Goal: Task Accomplishment & Management: Manage account settings

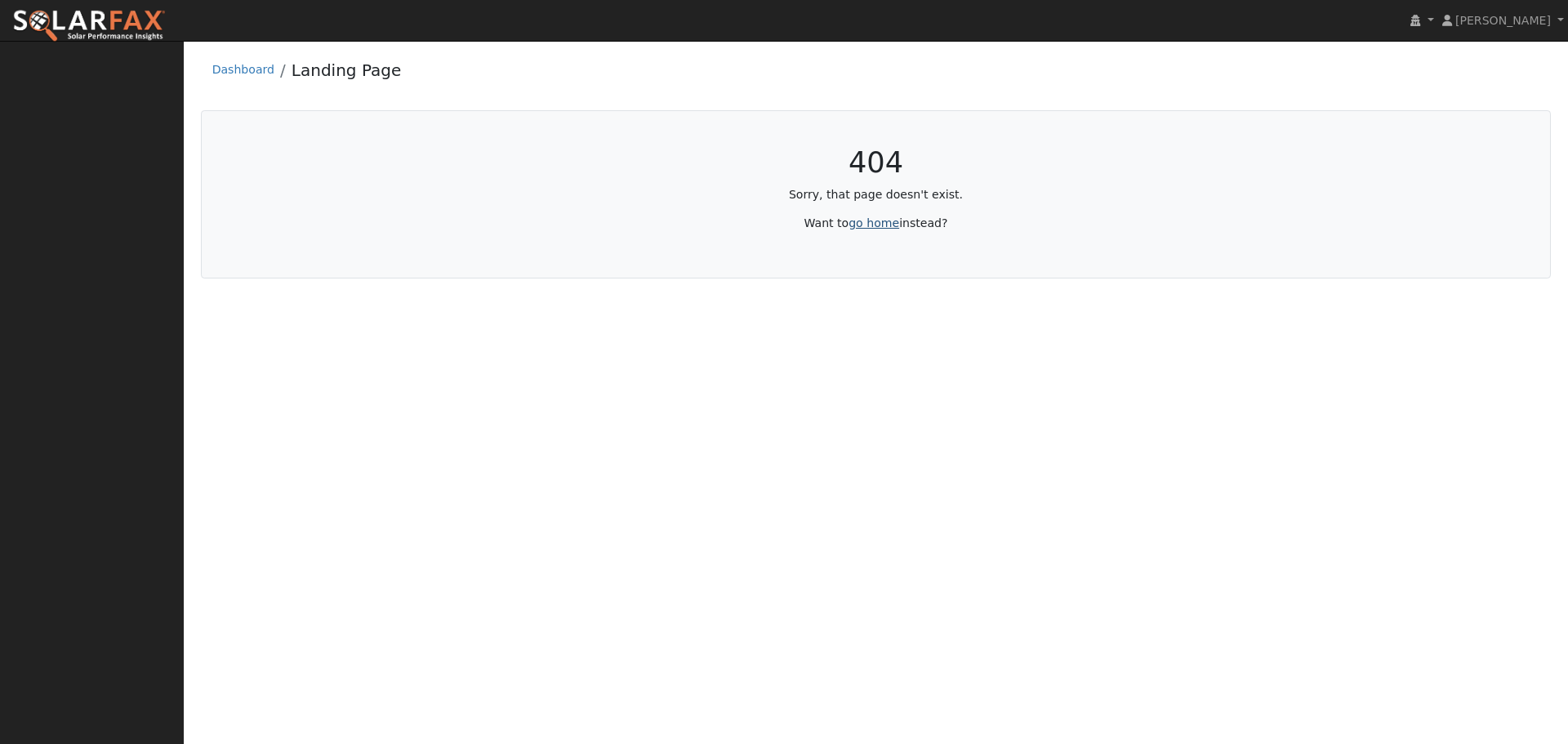
click at [882, 222] on link "go home" at bounding box center [873, 223] width 51 height 13
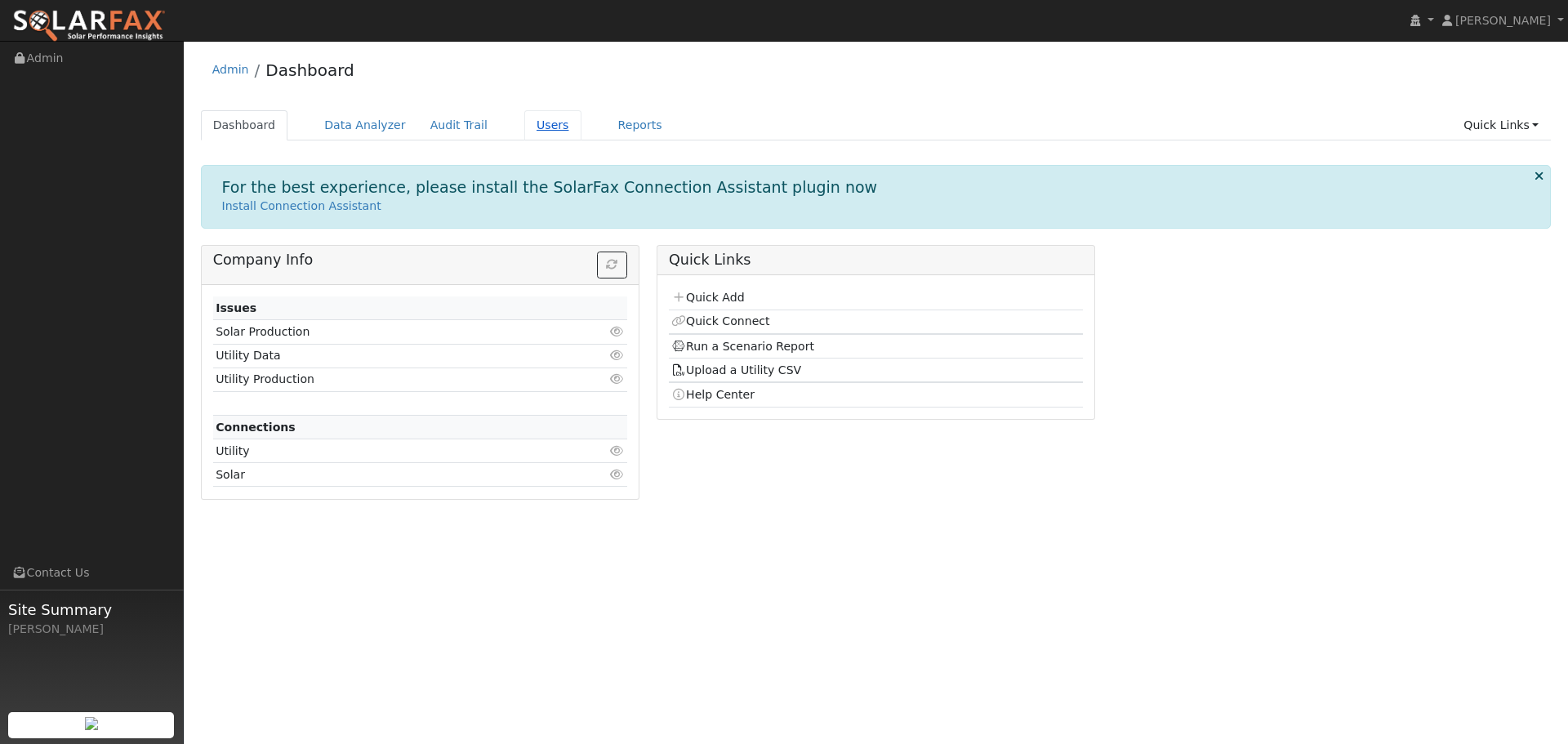
click at [525, 133] on link "Users" at bounding box center [553, 125] width 57 height 31
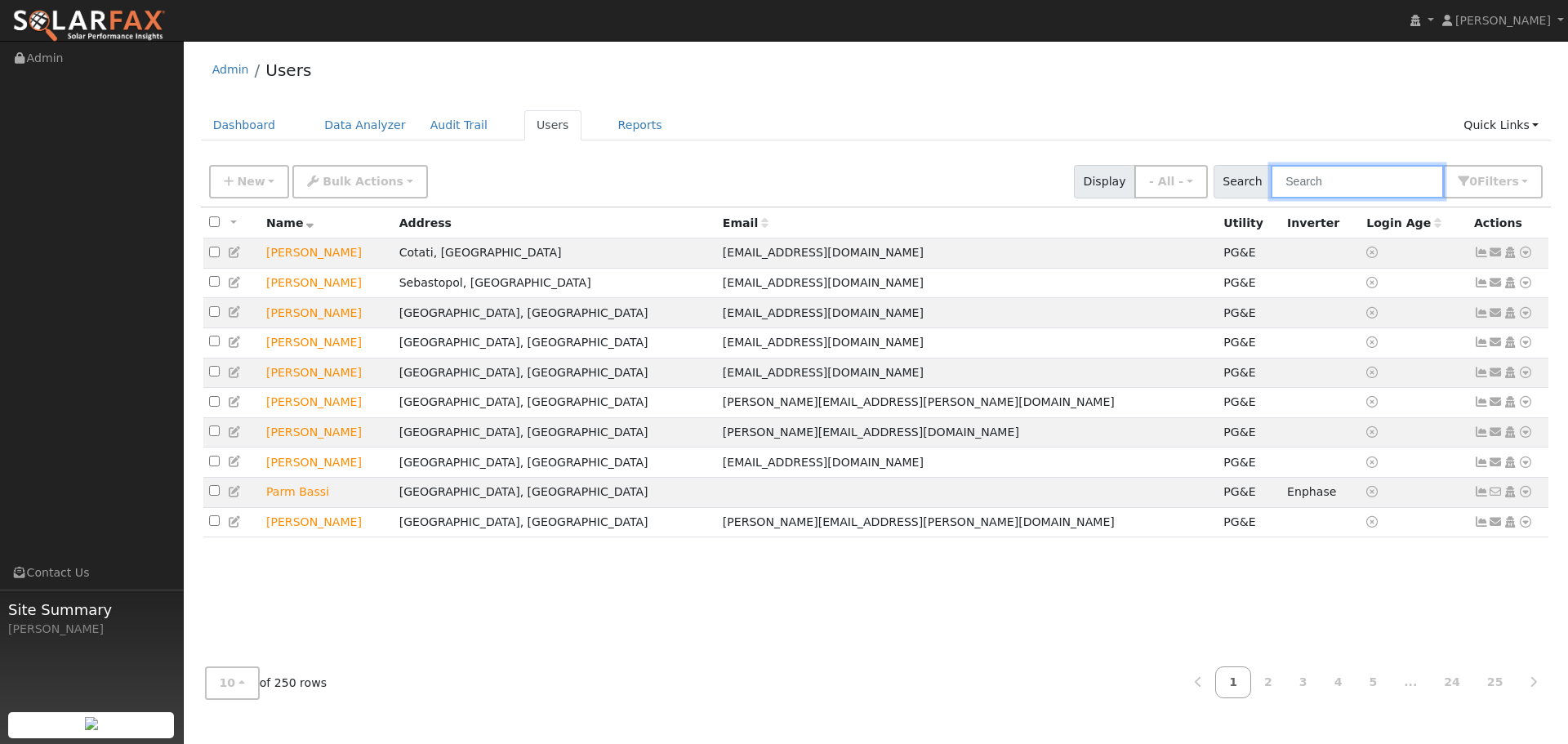
drag, startPoint x: 1441, startPoint y: 192, endPoint x: 1425, endPoint y: 193, distance: 16.0
click at [1438, 192] on input "text" at bounding box center [1356, 181] width 173 height 34
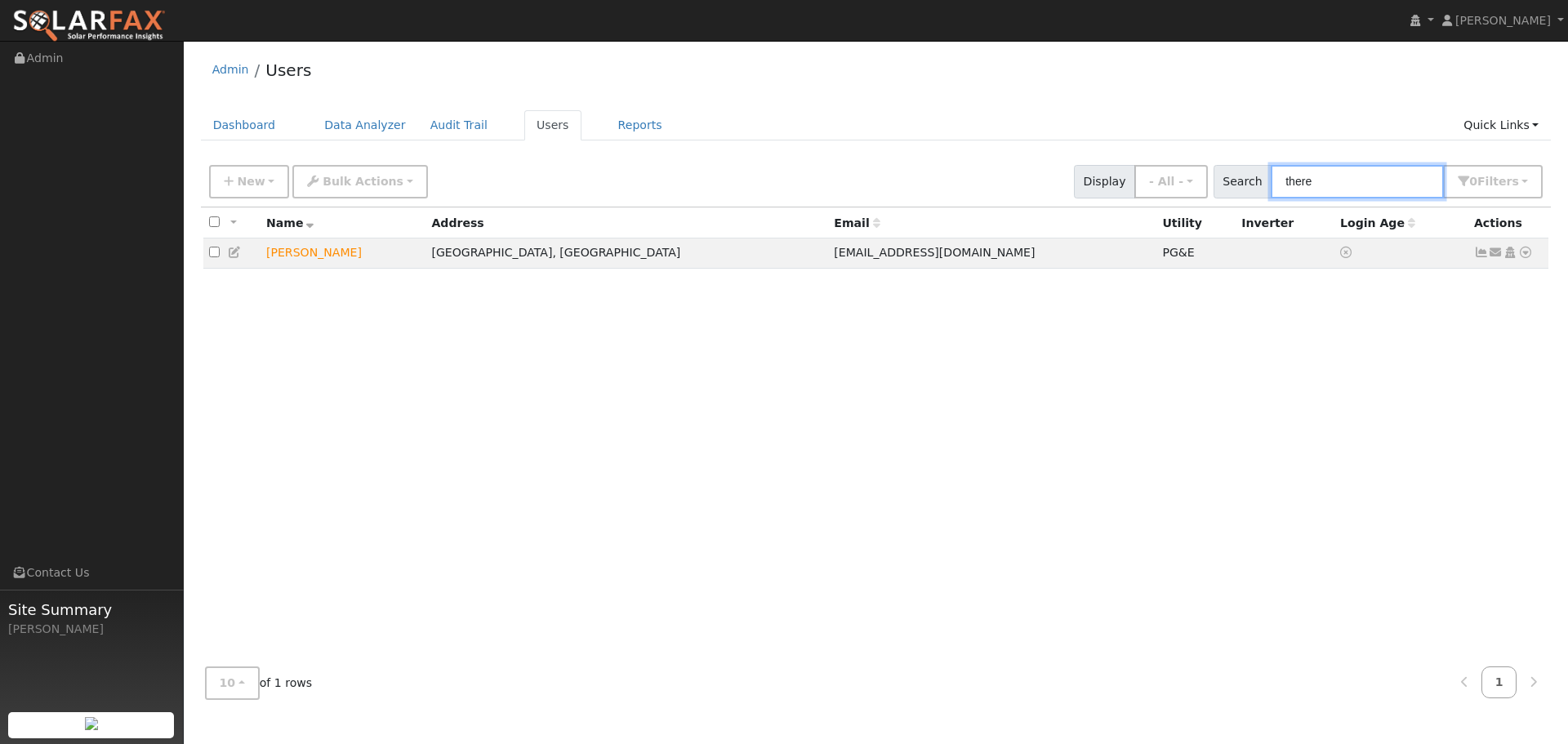
type input "there"
drag, startPoint x: 1335, startPoint y: 191, endPoint x: 1267, endPoint y: 181, distance: 68.7
click at [1220, 180] on div "New Add User Quick Add Quick Connect Quick Convert Lead Bulk Actions Send Email…" at bounding box center [876, 182] width 1351 height 50
drag, startPoint x: 1299, startPoint y: 253, endPoint x: 1309, endPoint y: 237, distance: 18.9
click at [1334, 249] on td at bounding box center [1401, 254] width 134 height 31
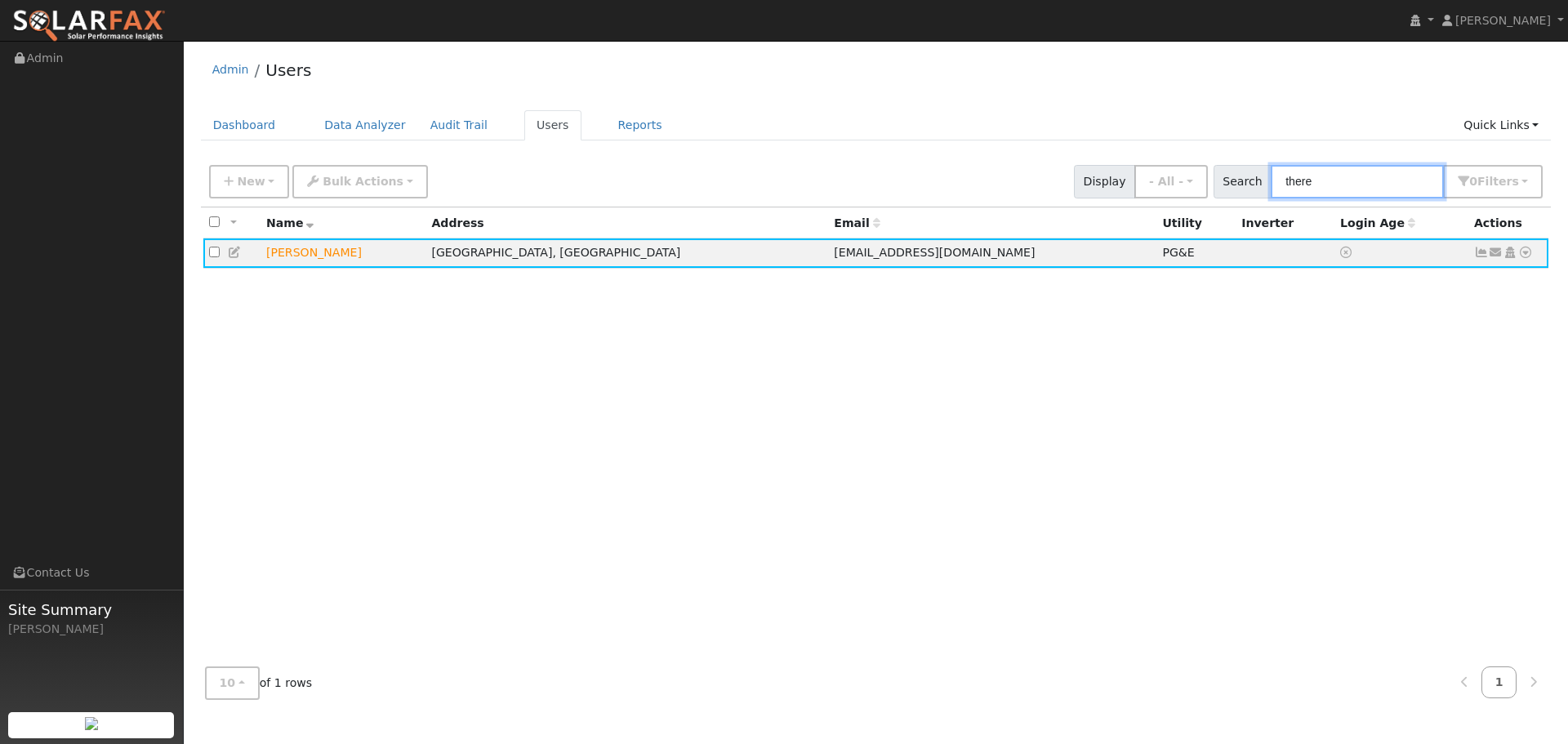
drag, startPoint x: 1285, startPoint y: 181, endPoint x: 1310, endPoint y: 186, distance: 25.5
click at [1282, 181] on input "there" at bounding box center [1356, 181] width 173 height 34
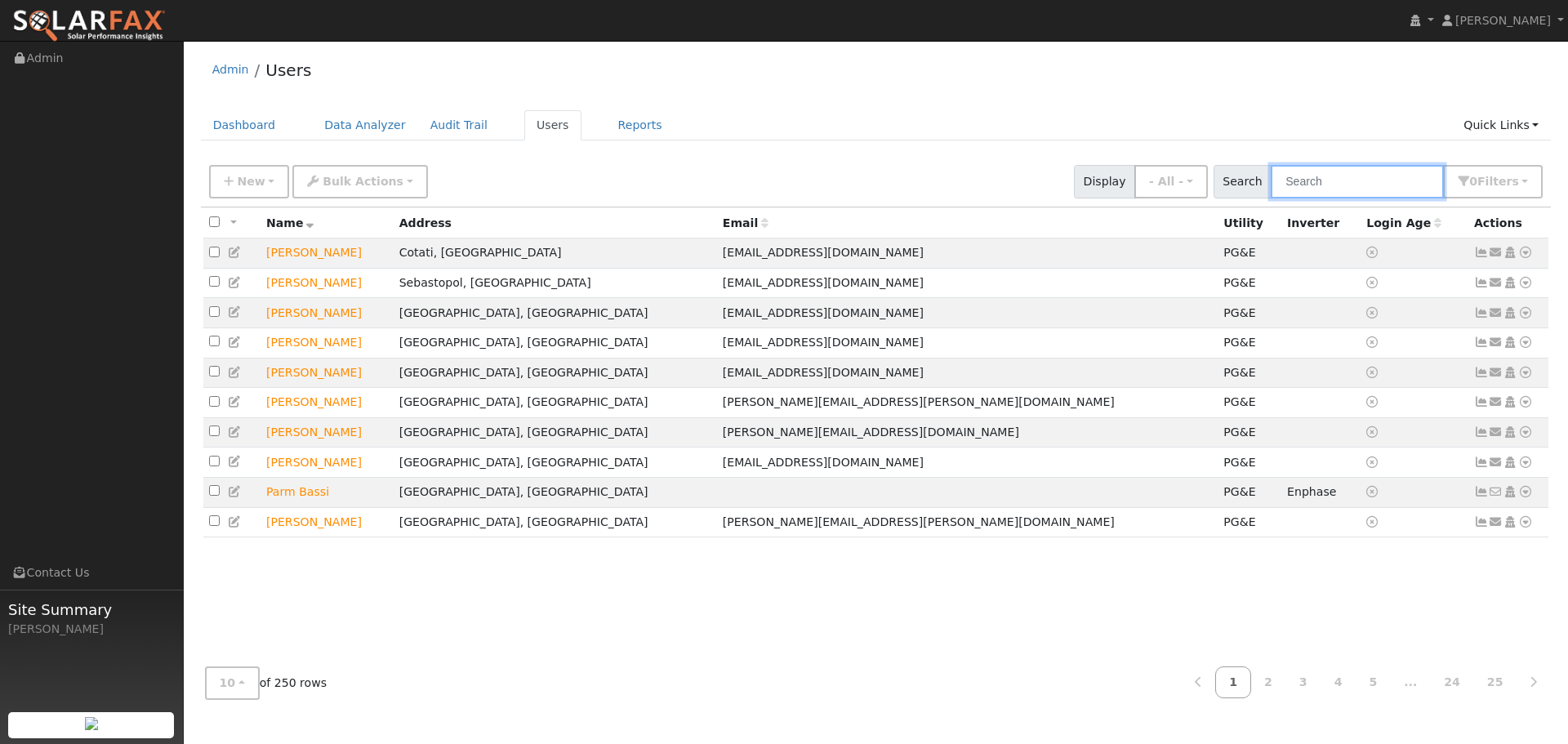
click at [1330, 178] on input "text" at bounding box center [1356, 181] width 173 height 34
type input "there"
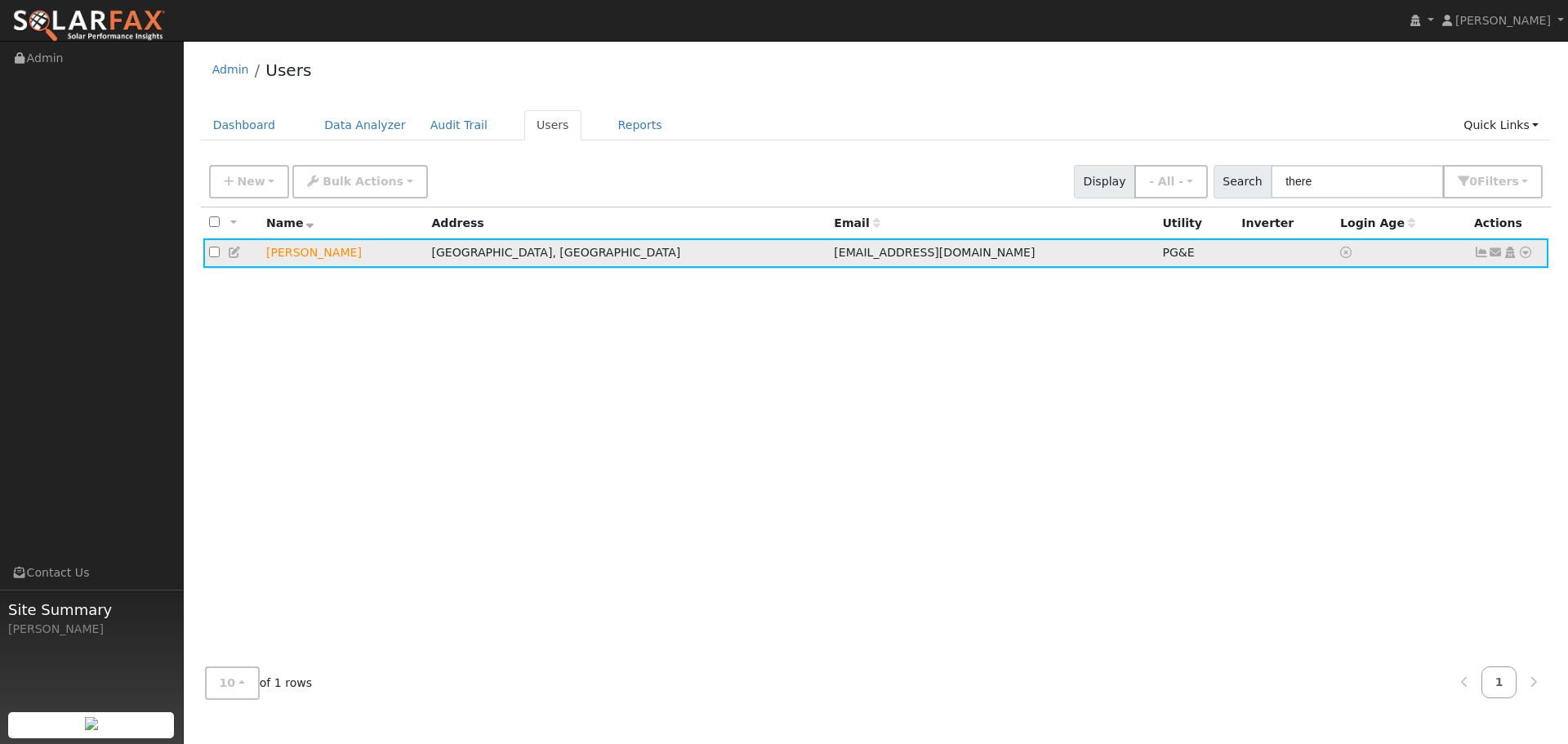
click at [1522, 259] on icon at bounding box center [1525, 253] width 14 height 11
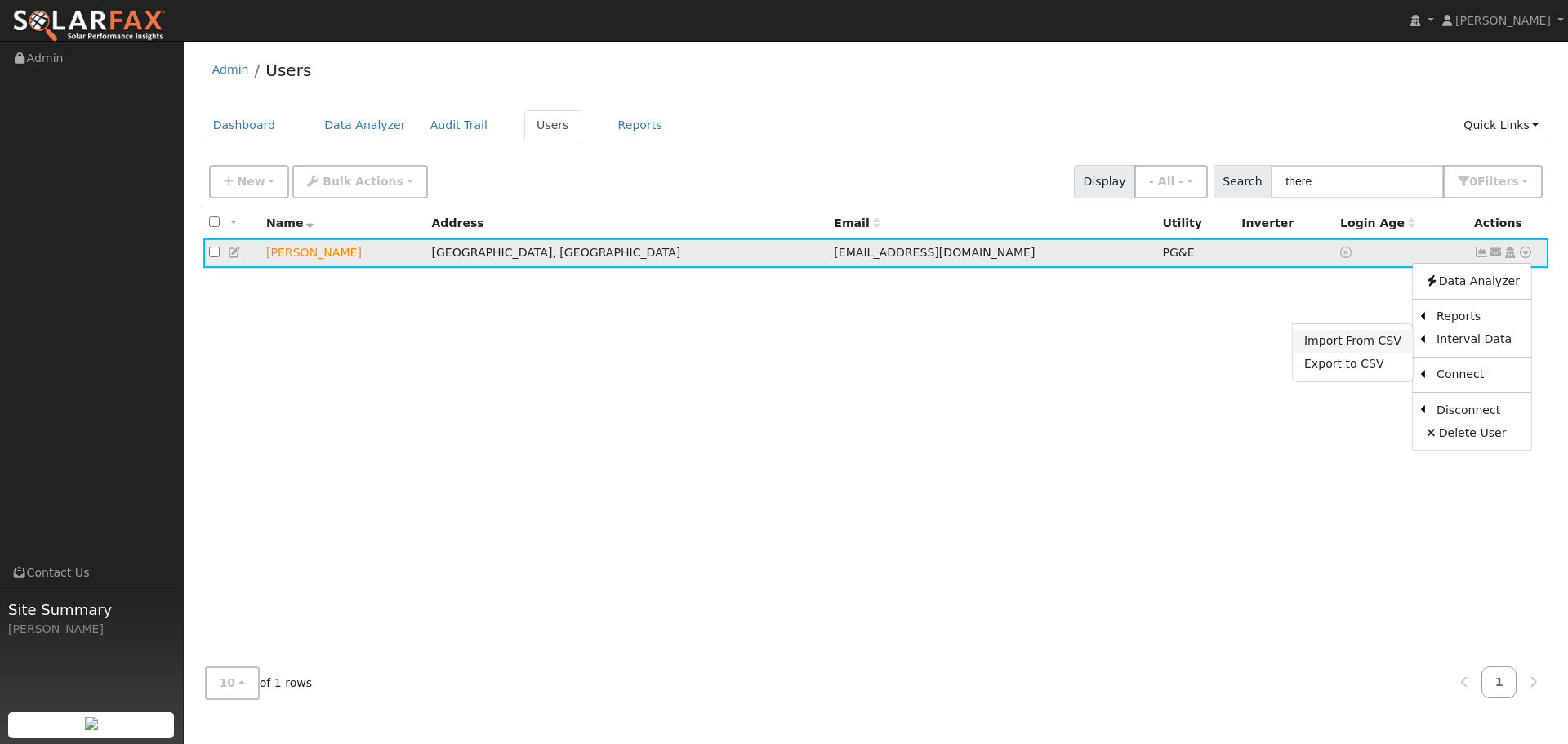
click at [1358, 345] on link "Import From CSV" at bounding box center [1352, 342] width 120 height 23
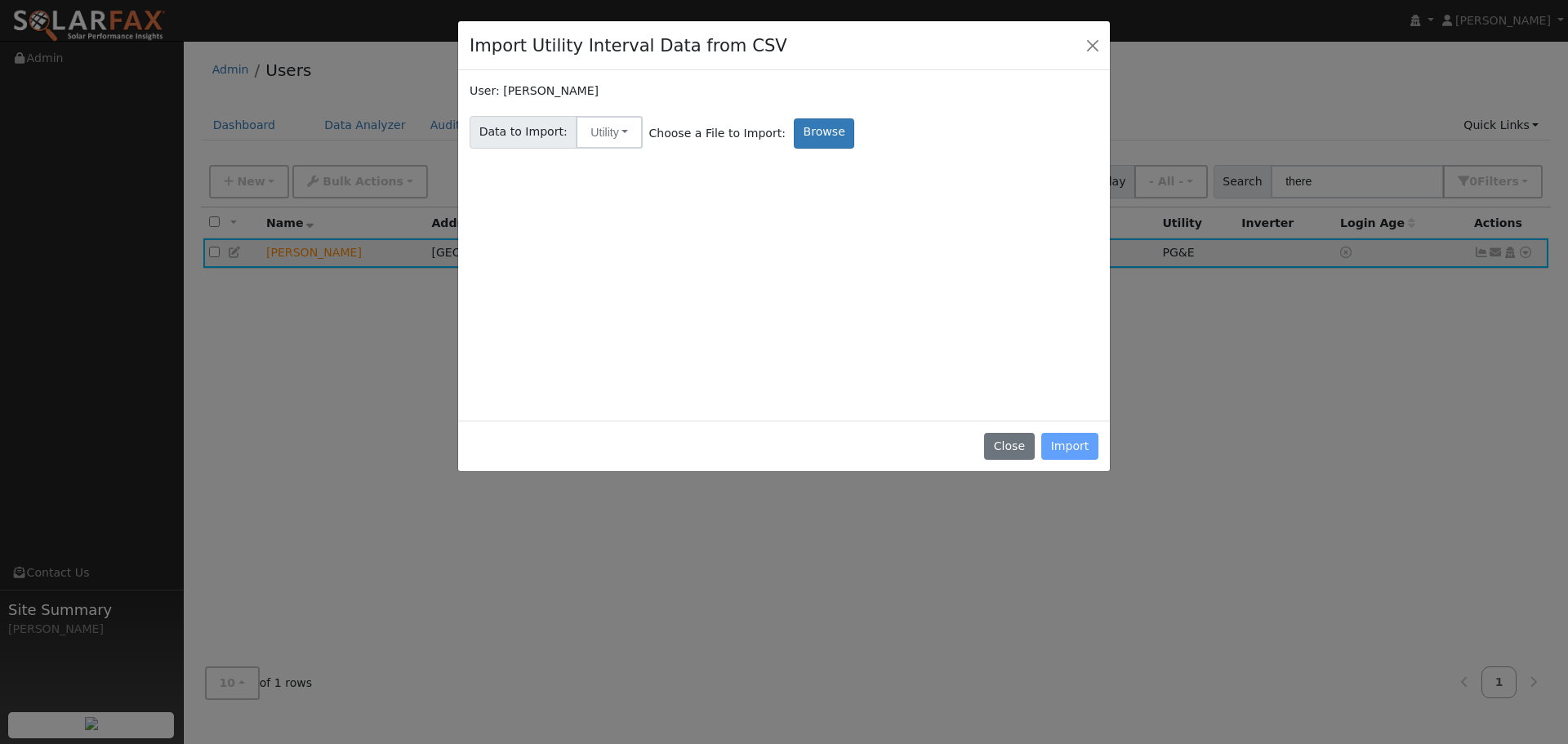
drag, startPoint x: 1108, startPoint y: 51, endPoint x: 1091, endPoint y: 51, distance: 17.0
click at [1095, 51] on div "Import Utility Interval Data from CSV" at bounding box center [784, 46] width 652 height 50
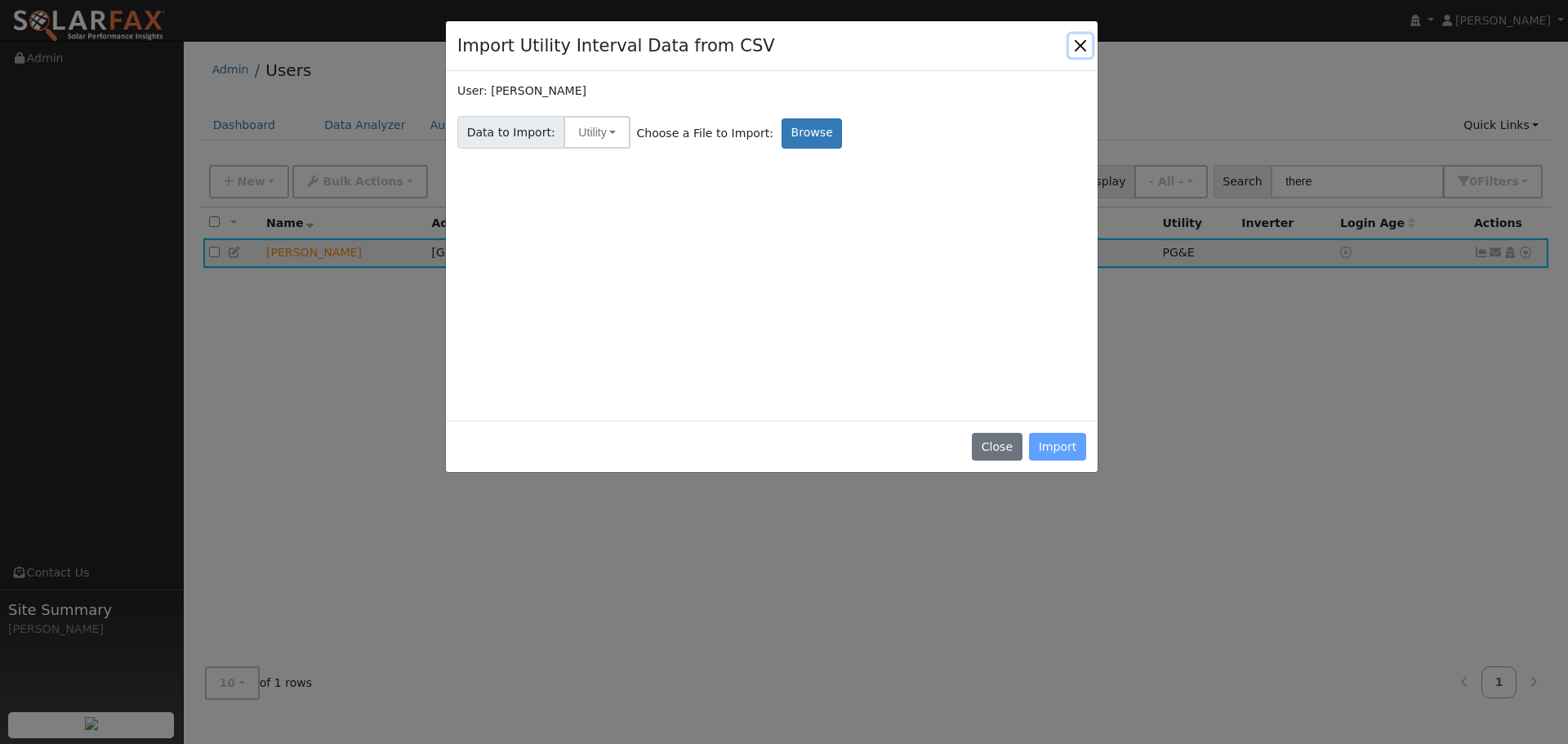
click at [1088, 48] on button "Close" at bounding box center [1081, 46] width 23 height 23
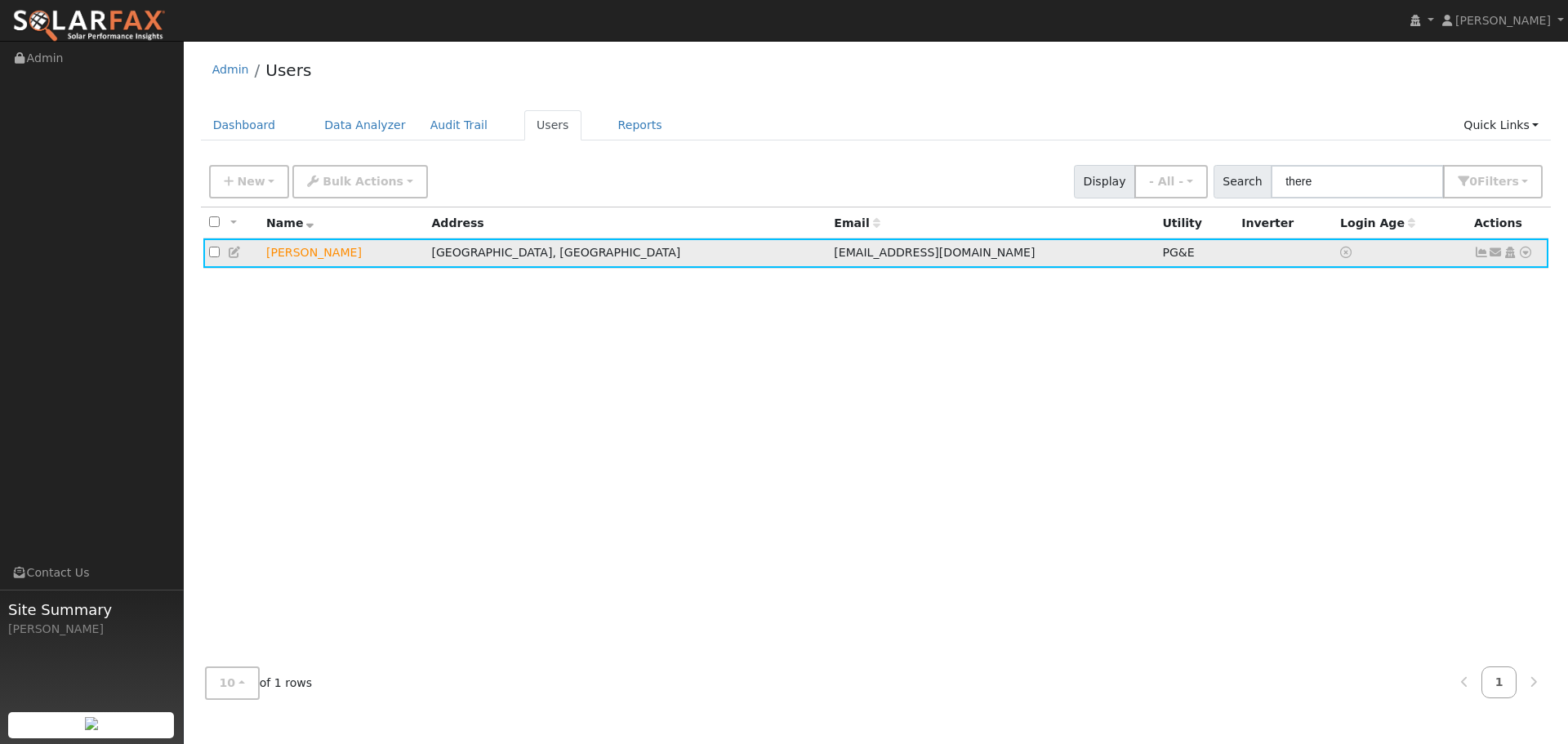
click at [952, 258] on td "[EMAIL_ADDRESS][DOMAIN_NAME]" at bounding box center [992, 254] width 328 height 31
click at [203, 248] on td at bounding box center [232, 254] width 57 height 31
click at [211, 254] on input "checkbox" at bounding box center [213, 252] width 11 height 11
checkbox input "true"
click at [208, 247] on td at bounding box center [232, 254] width 57 height 31
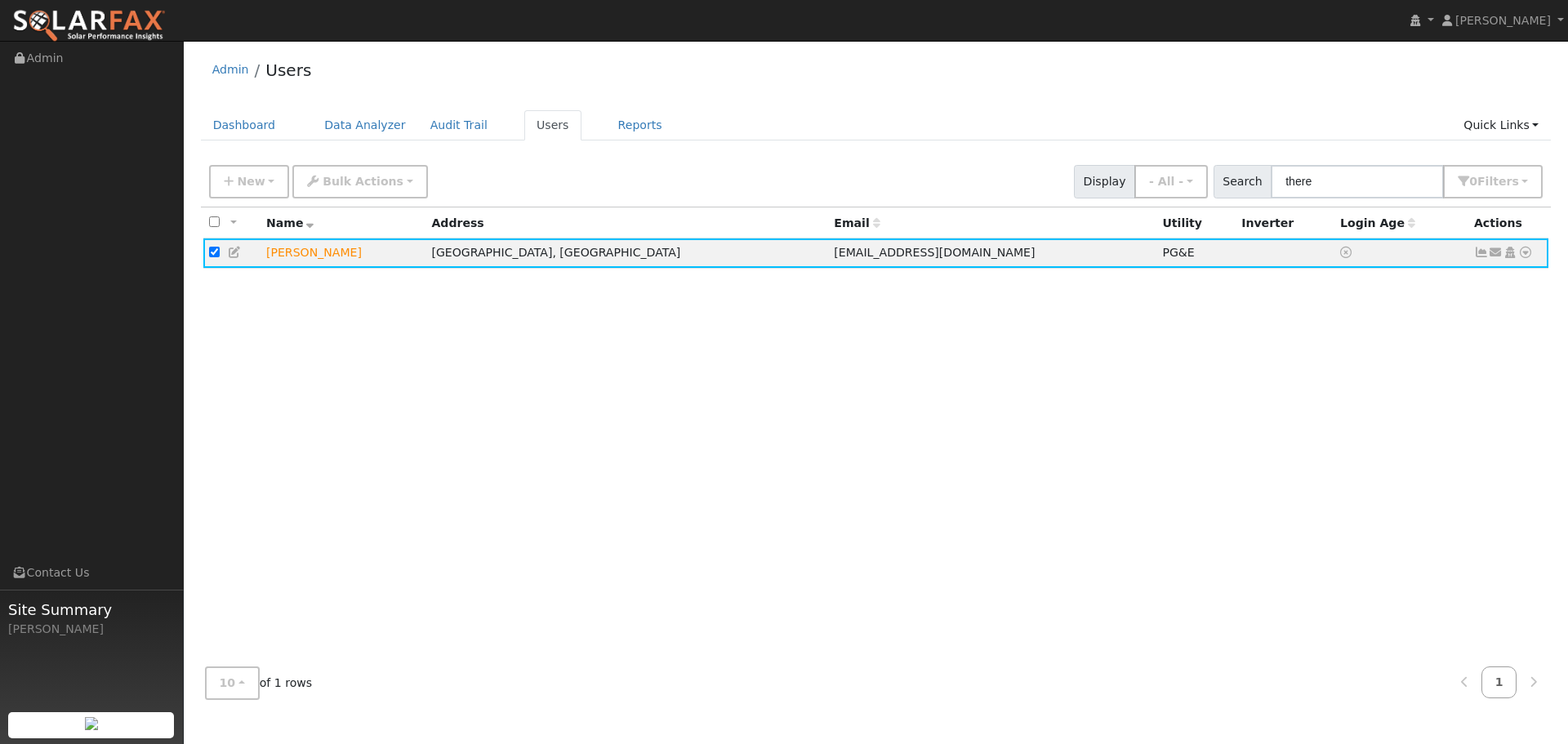
click at [234, 255] on icon at bounding box center [235, 253] width 14 height 11
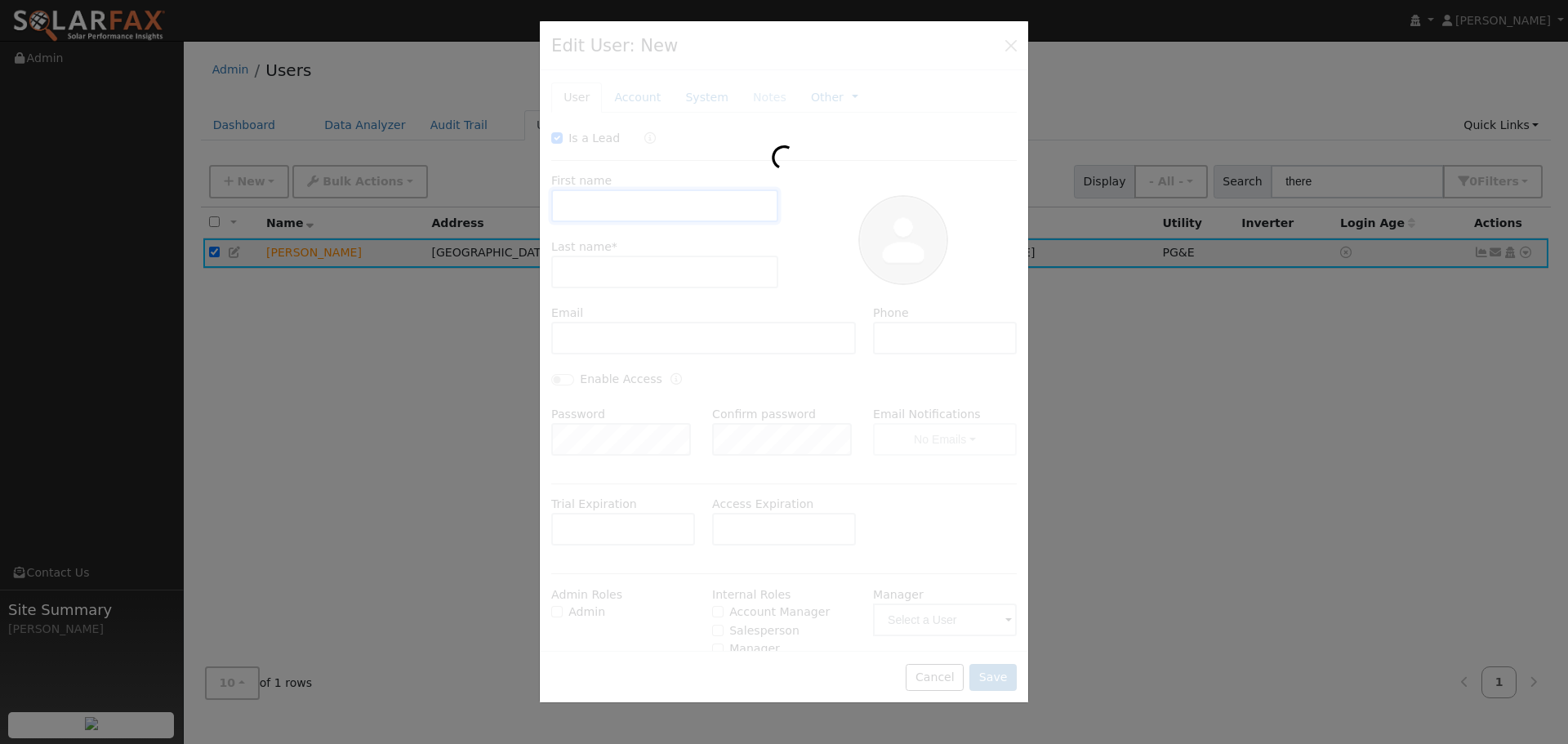
checkbox input "true"
type input "Theresa"
type input "Bresler"
type input "[EMAIL_ADDRESS][DOMAIN_NAME]"
type input "Winki"
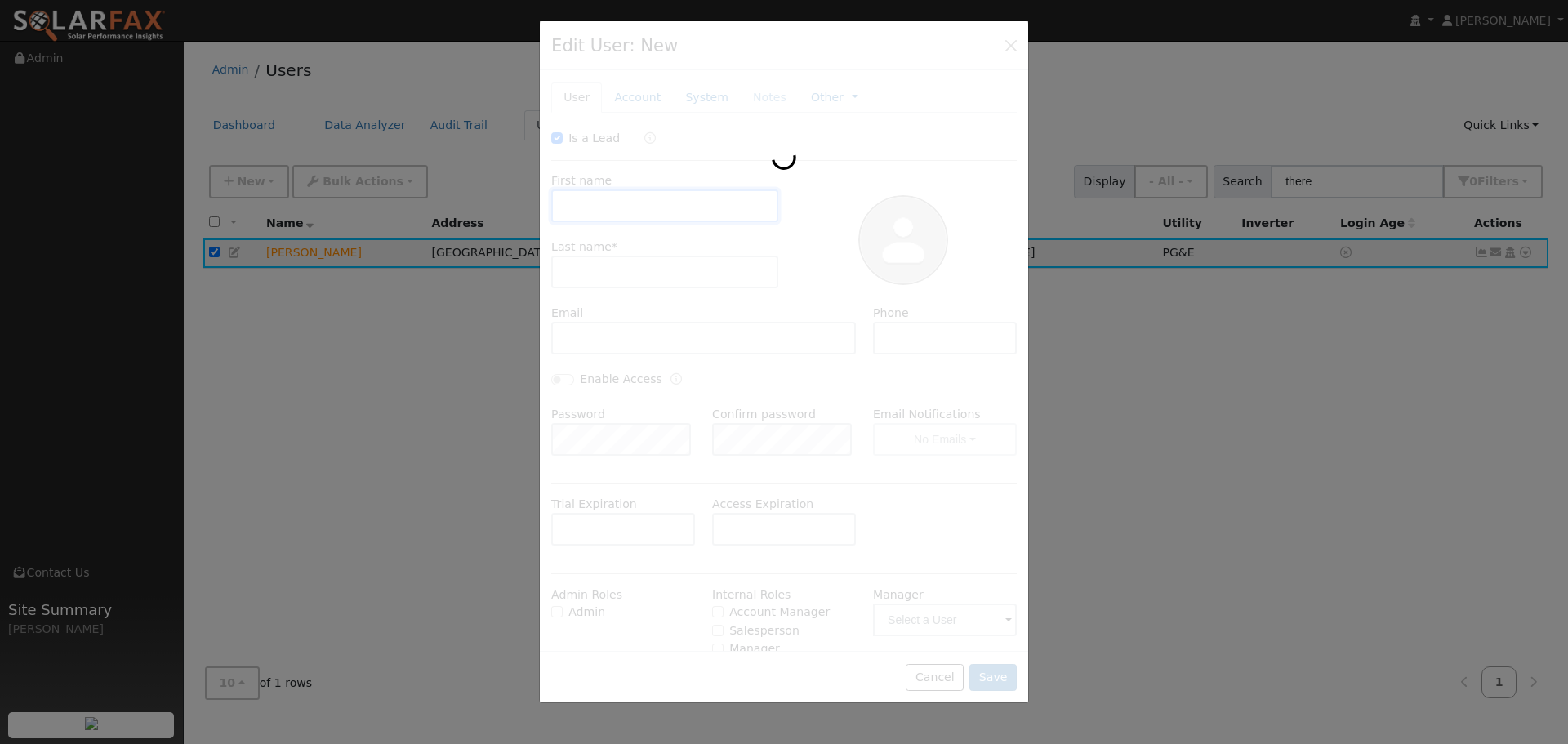
type input "37 Ridgecrest Road"
type input "Kentfield"
type input "CA"
type input "94904"
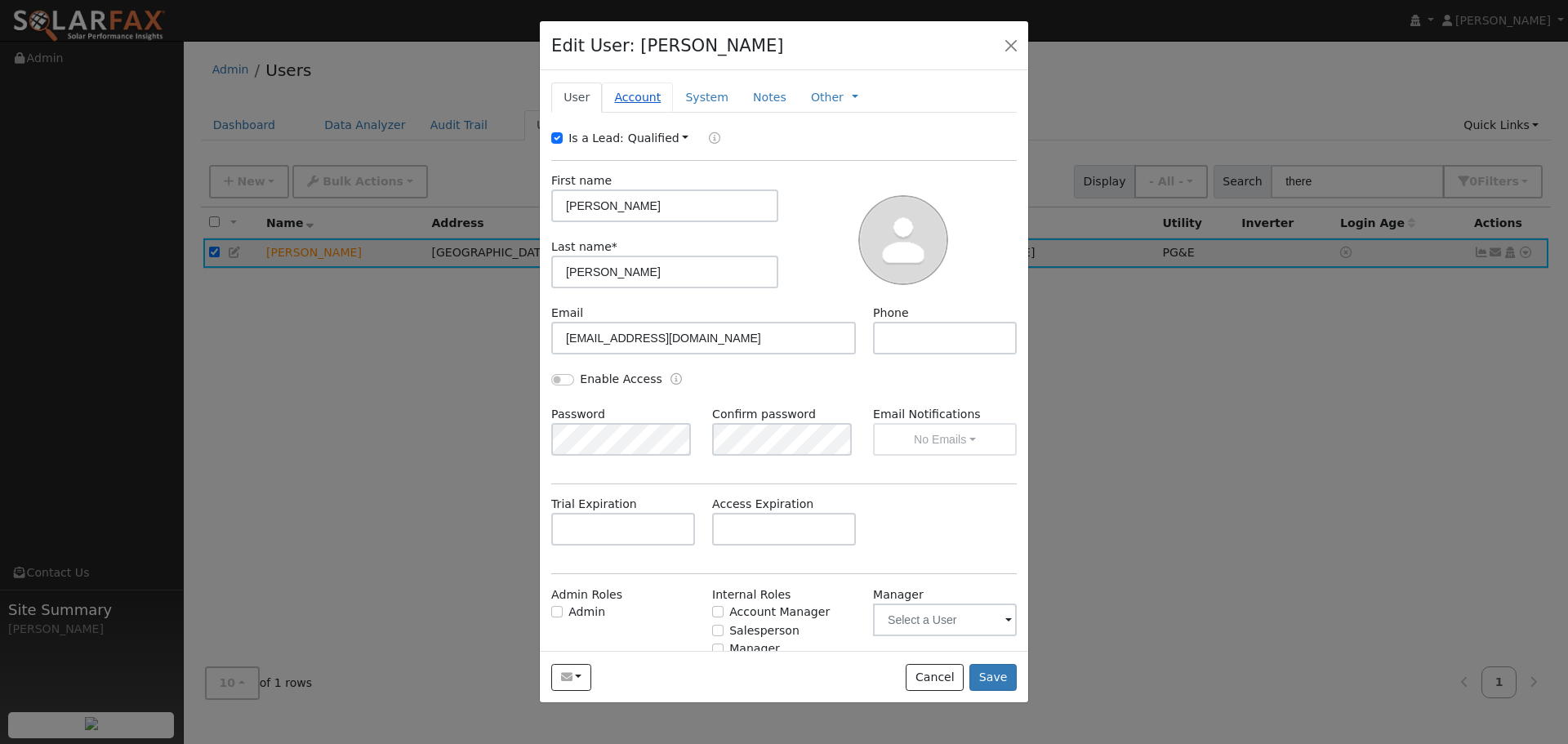
click at [649, 97] on link "Account" at bounding box center [638, 98] width 71 height 31
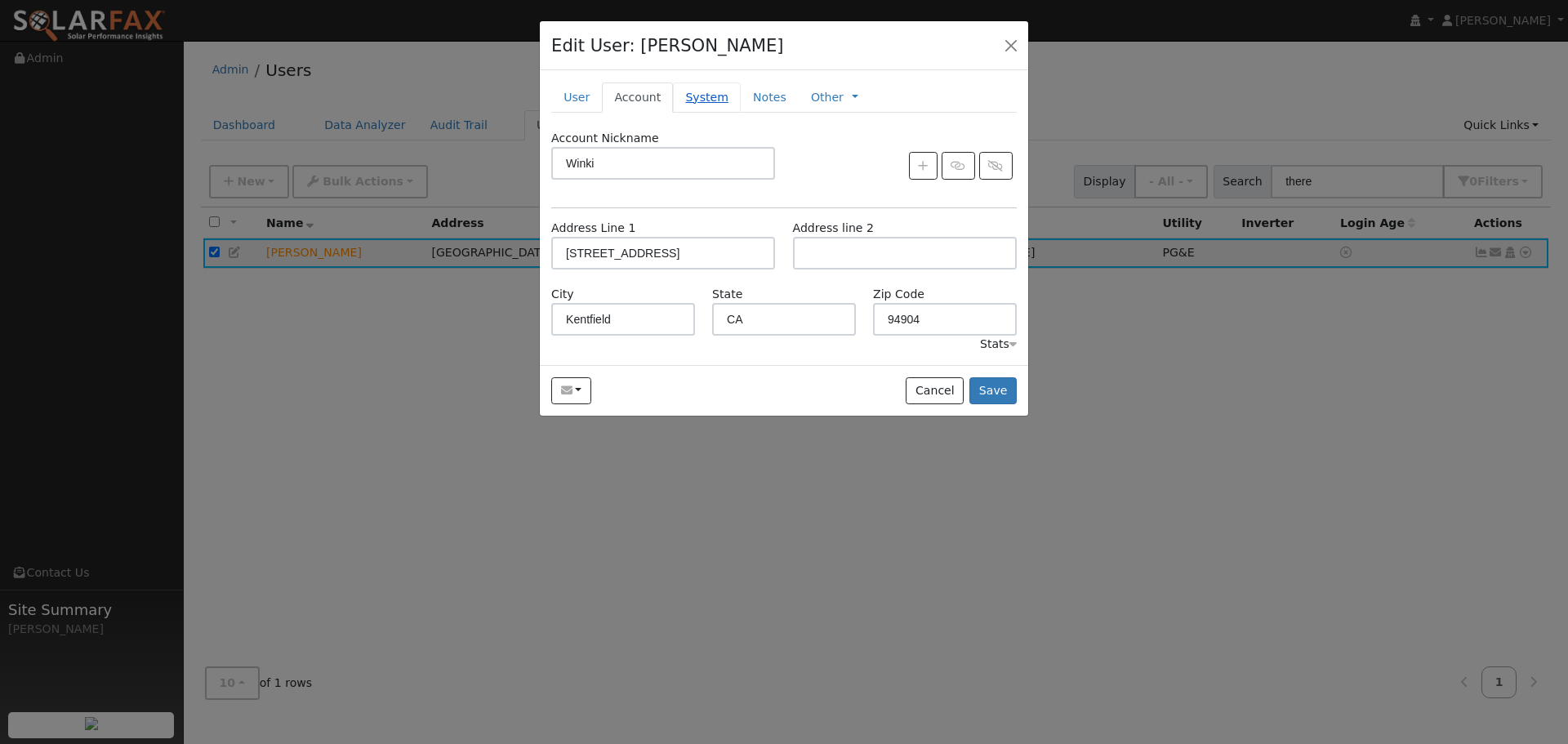
click at [693, 88] on link "System" at bounding box center [706, 98] width 68 height 31
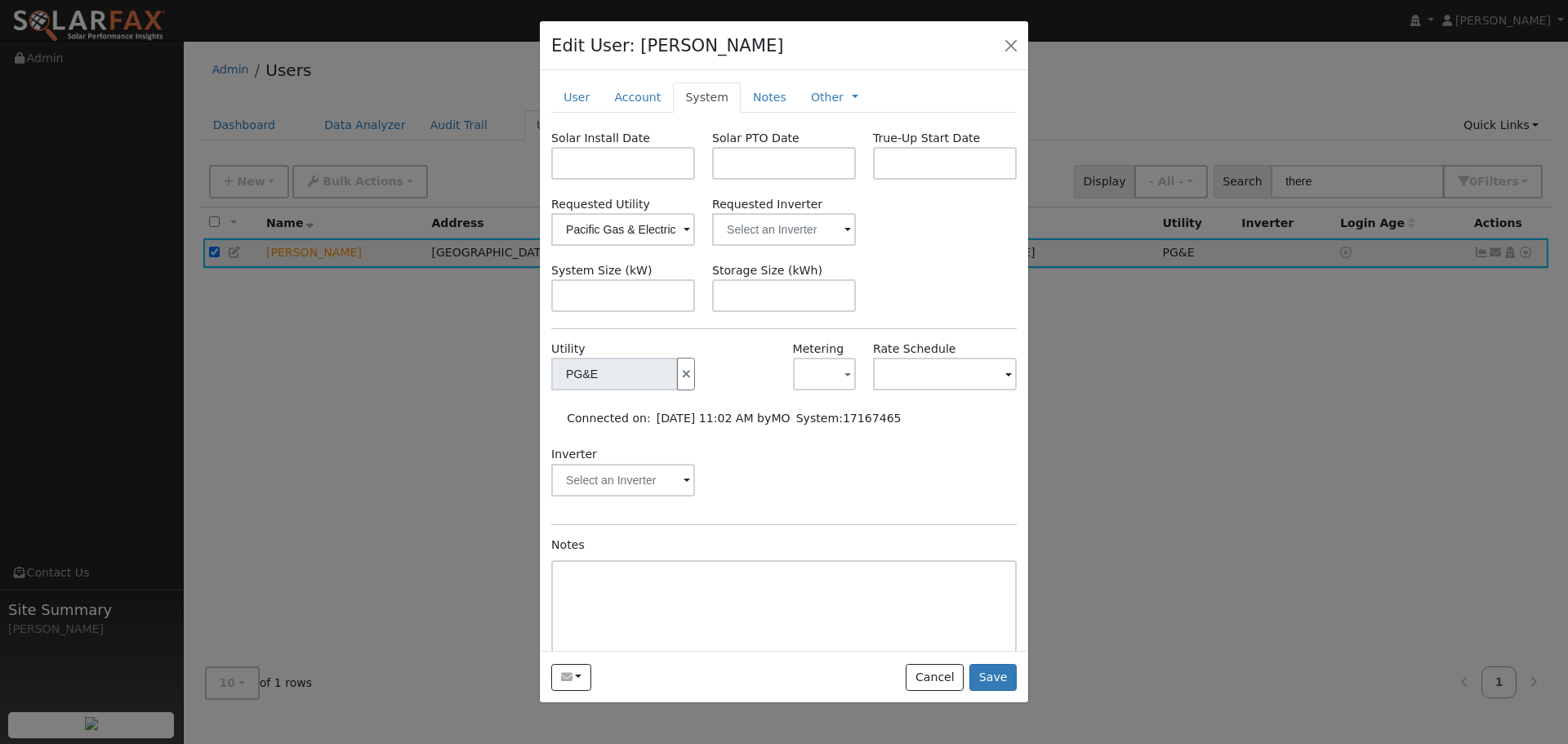
drag, startPoint x: 638, startPoint y: 91, endPoint x: 642, endPoint y: 169, distance: 78.1
click at [640, 92] on link "Account" at bounding box center [638, 98] width 71 height 31
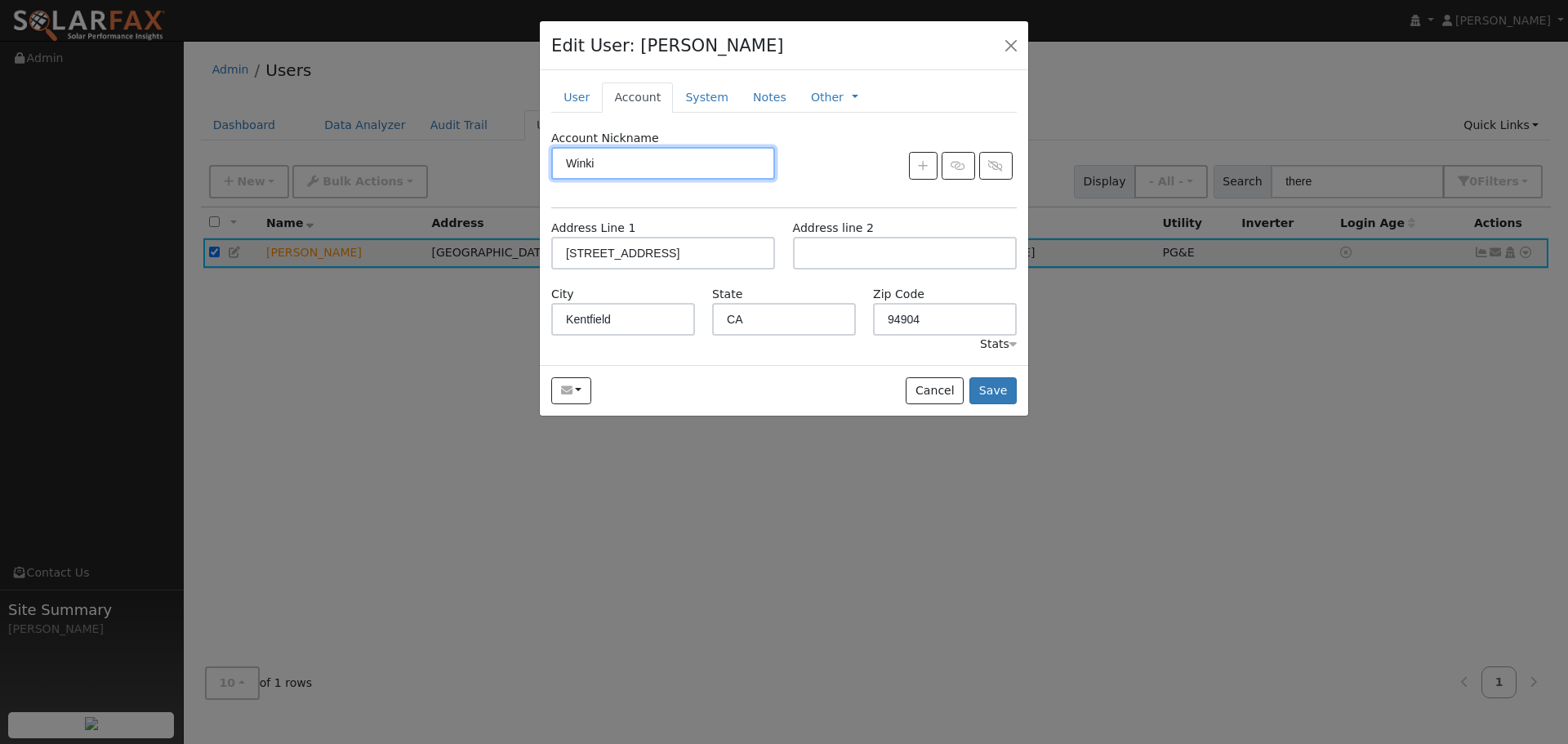
click at [0, 0] on div "Edit User: Theresa Bresler Winki Winki 37 Ridgecrest Road, Kentfield, CA 94904 …" at bounding box center [0, 0] width 0 height 0
drag, startPoint x: 689, startPoint y: 99, endPoint x: 715, endPoint y: 107, distance: 27.2
click at [691, 98] on link "System" at bounding box center [706, 98] width 68 height 31
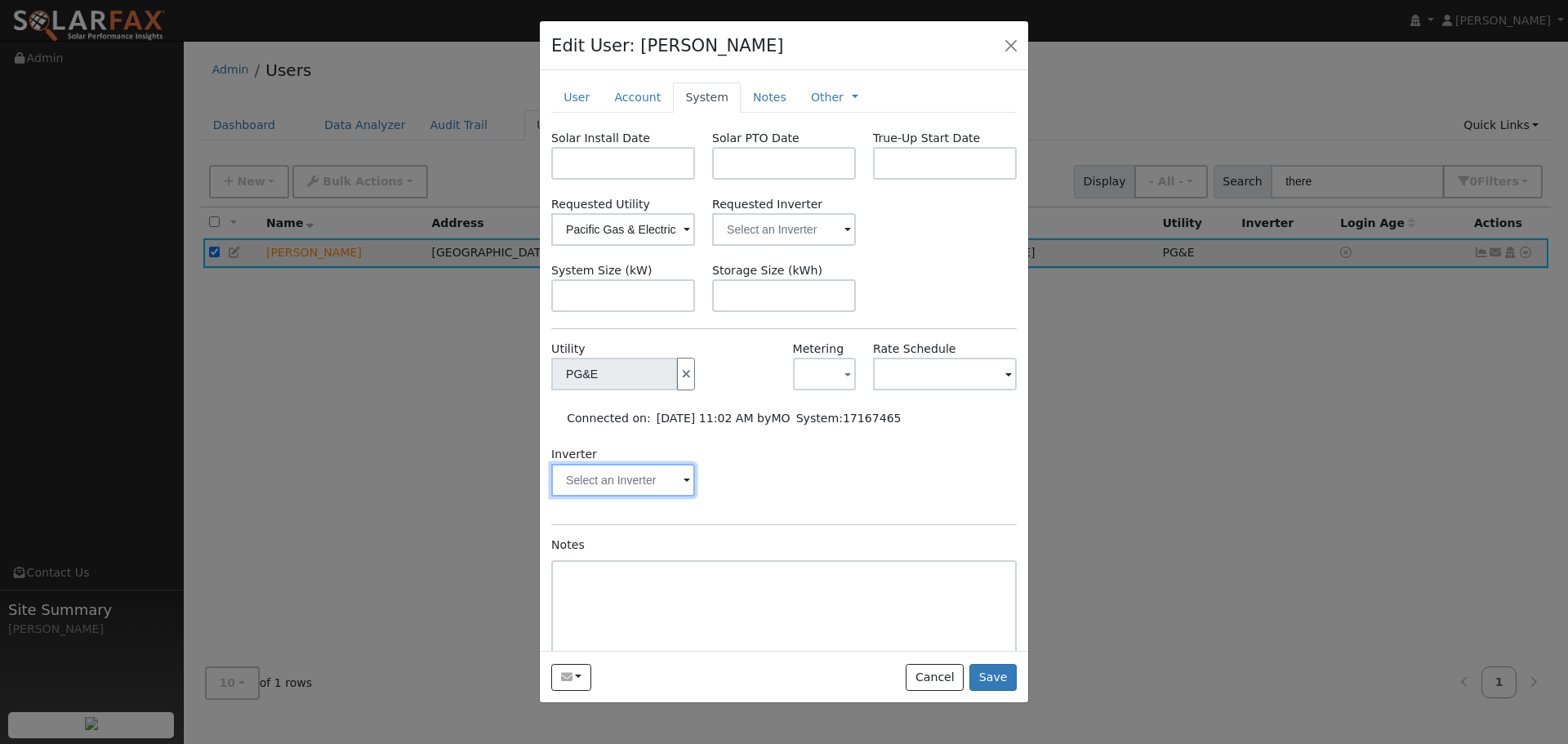
click at [674, 391] on input "text" at bounding box center [615, 374] width 126 height 33
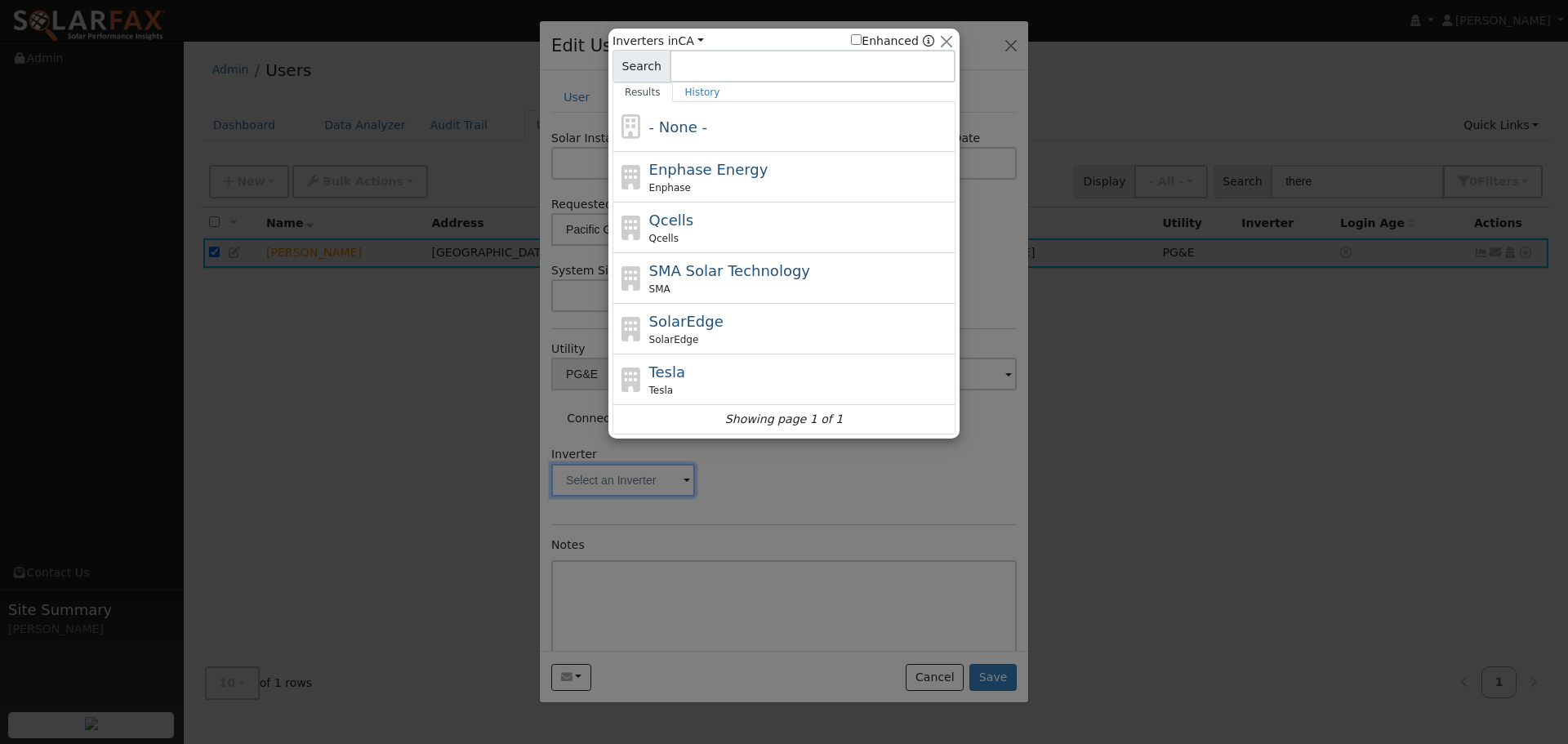
click at [760, 485] on div at bounding box center [784, 372] width 1568 height 744
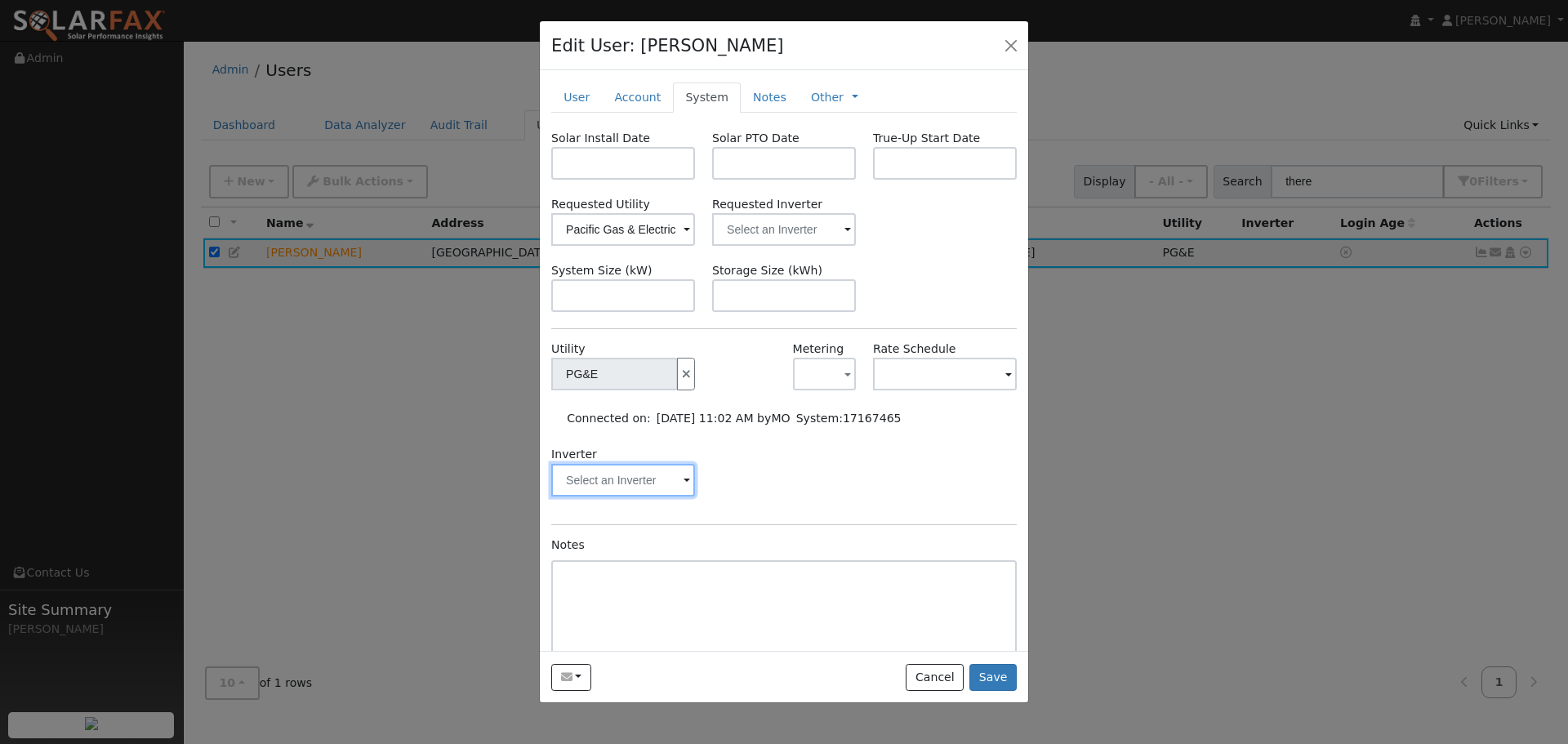
click at [678, 391] on input "text" at bounding box center [615, 374] width 126 height 33
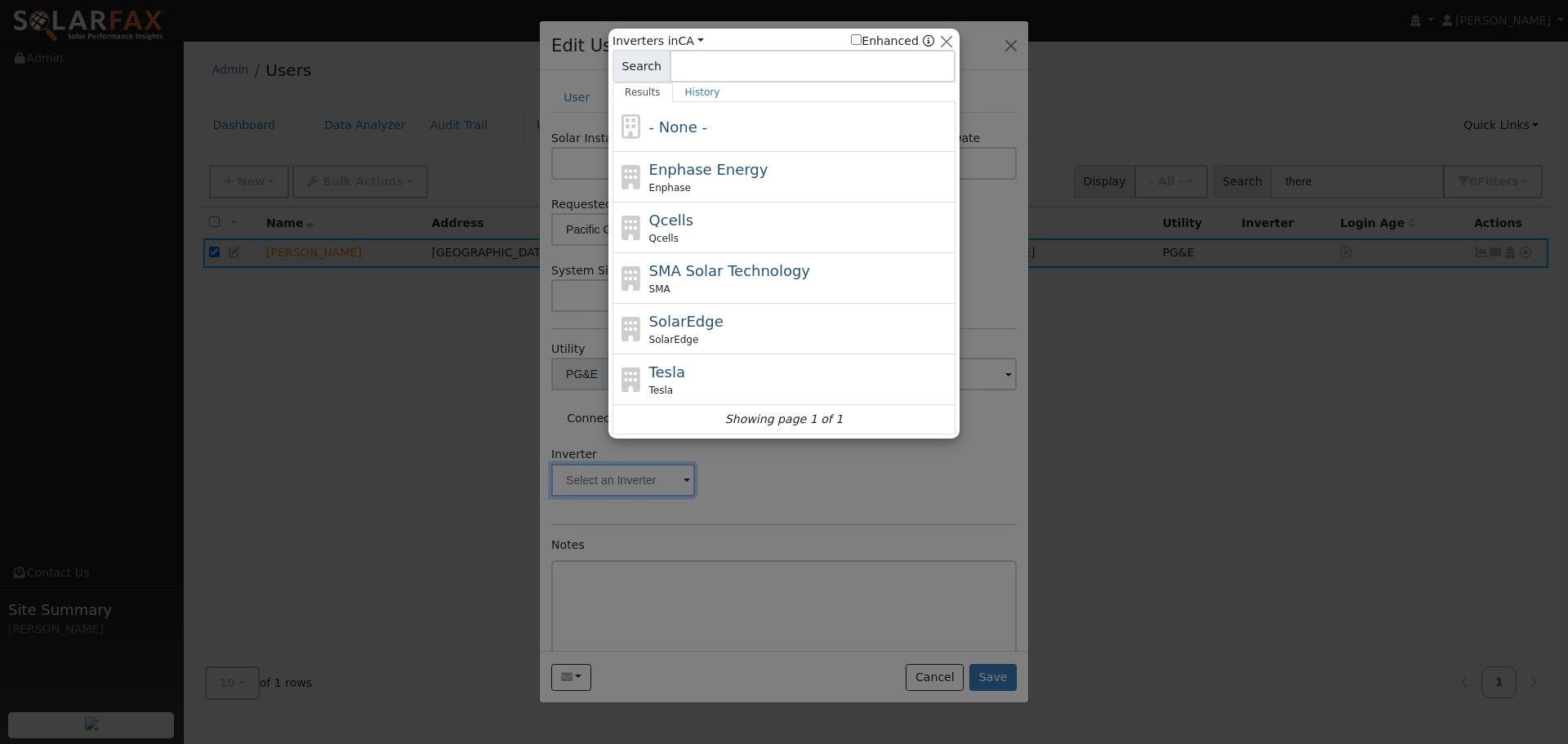
drag, startPoint x: 861, startPoint y: 527, endPoint x: 871, endPoint y: 507, distance: 22.4
click at [861, 526] on div at bounding box center [784, 372] width 1568 height 744
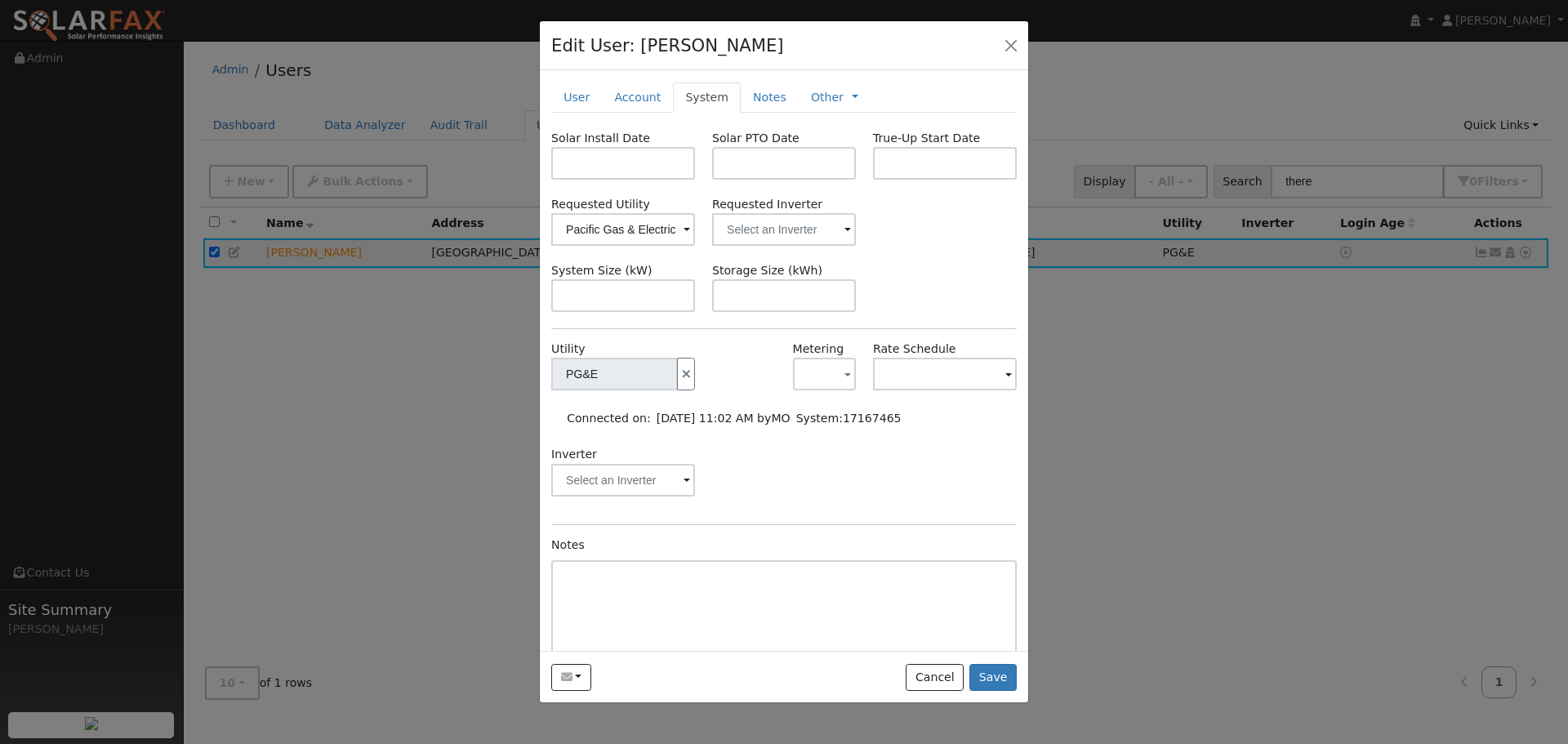
click at [1005, 370] on span at bounding box center [1008, 375] width 7 height 19
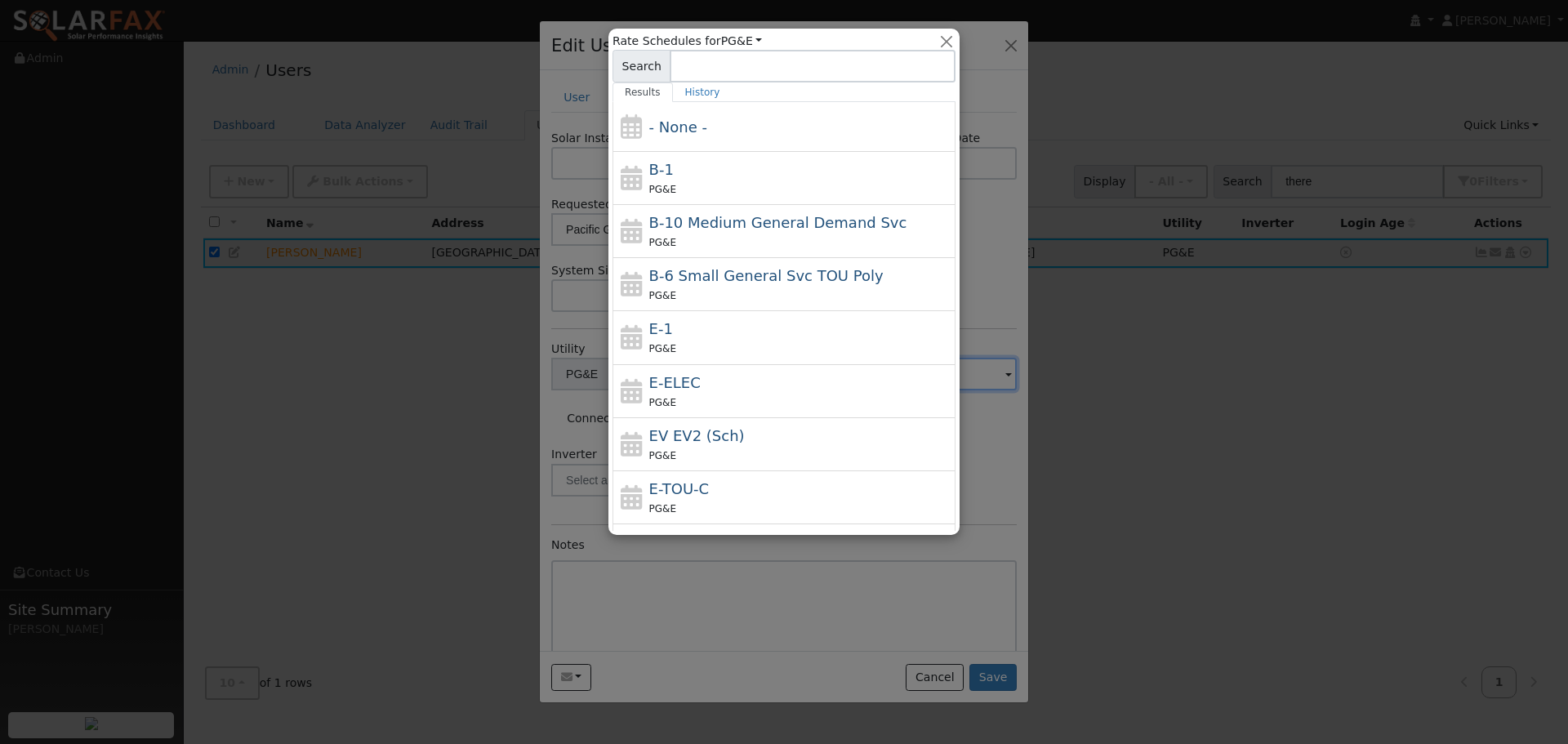
click at [982, 475] on div at bounding box center [784, 372] width 1568 height 744
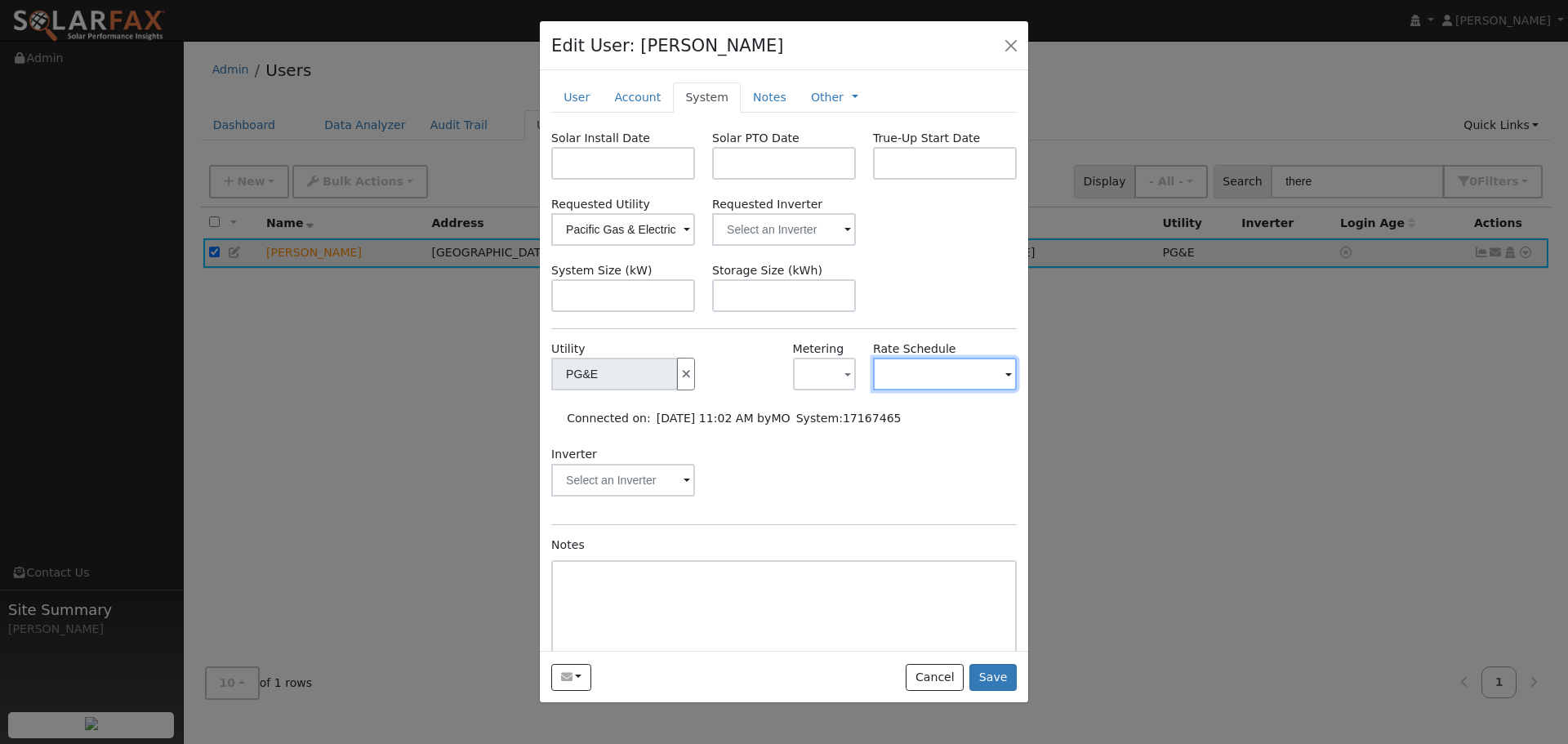
click at [678, 379] on input "text" at bounding box center [615, 374] width 126 height 33
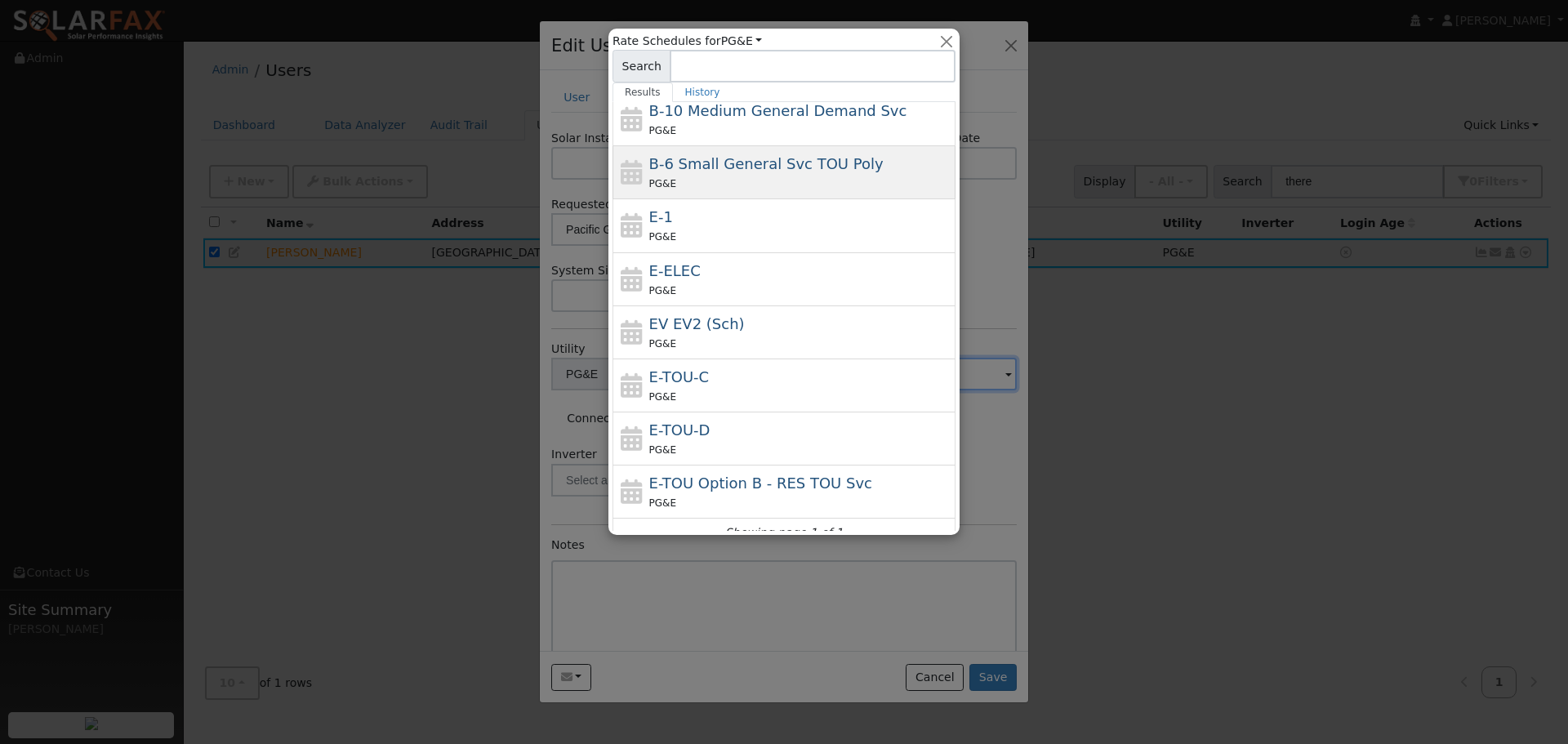
scroll to position [129, 0]
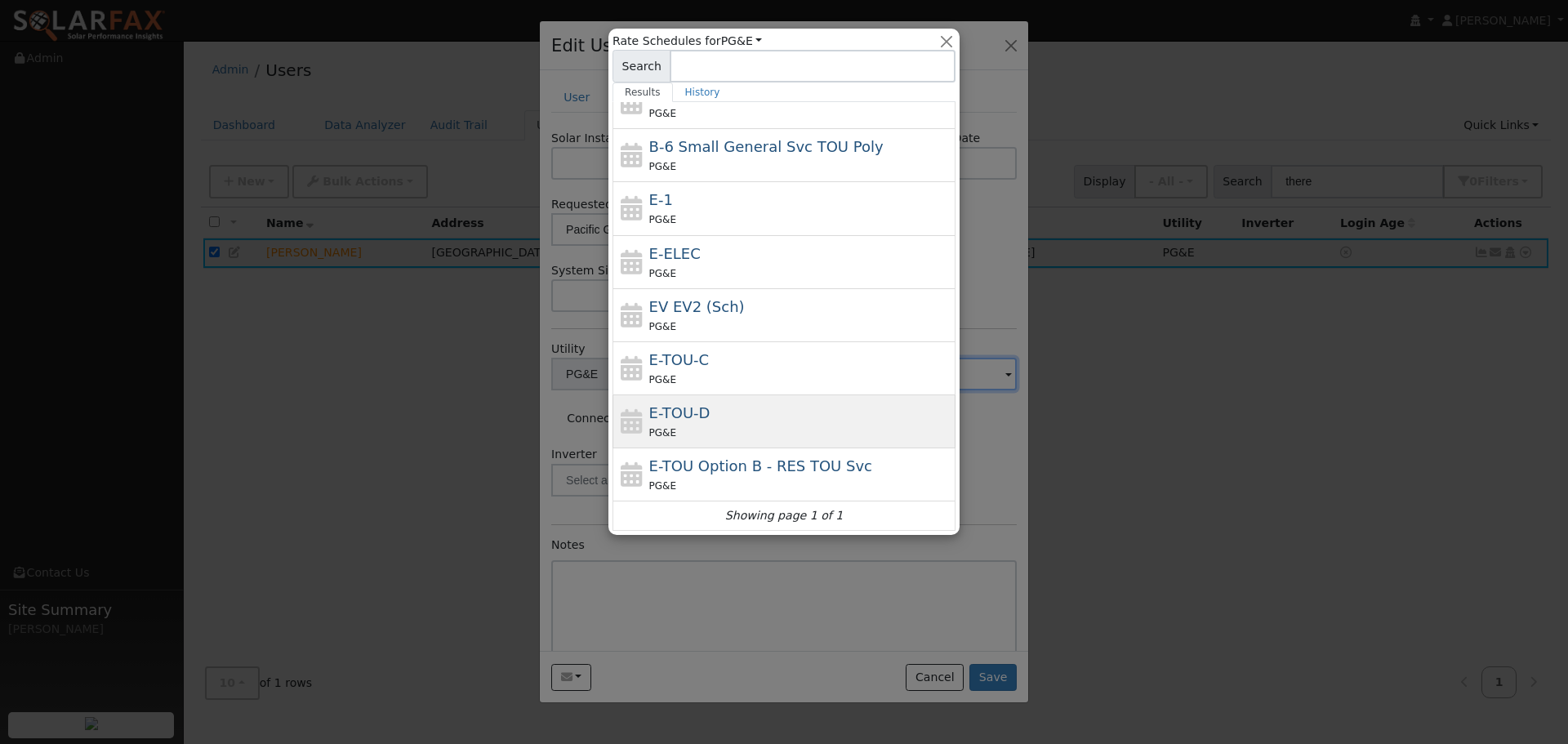
click at [760, 418] on div "E-TOU-D PG&E" at bounding box center [800, 421] width 302 height 39
type input "E-TOU-D"
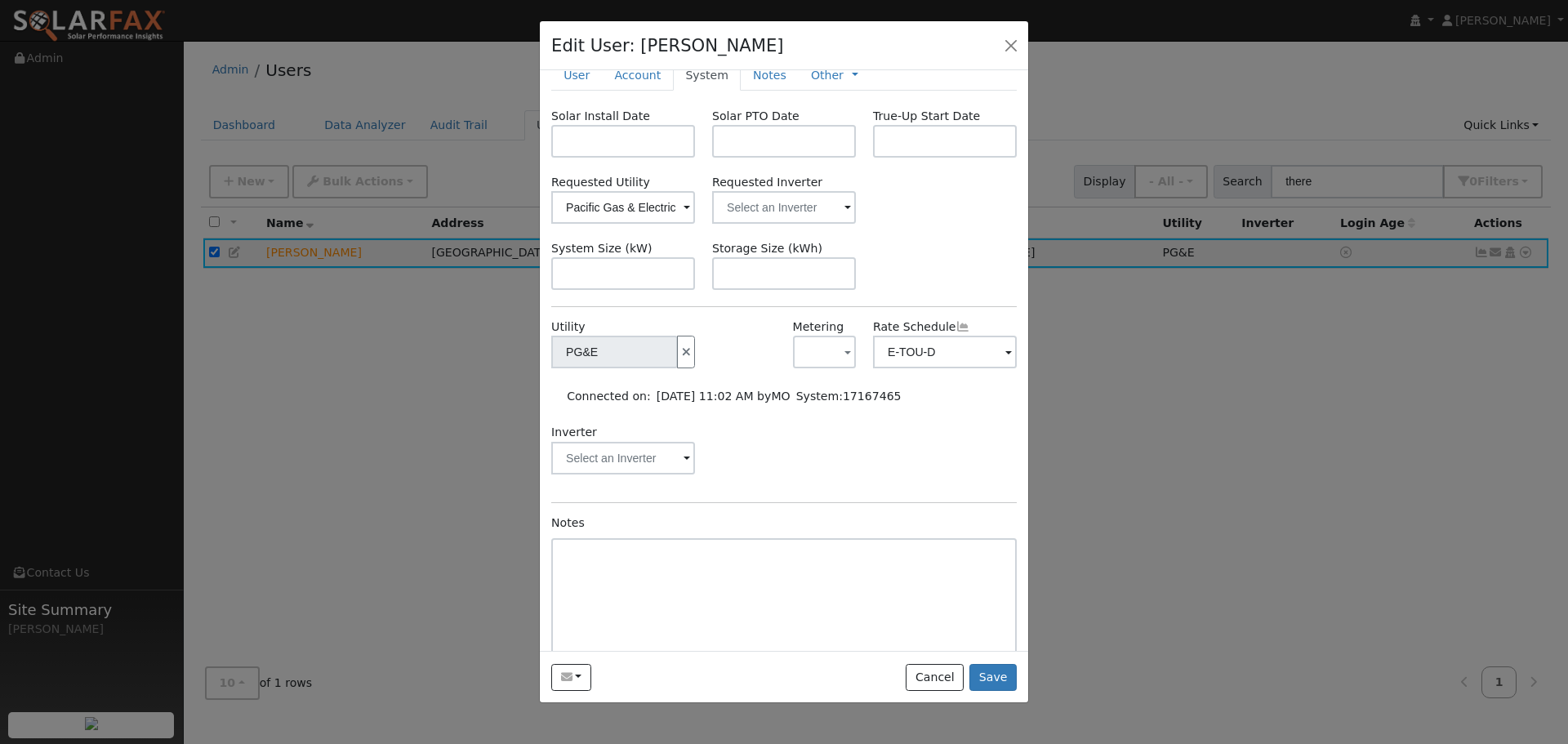
scroll to position [42, 0]
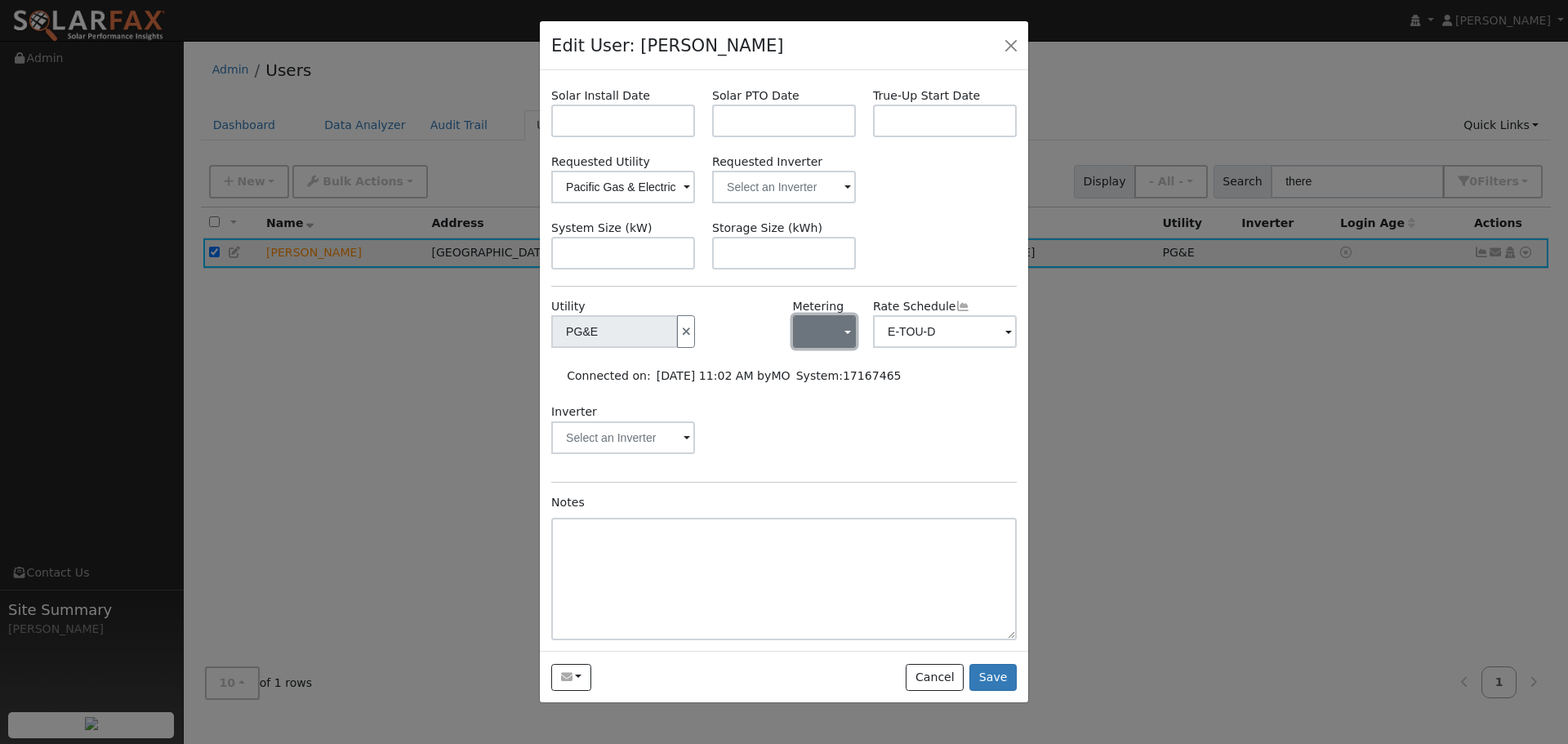
click at [843, 327] on button "button" at bounding box center [824, 331] width 63 height 33
click at [973, 394] on div "Utility PG&E Metering - None - NEM NBT Rate Schedule E-TOU-D Connected on: 08/1…" at bounding box center [784, 383] width 465 height 171
click at [695, 182] on input "text" at bounding box center [623, 187] width 144 height 33
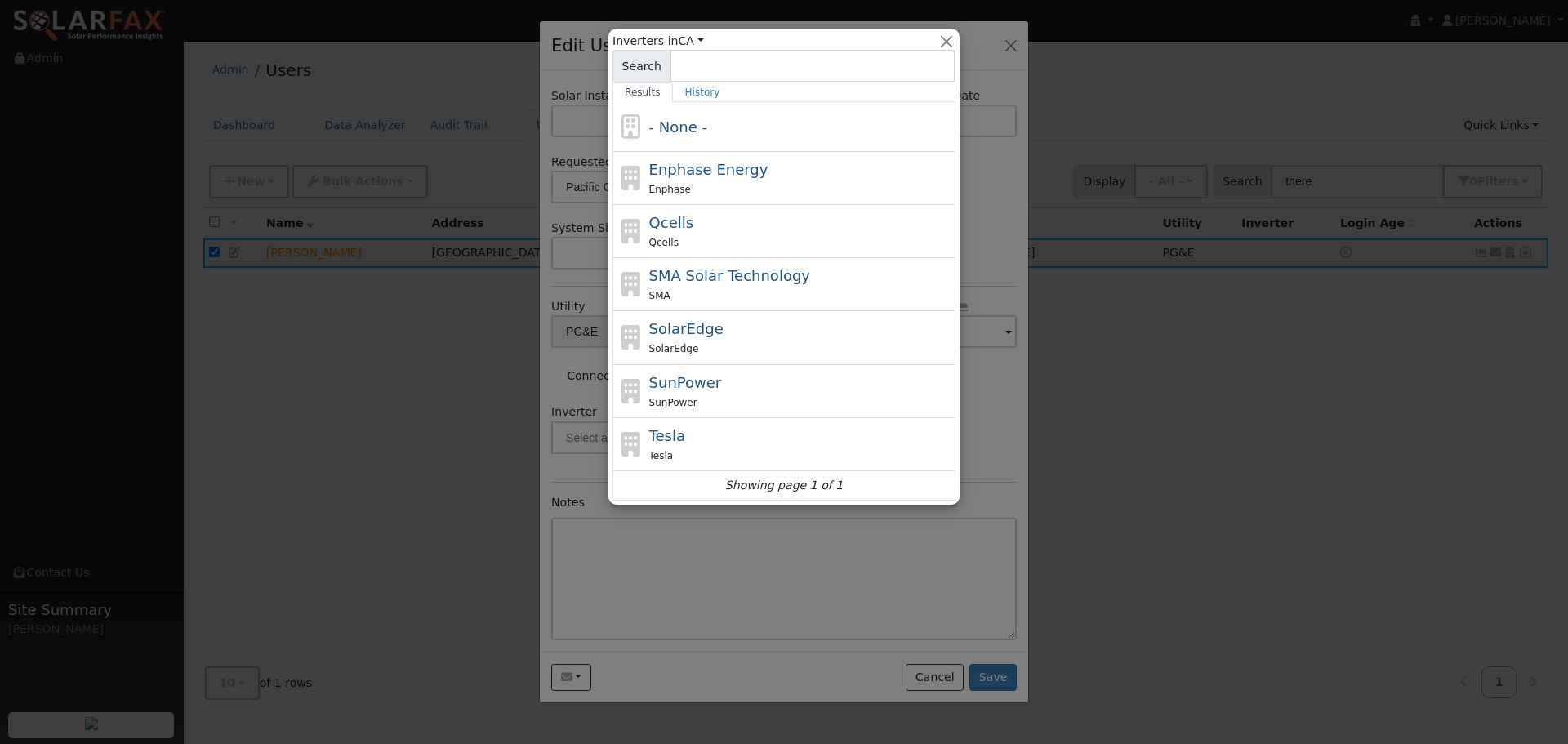
click at [970, 169] on div at bounding box center [784, 372] width 1568 height 744
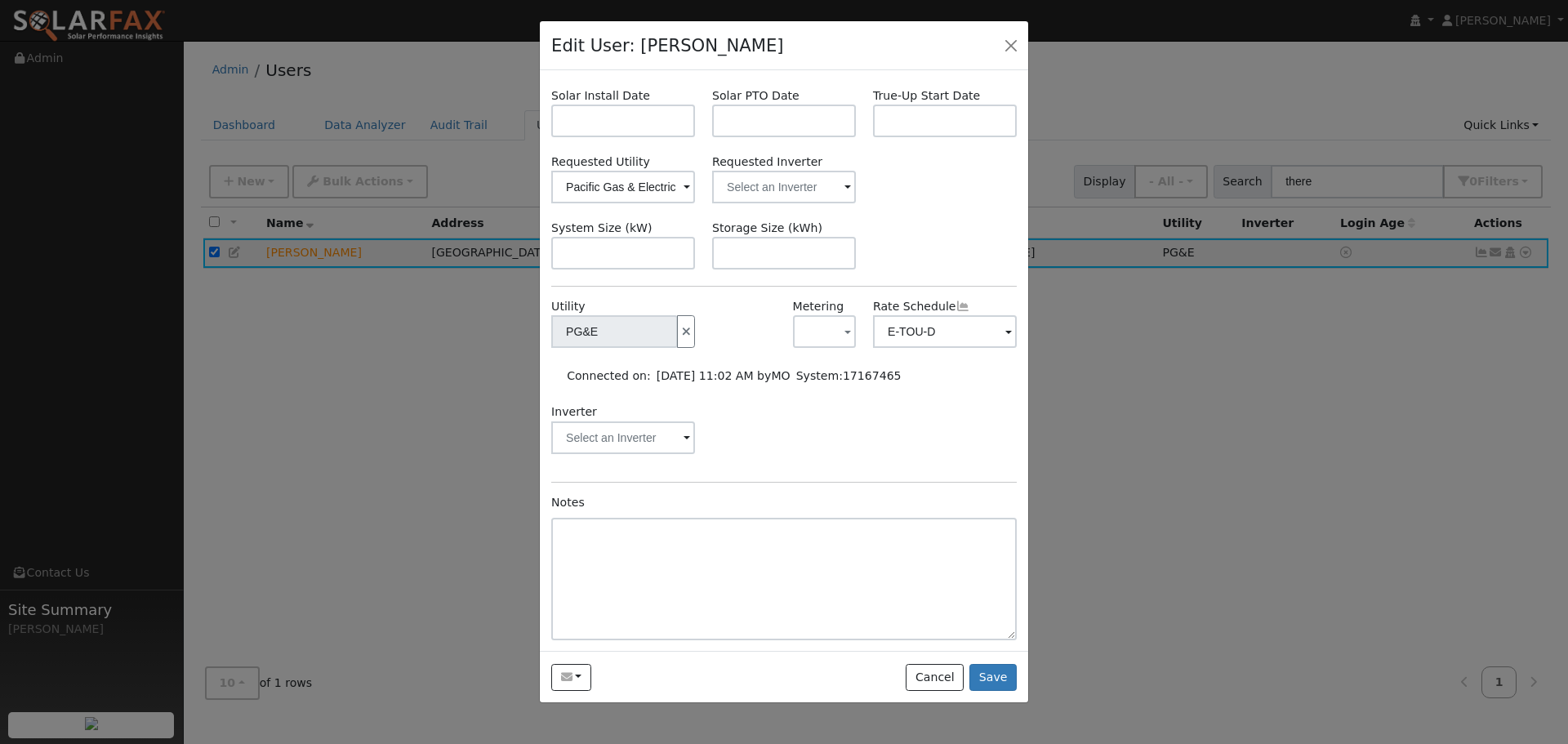
scroll to position [0, 0]
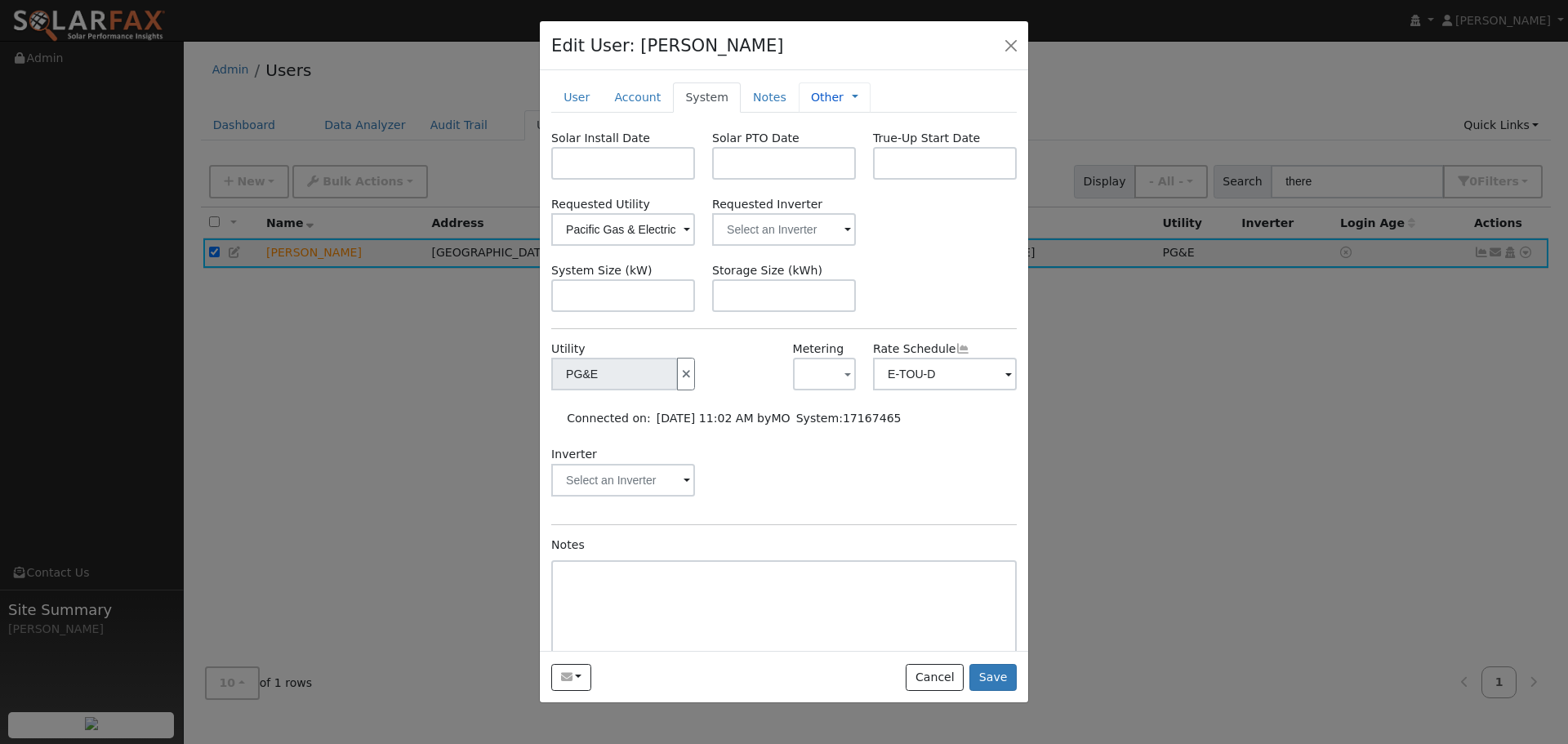
click at [811, 99] on link "Other" at bounding box center [827, 98] width 33 height 17
click at [758, 96] on link "Notes" at bounding box center [770, 98] width 58 height 31
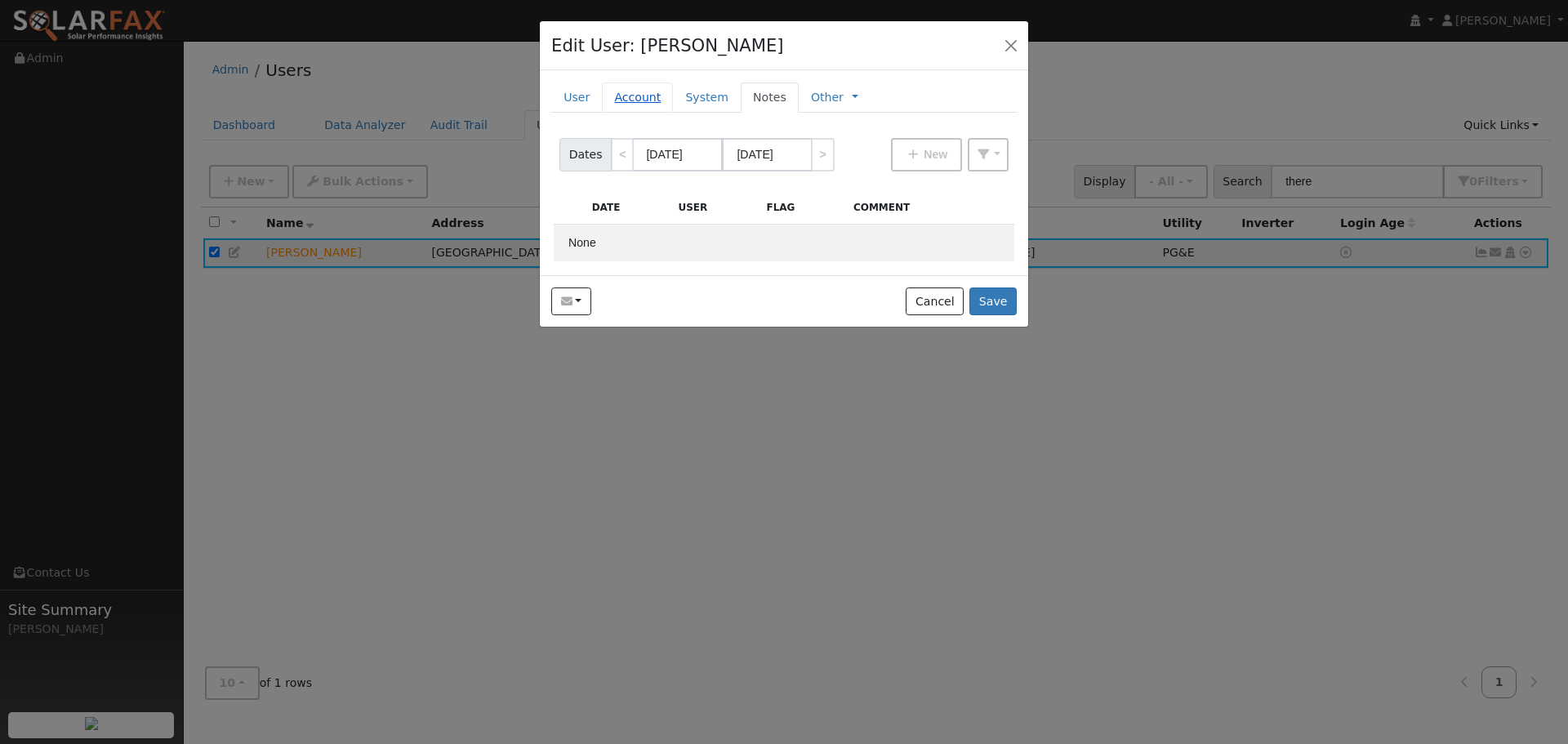
click at [644, 87] on link "Account" at bounding box center [638, 98] width 71 height 31
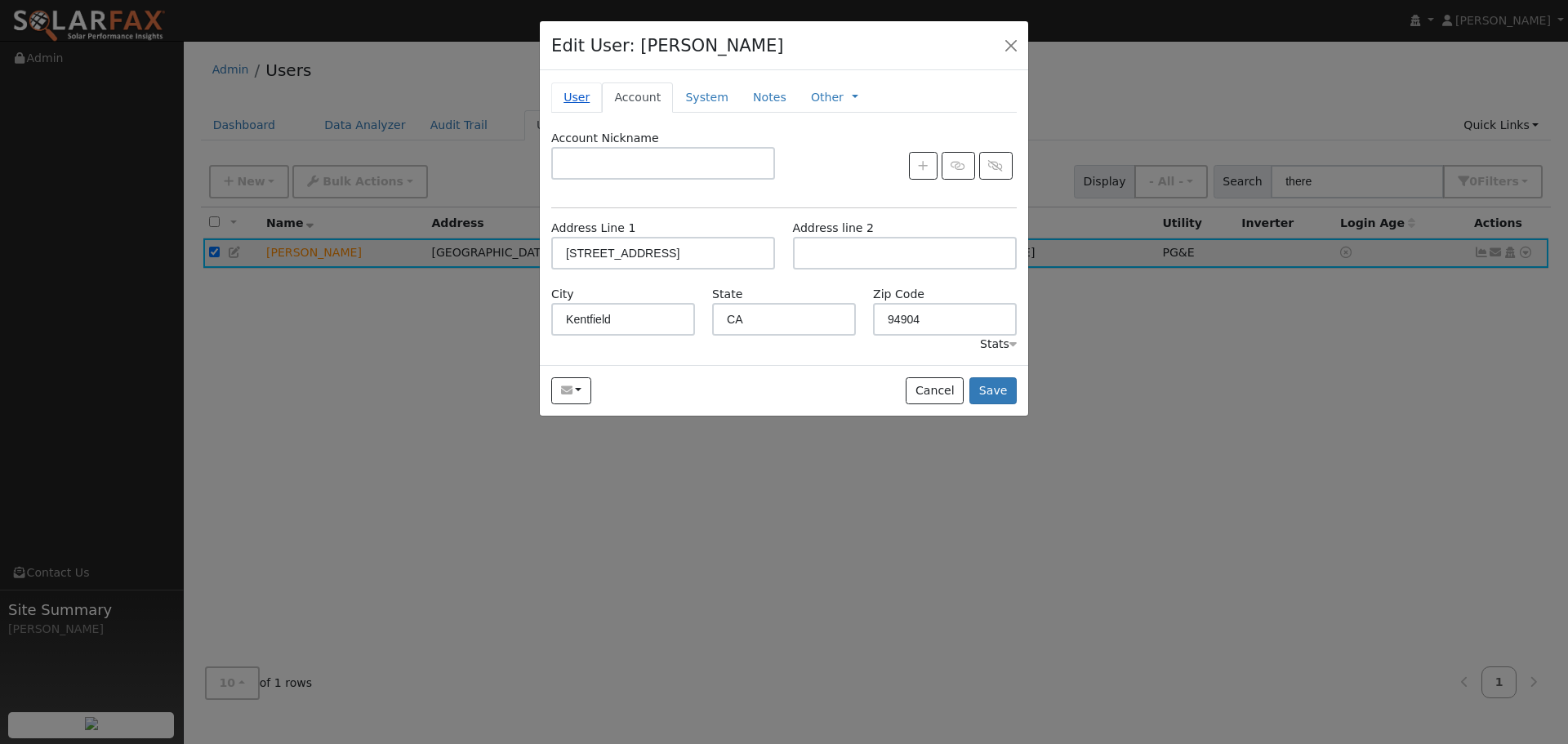
click at [581, 102] on link "User" at bounding box center [576, 98] width 51 height 31
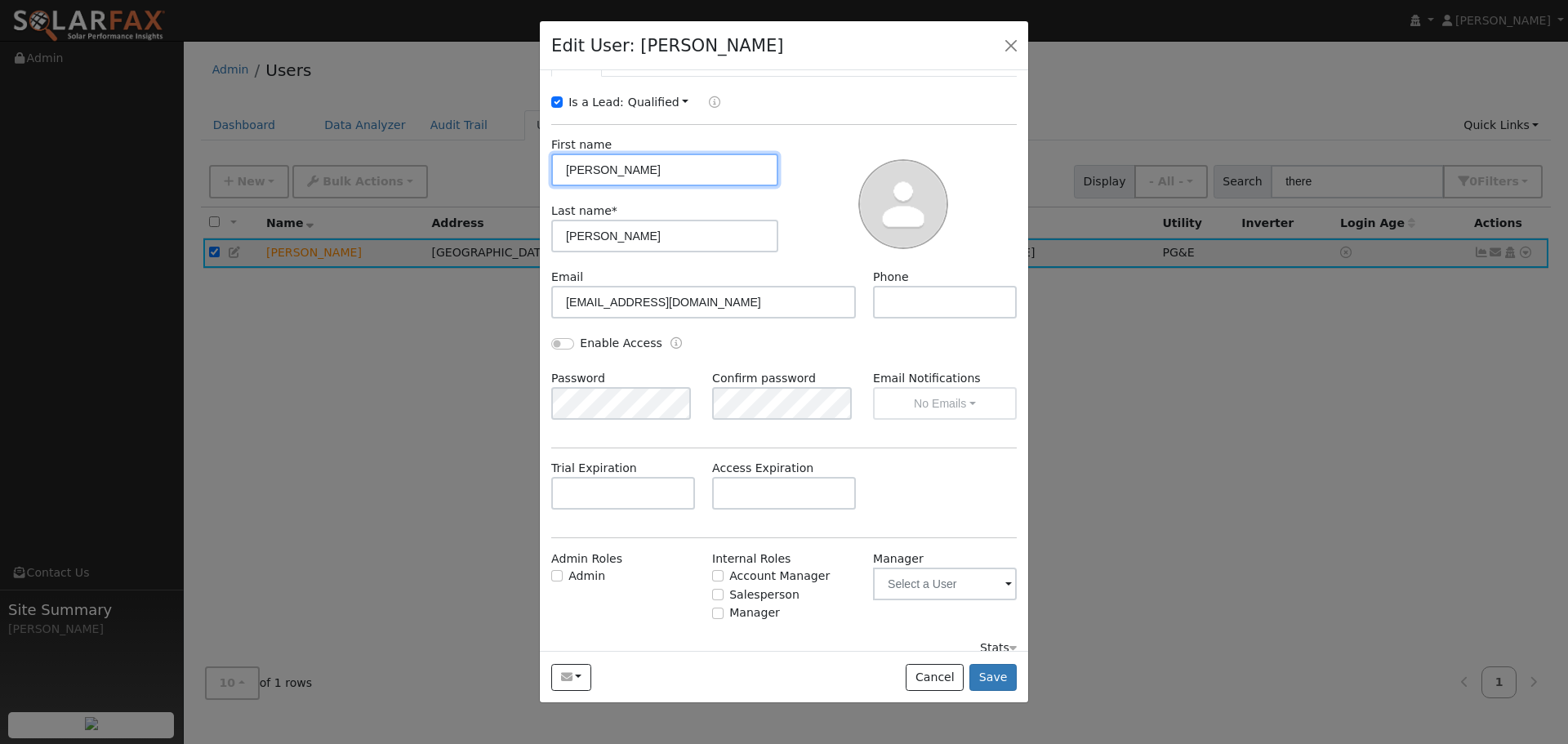
scroll to position [53, 0]
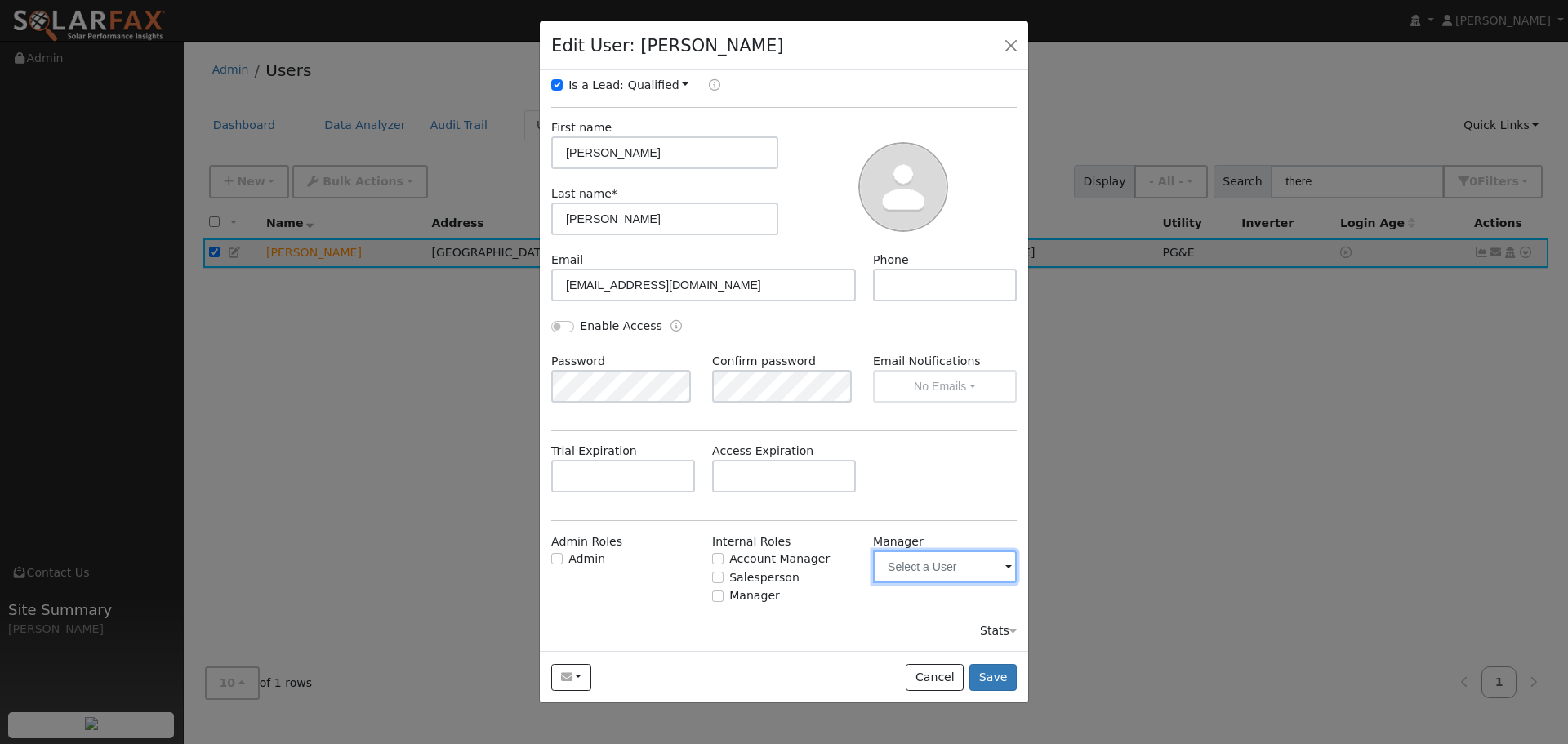
click at [928, 564] on input "text" at bounding box center [945, 567] width 144 height 33
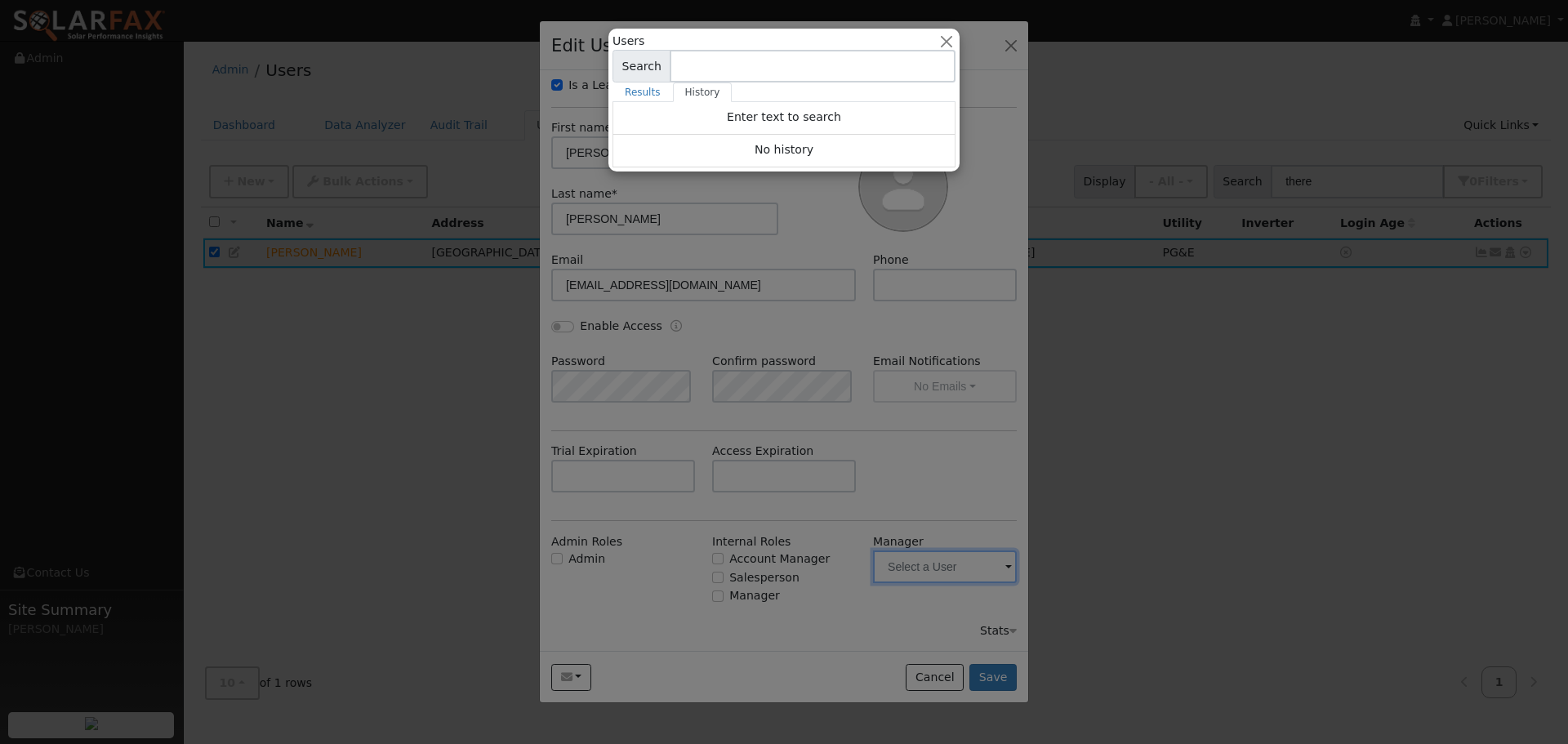
drag, startPoint x: 961, startPoint y: 459, endPoint x: 949, endPoint y: 450, distance: 15.0
click at [953, 454] on div at bounding box center [784, 372] width 1568 height 744
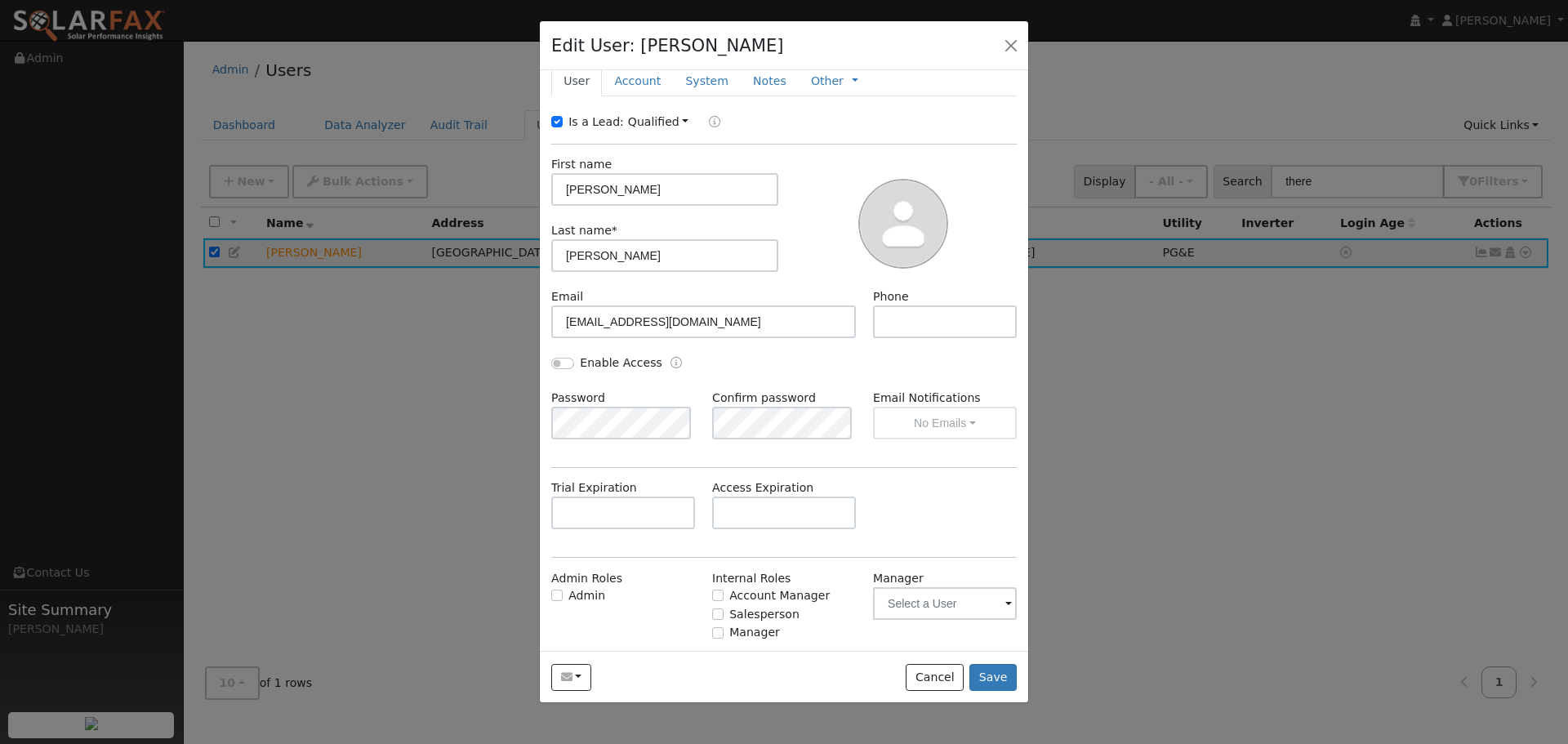
scroll to position [0, 0]
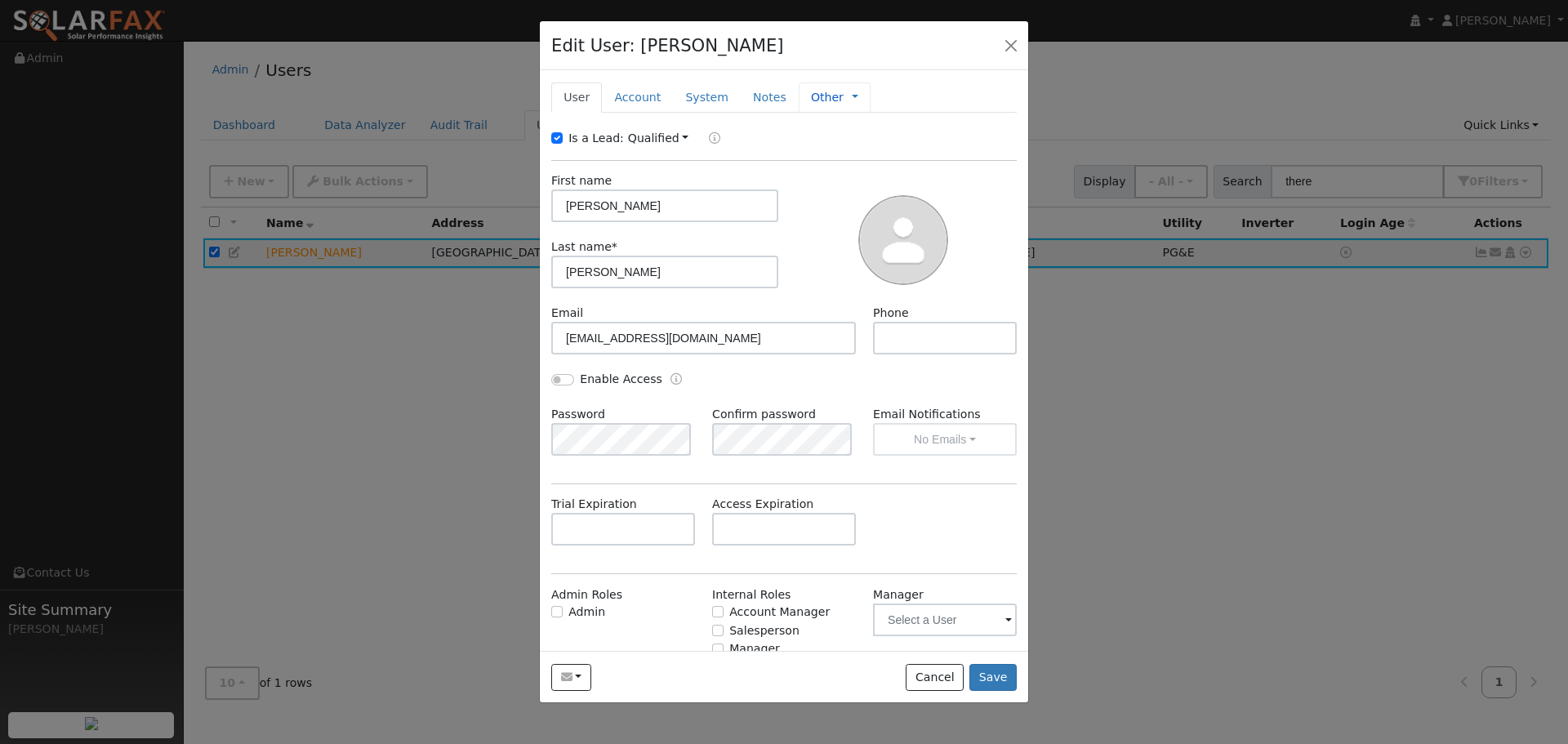
click at [811, 97] on link "Other" at bounding box center [827, 98] width 33 height 17
click at [748, 82] on link "Notes" at bounding box center [770, 98] width 58 height 31
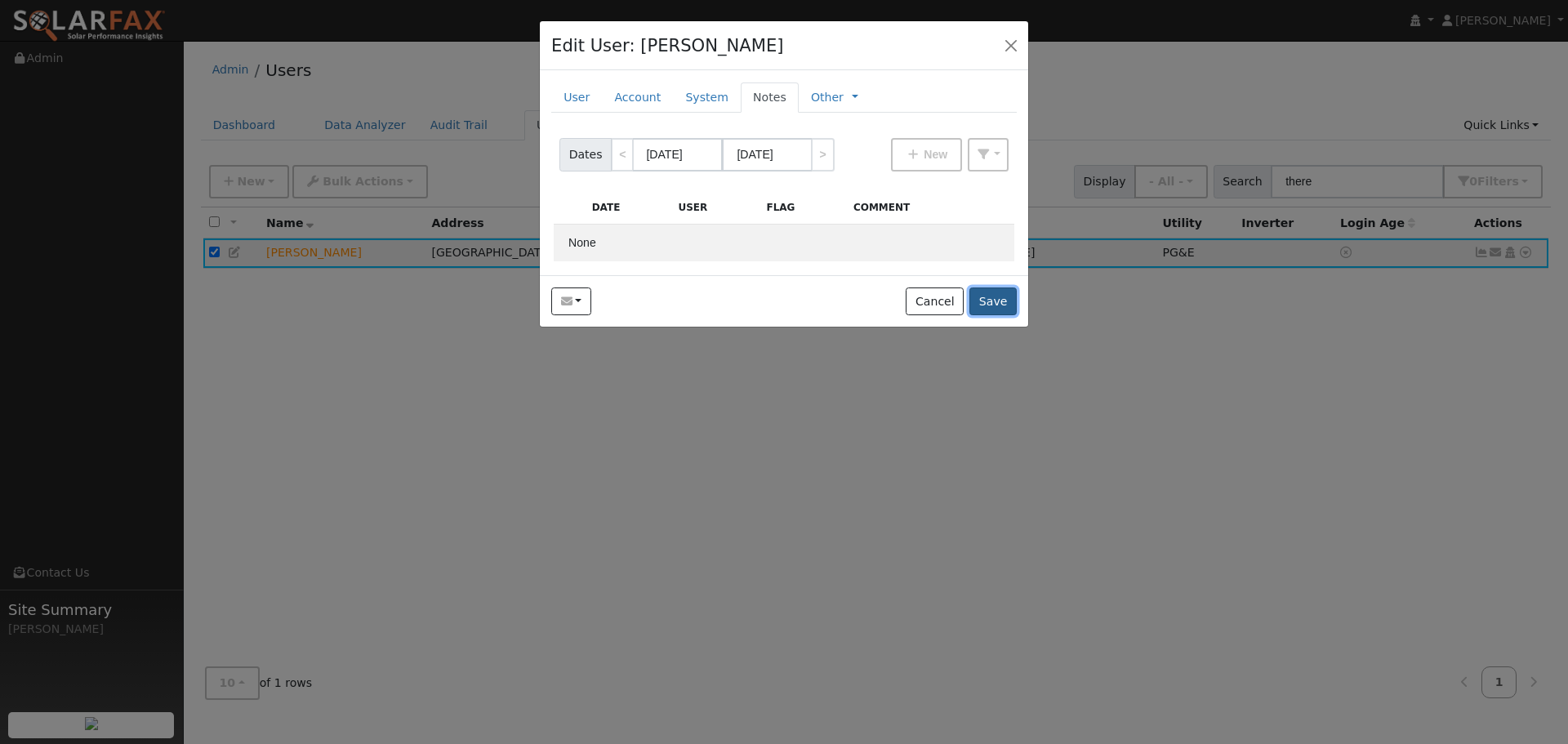
click at [1003, 308] on button "Save" at bounding box center [993, 301] width 47 height 28
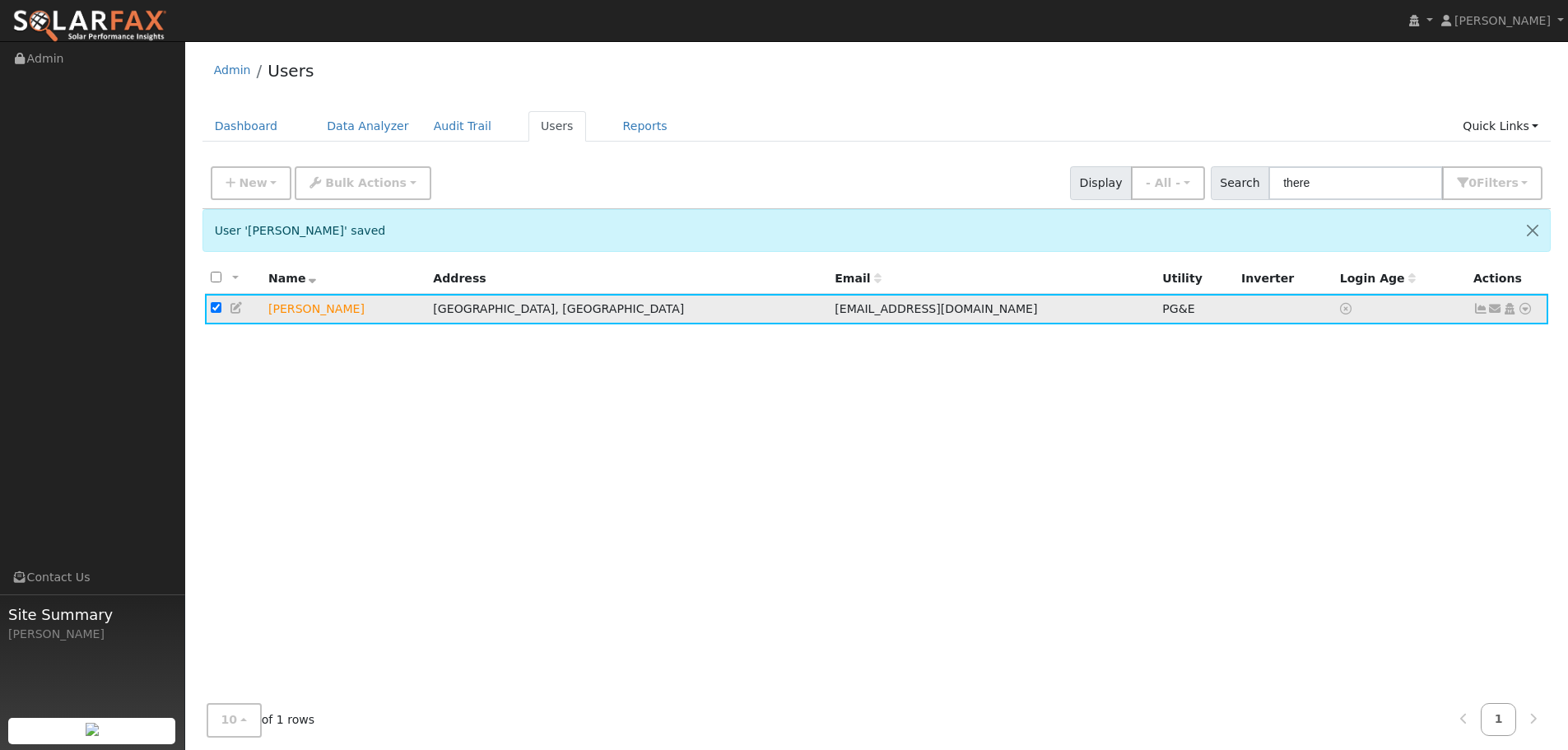
click at [1528, 309] on icon at bounding box center [1525, 309] width 14 height 12
click at [1497, 493] on link "Delete User" at bounding box center [1472, 490] width 120 height 23
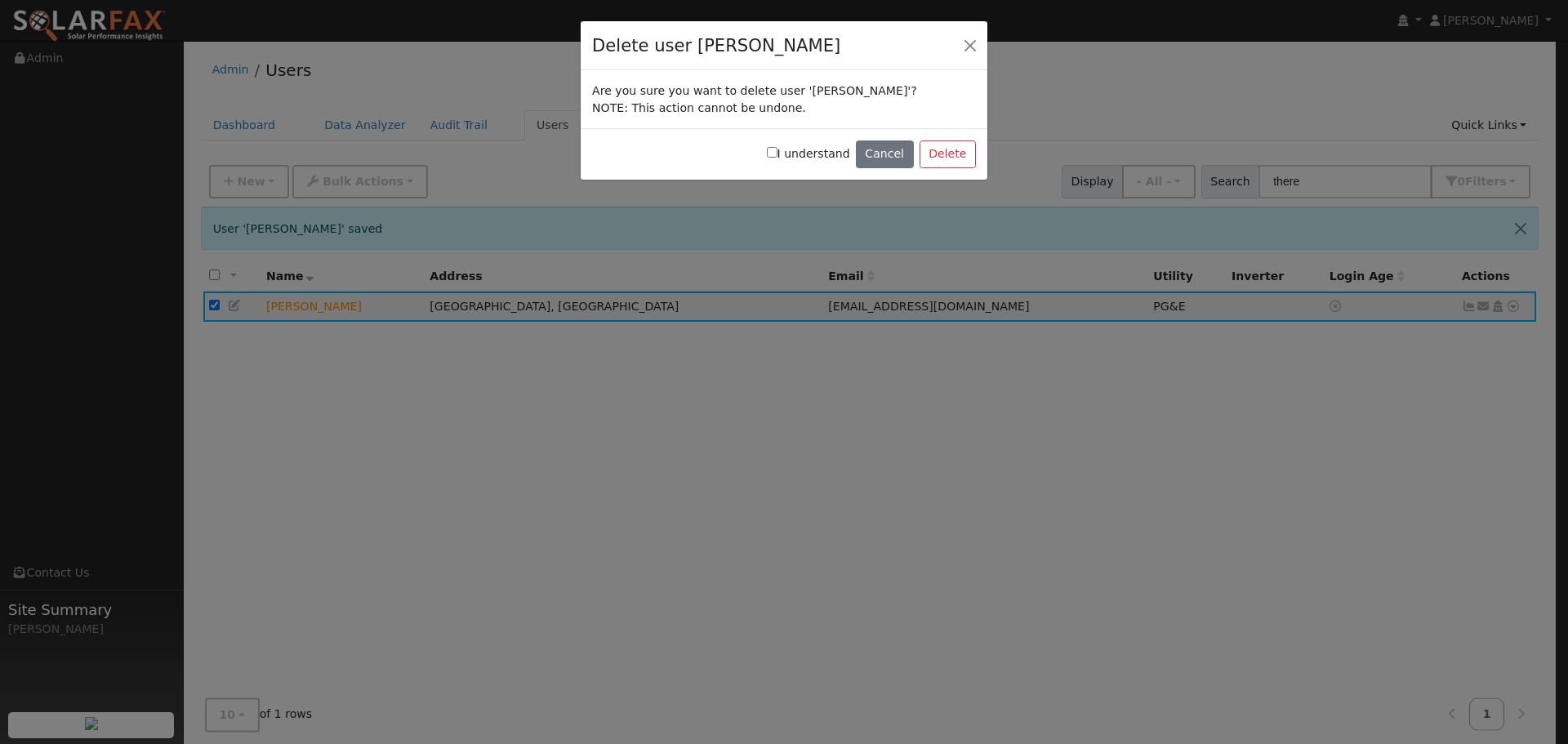
click at [801, 160] on label "I understand" at bounding box center [808, 154] width 83 height 17
click at [777, 158] on input "I understand" at bounding box center [772, 152] width 11 height 11
checkbox input "true"
click at [961, 156] on button "Delete" at bounding box center [948, 154] width 56 height 28
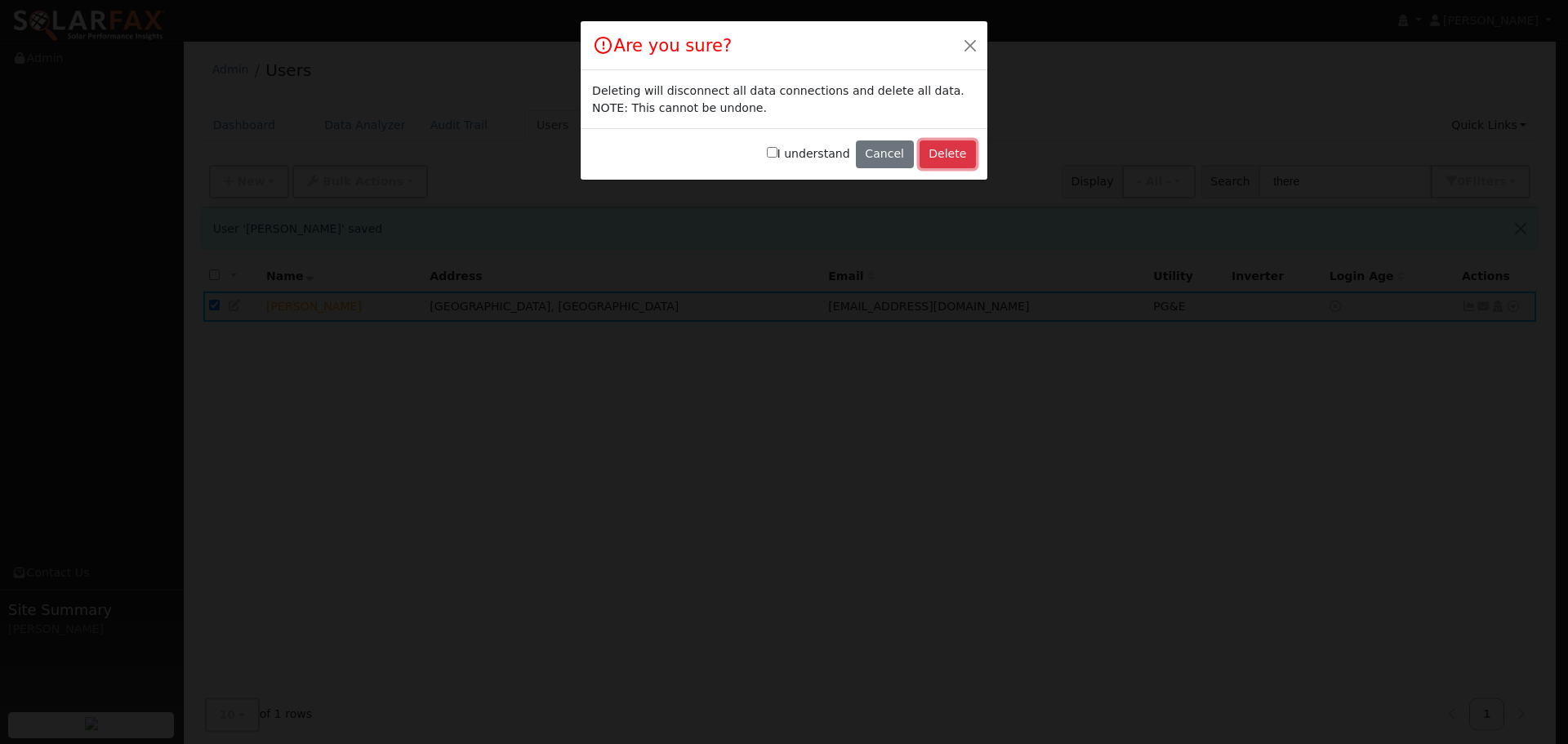
click at [948, 150] on button "Delete" at bounding box center [948, 154] width 56 height 28
click at [787, 147] on body "Michael Ogas Michael Ogas Profile My Company Help Center Terms Of Service See W…" at bounding box center [784, 408] width 1568 height 733
click at [777, 155] on input "I understand" at bounding box center [772, 152] width 11 height 11
checkbox input "true"
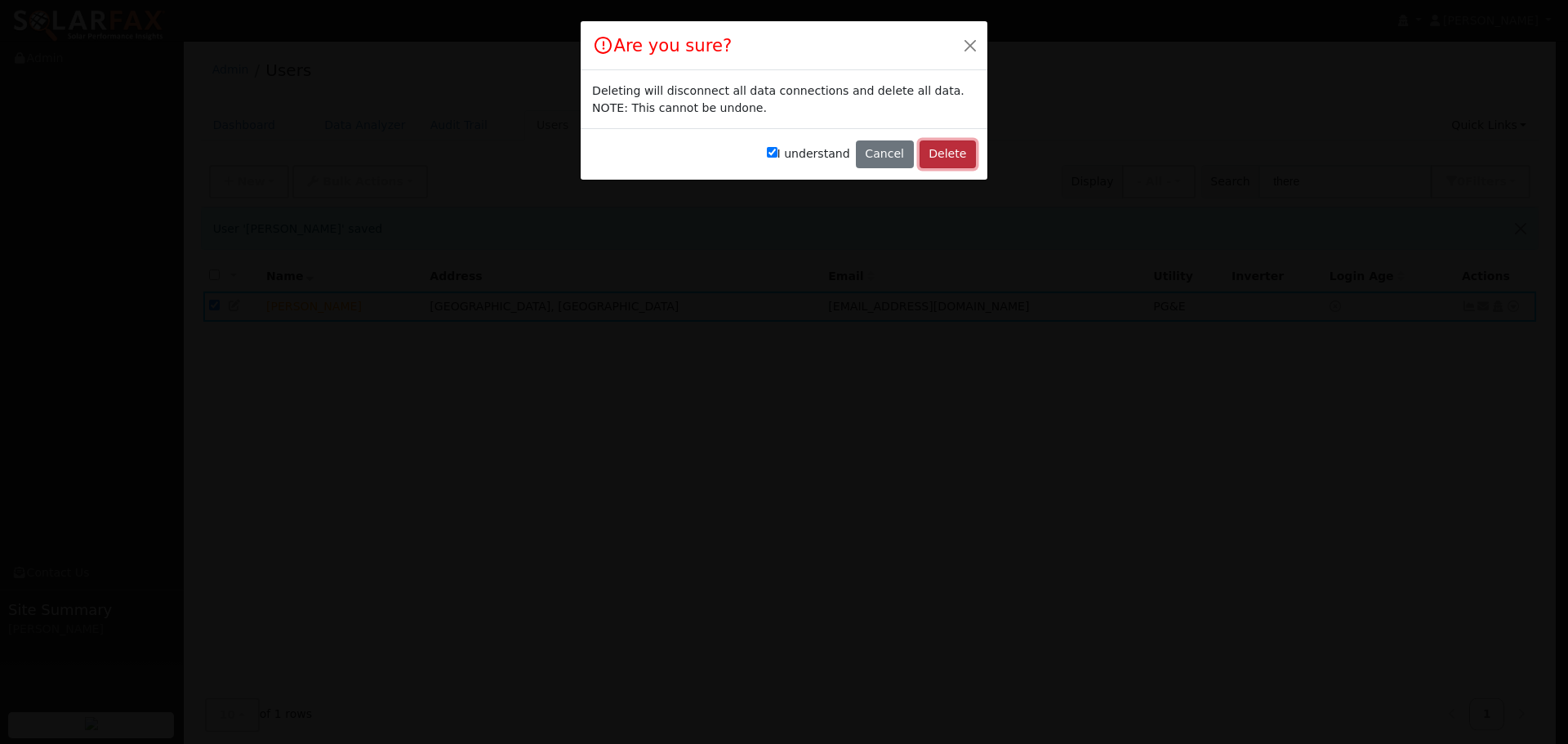
click at [943, 164] on button "Delete" at bounding box center [948, 154] width 56 height 28
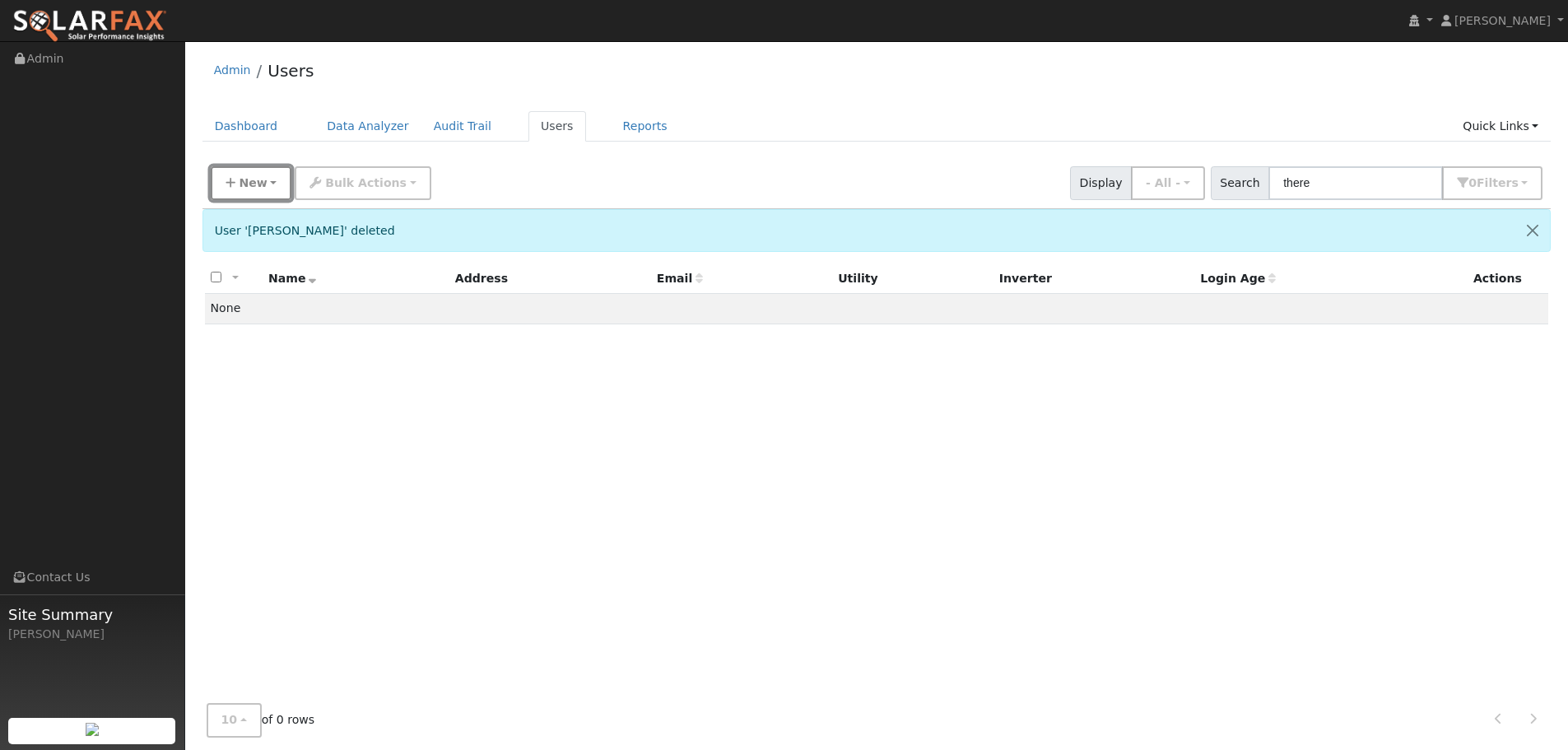
click at [266, 192] on button "New" at bounding box center [251, 182] width 81 height 34
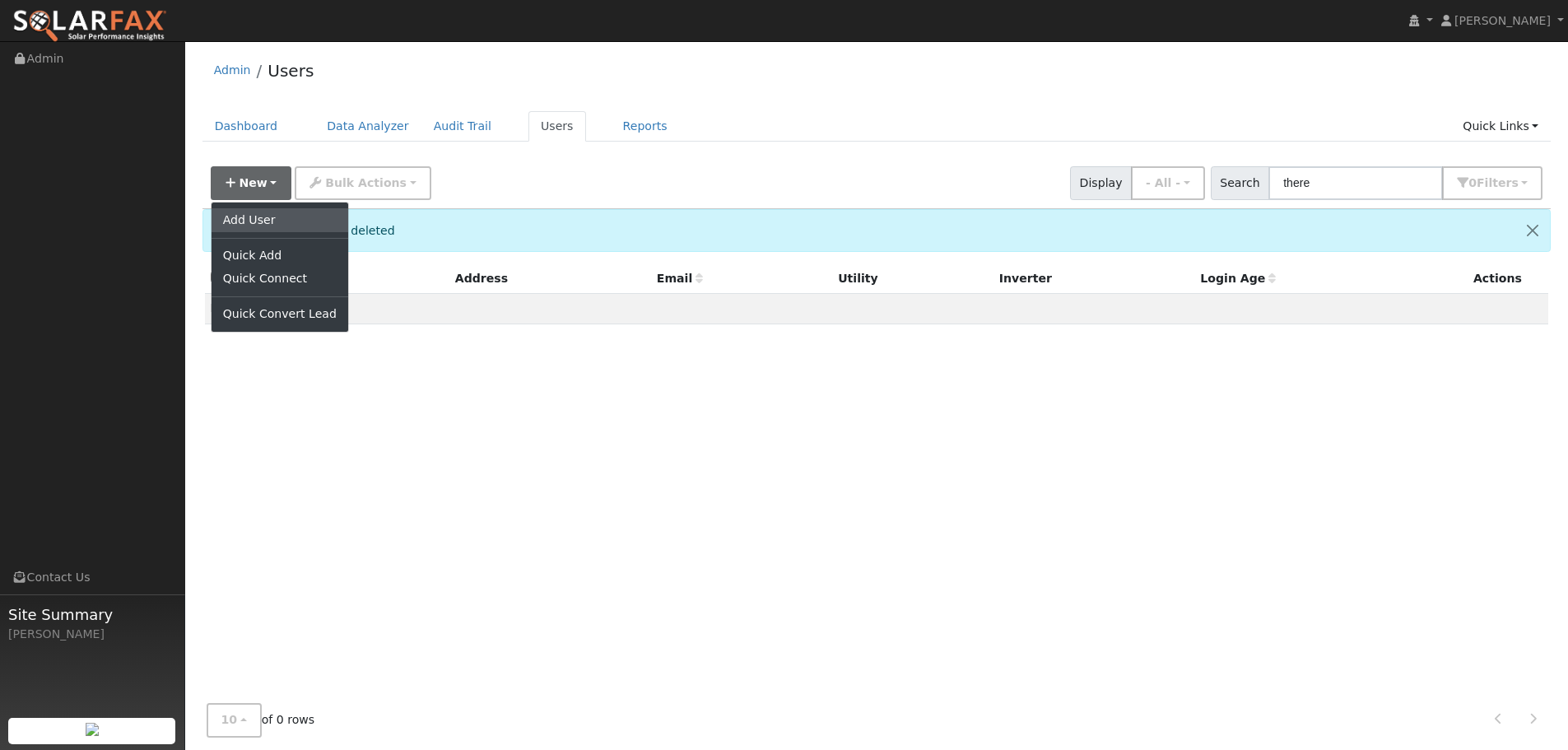
click at [293, 227] on link "Add User" at bounding box center [280, 220] width 137 height 23
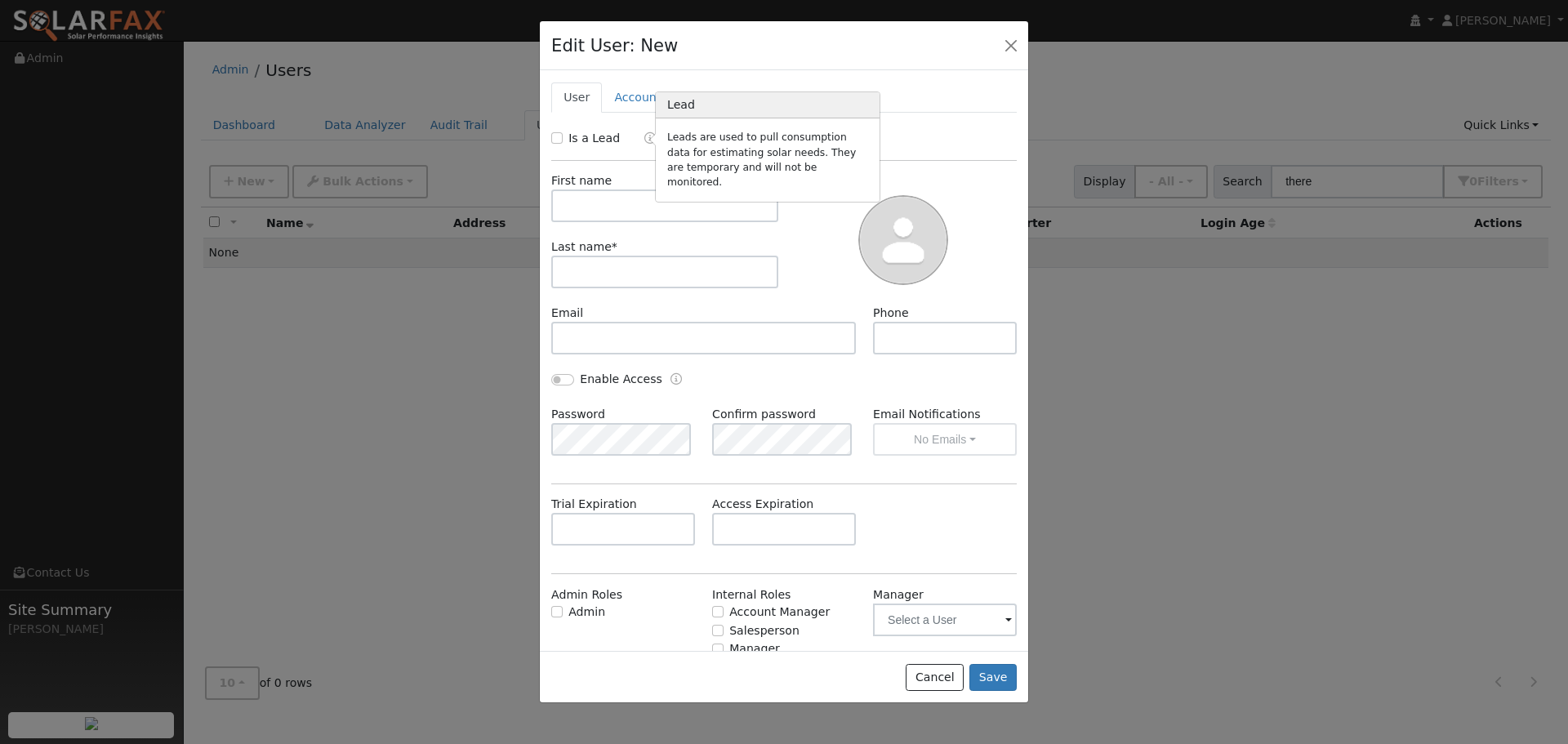
click at [647, 139] on icon "Lead" at bounding box center [650, 138] width 11 height 11
click at [558, 139] on input "Is a Lead" at bounding box center [557, 138] width 11 height 11
checkbox input "true"
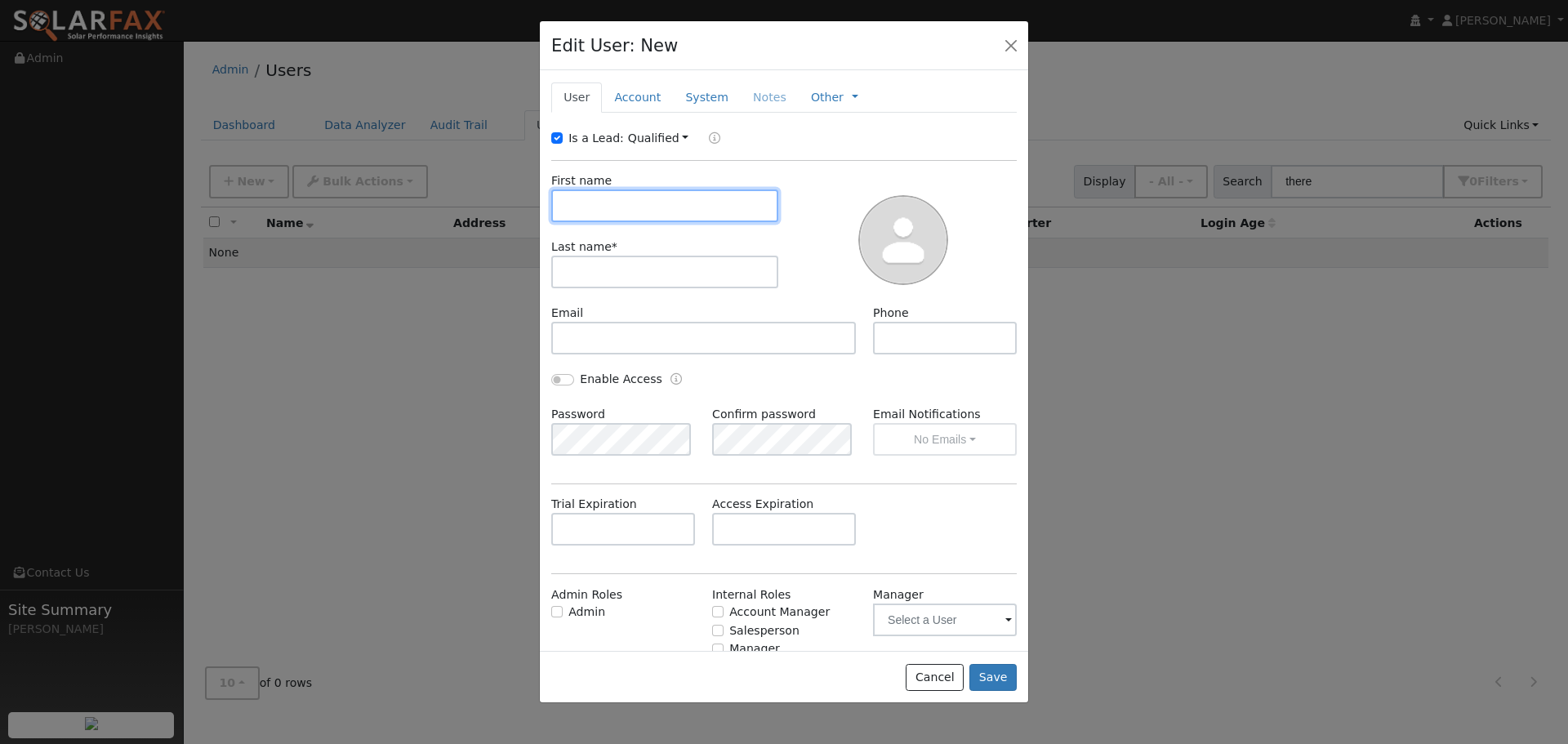
click at [669, 200] on input "text" at bounding box center [664, 206] width 227 height 33
drag, startPoint x: 603, startPoint y: 197, endPoint x: 598, endPoint y: 208, distance: 12.1
click at [602, 199] on input "text" at bounding box center [664, 206] width 227 height 33
type input "Theresa"
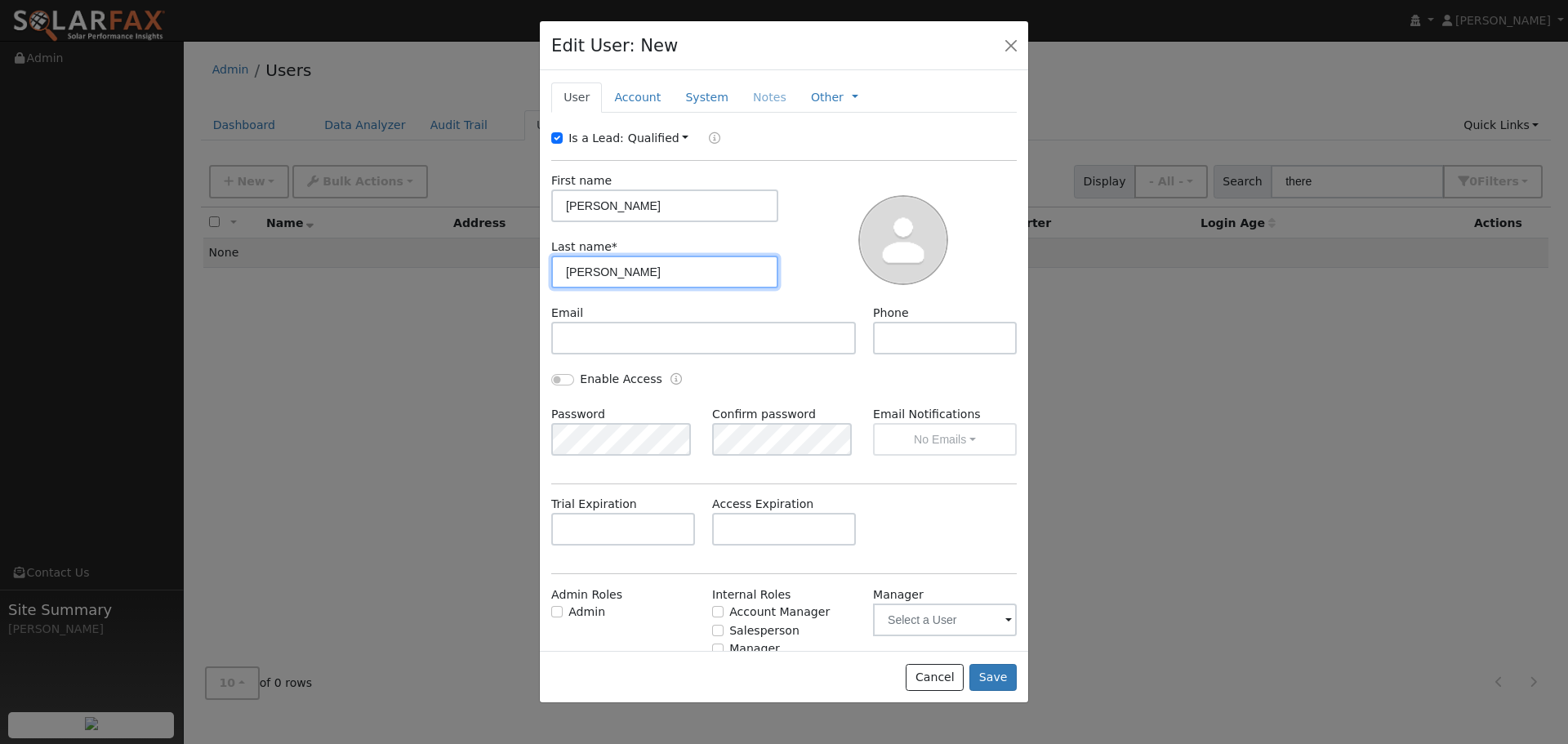
type input "Bresler"
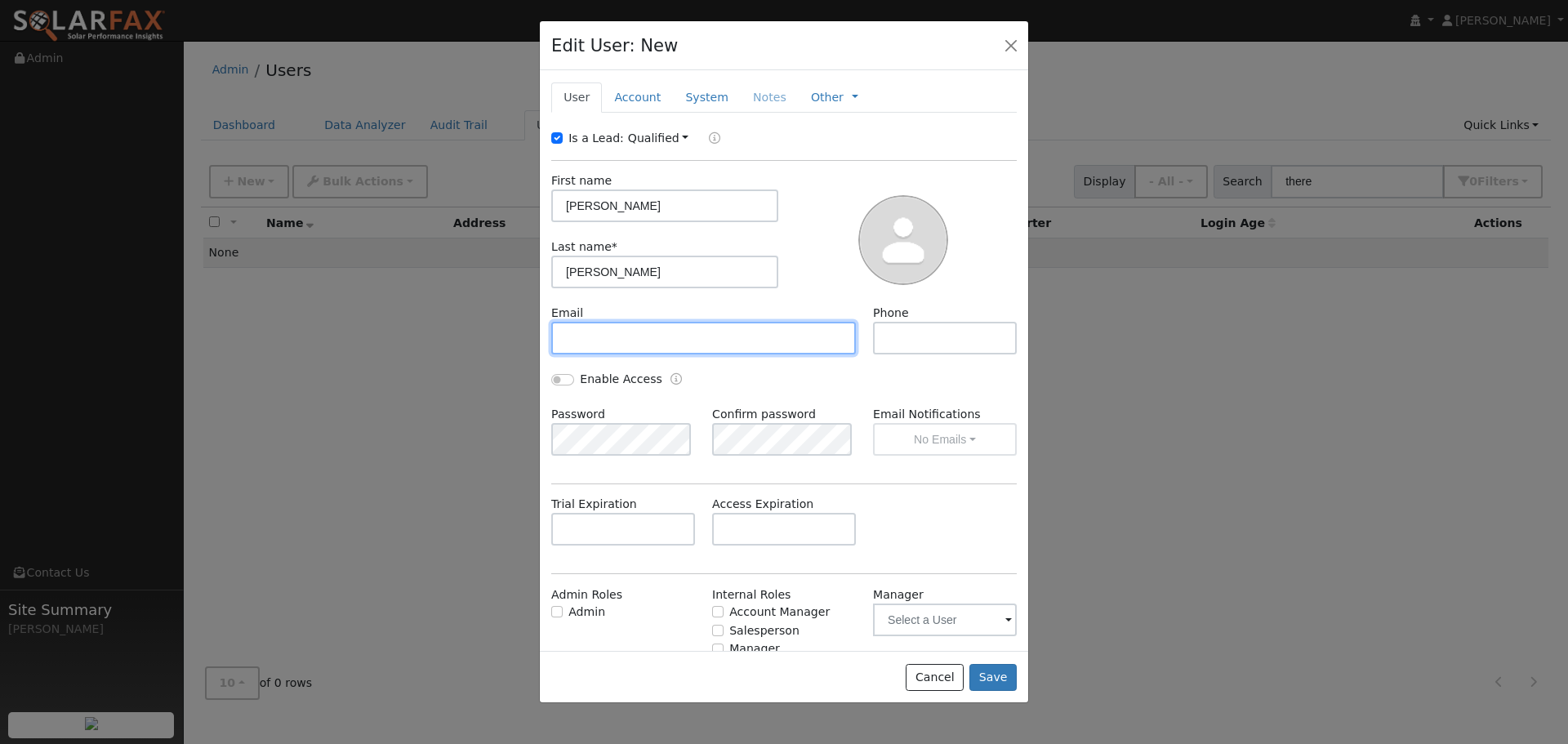
click at [625, 332] on input "text" at bounding box center [704, 338] width 304 height 33
paste input "[EMAIL_ADDRESS][DOMAIN_NAME]"
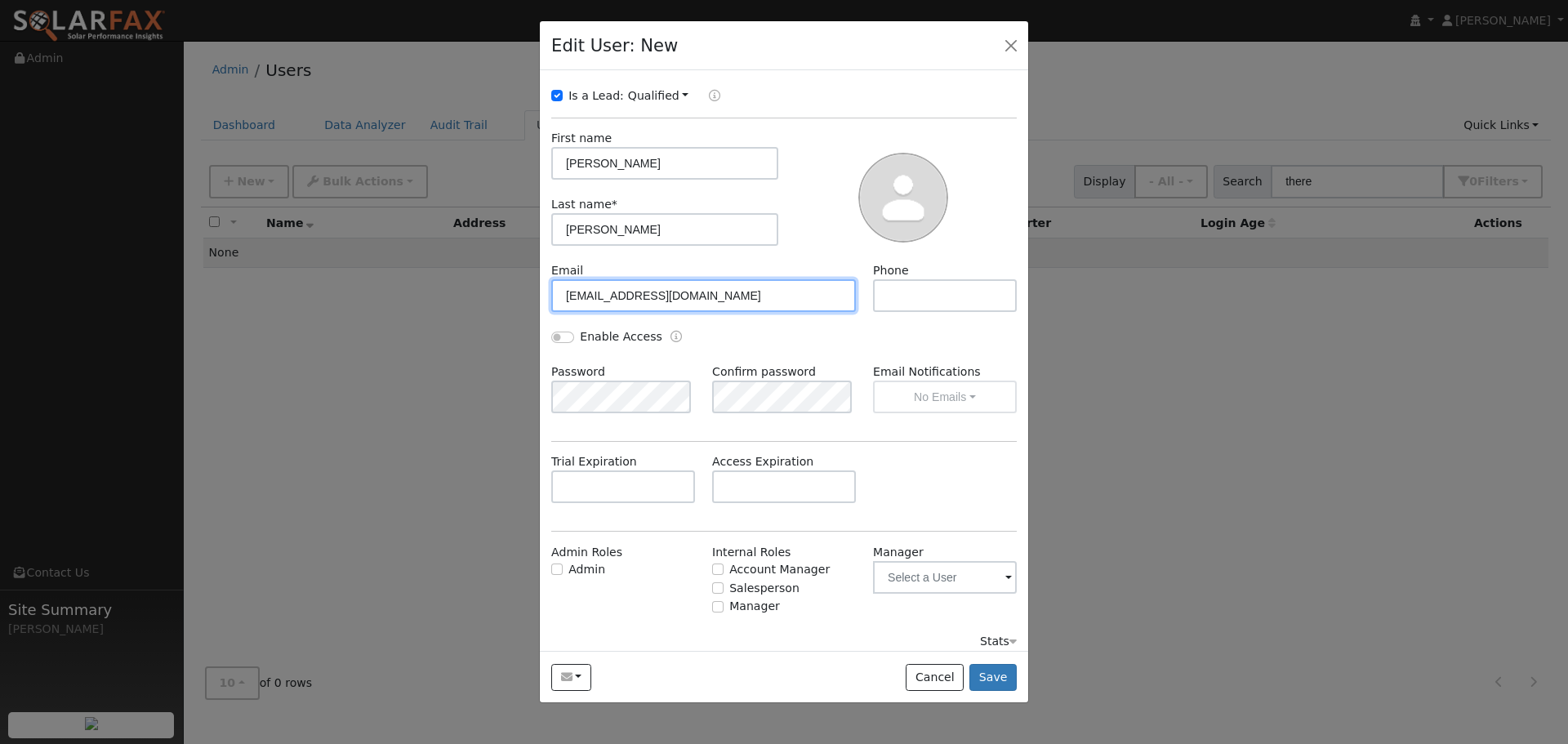
scroll to position [53, 0]
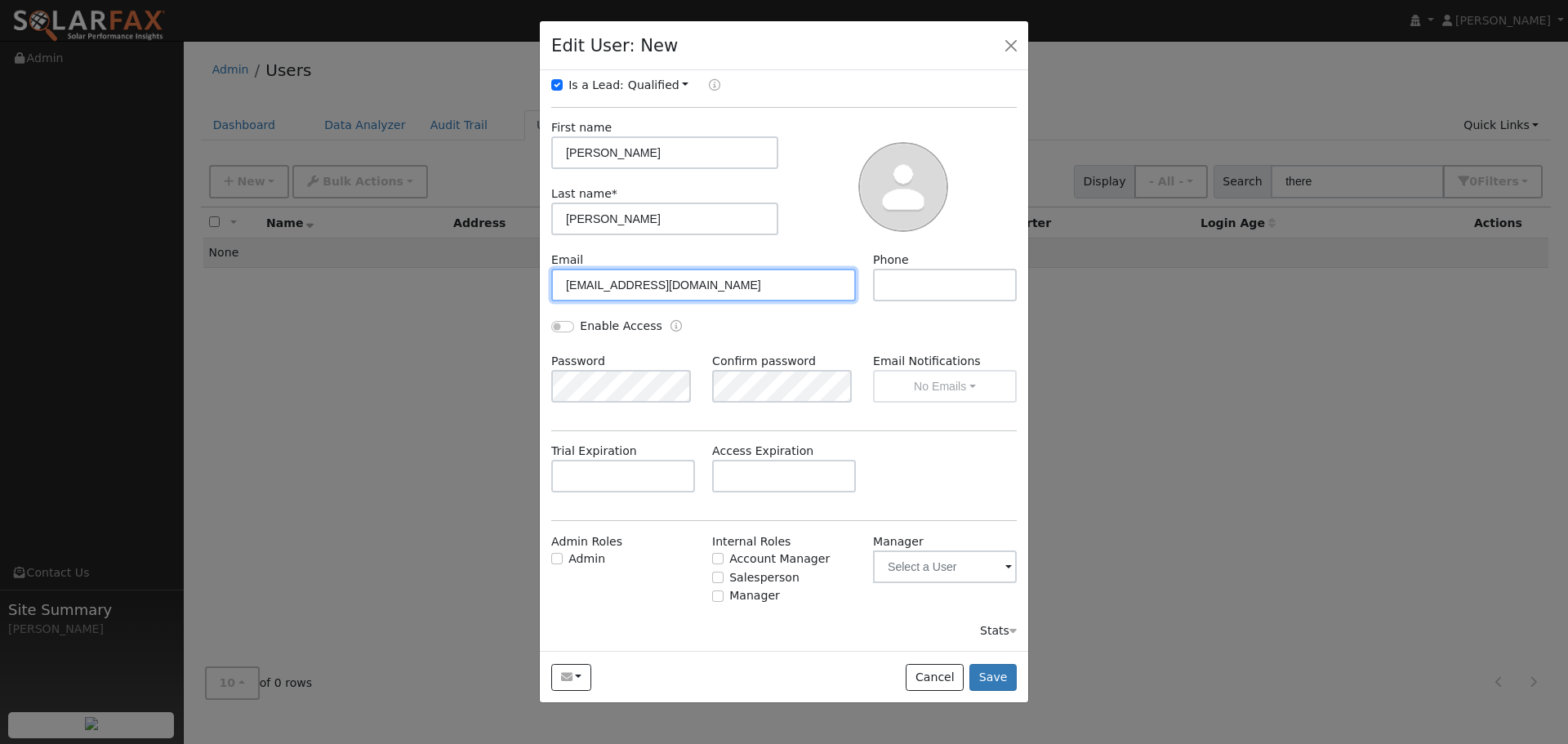
type input "[EMAIL_ADDRESS][DOMAIN_NAME]"
click at [905, 277] on input "text" at bounding box center [945, 285] width 144 height 33
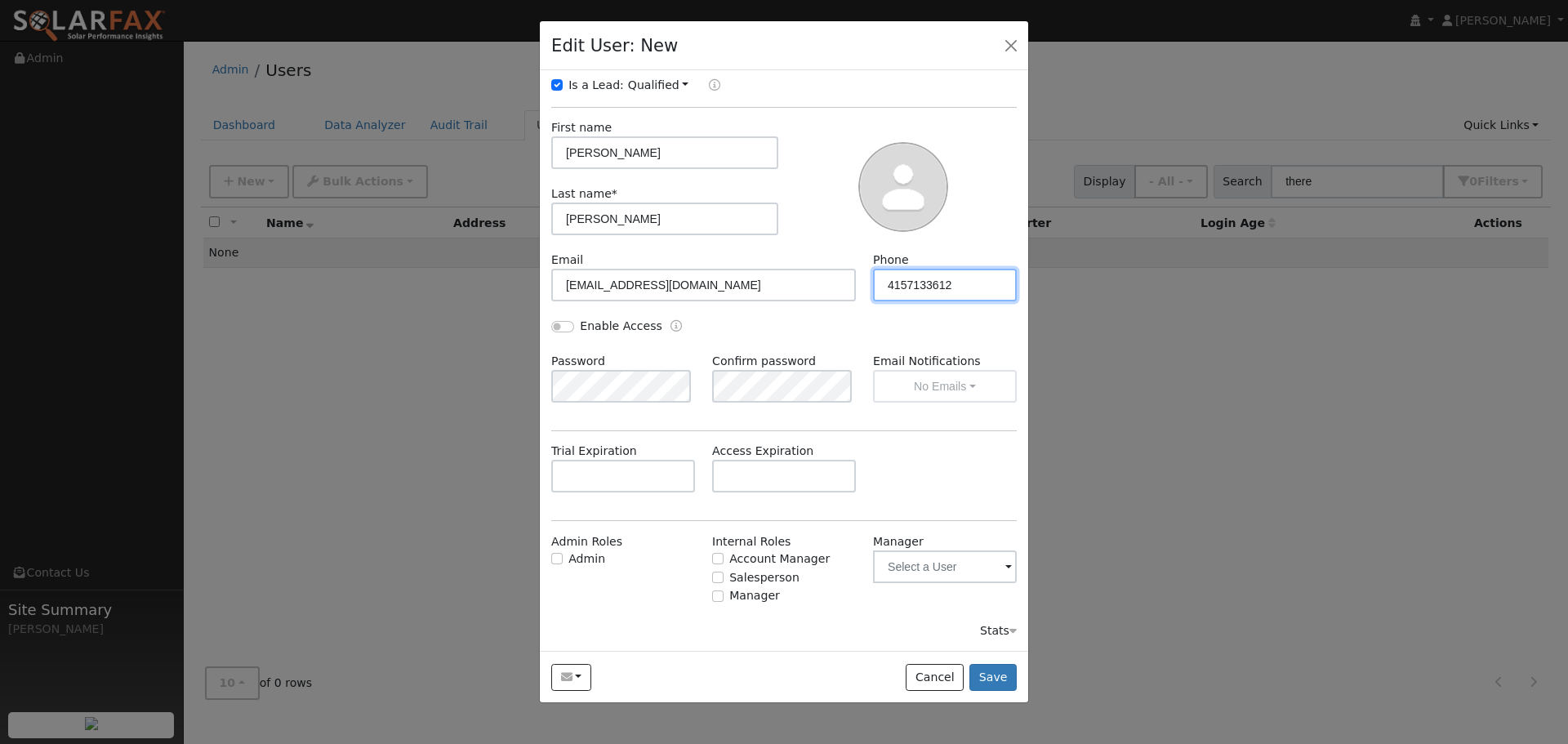
type input "4157133612"
click at [811, 328] on div "Enable Access" at bounding box center [784, 335] width 482 height 35
click at [641, 469] on input "text" at bounding box center [623, 476] width 144 height 33
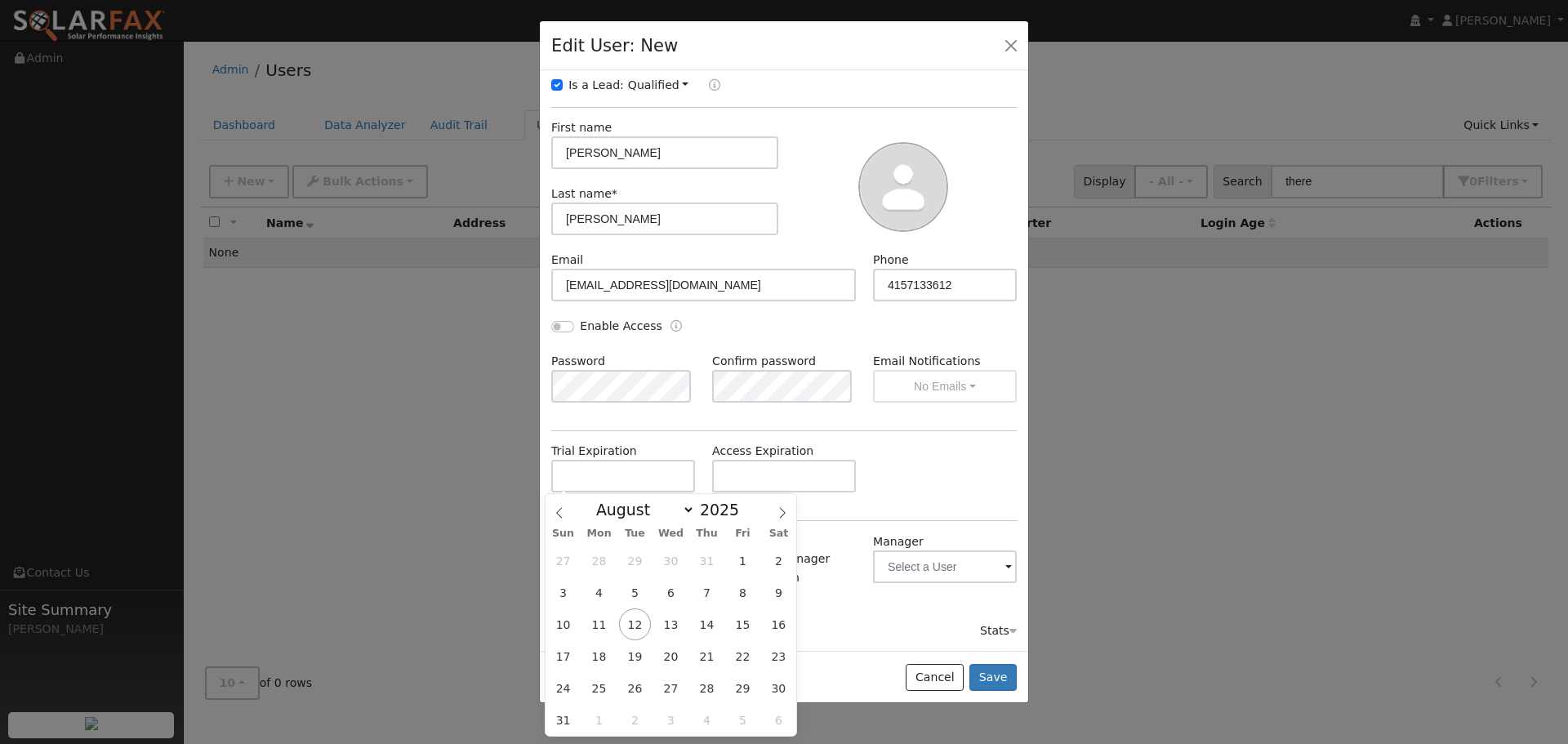
drag, startPoint x: 1005, startPoint y: 422, endPoint x: 997, endPoint y: 435, distance: 15.3
click at [1004, 423] on div "New Account Nickname Cancel Create Are you sure you want to create new account …" at bounding box center [784, 360] width 488 height 580
click at [655, 473] on input "text" at bounding box center [623, 476] width 144 height 33
click at [928, 459] on div "Trial Expiration Access Expiration" at bounding box center [784, 475] width 482 height 66
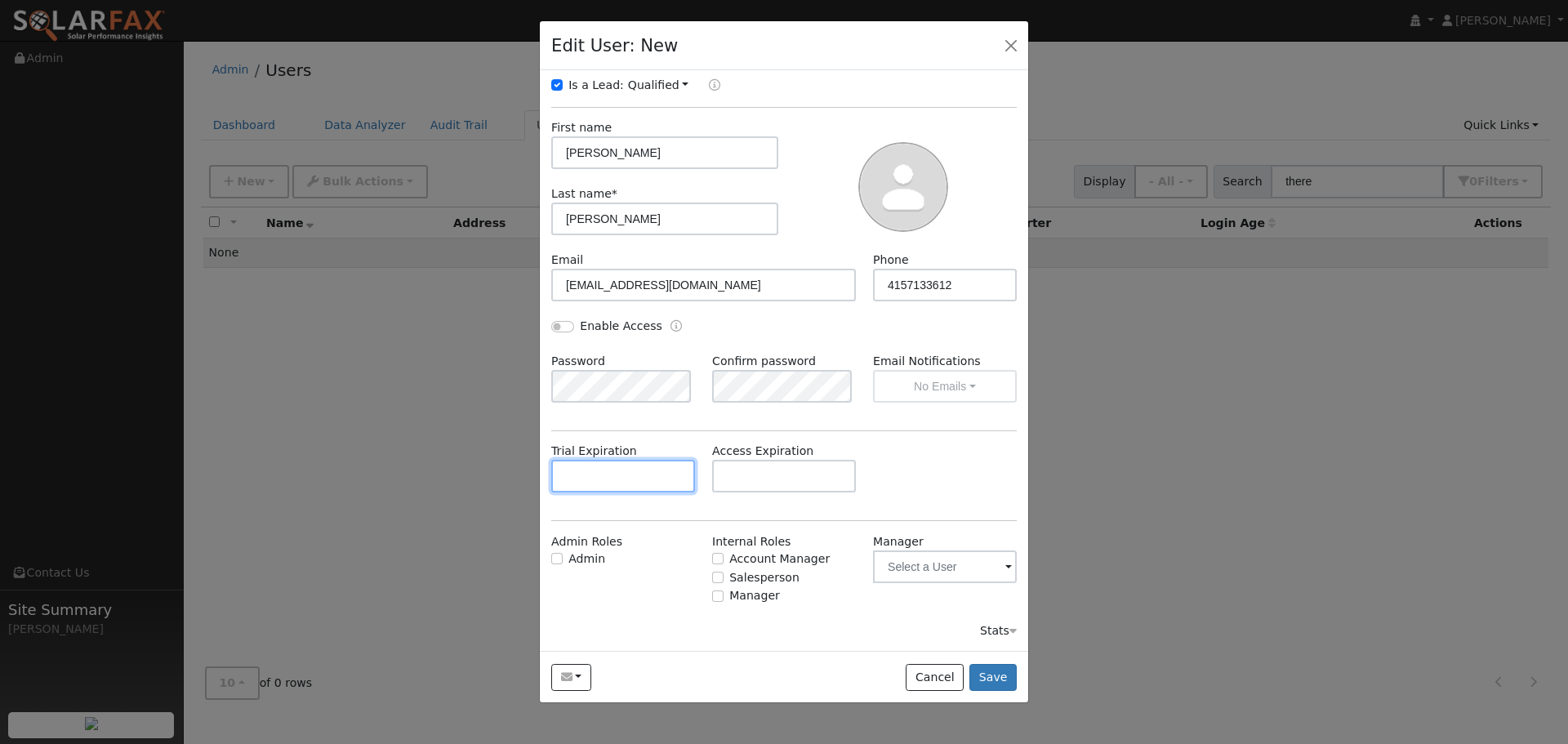
click at [642, 480] on input "text" at bounding box center [623, 476] width 144 height 33
click at [842, 426] on div "Is a Lead: Qualified Unqualified Qualified First name Theresa Last name * Bresl…" at bounding box center [784, 358] width 465 height 564
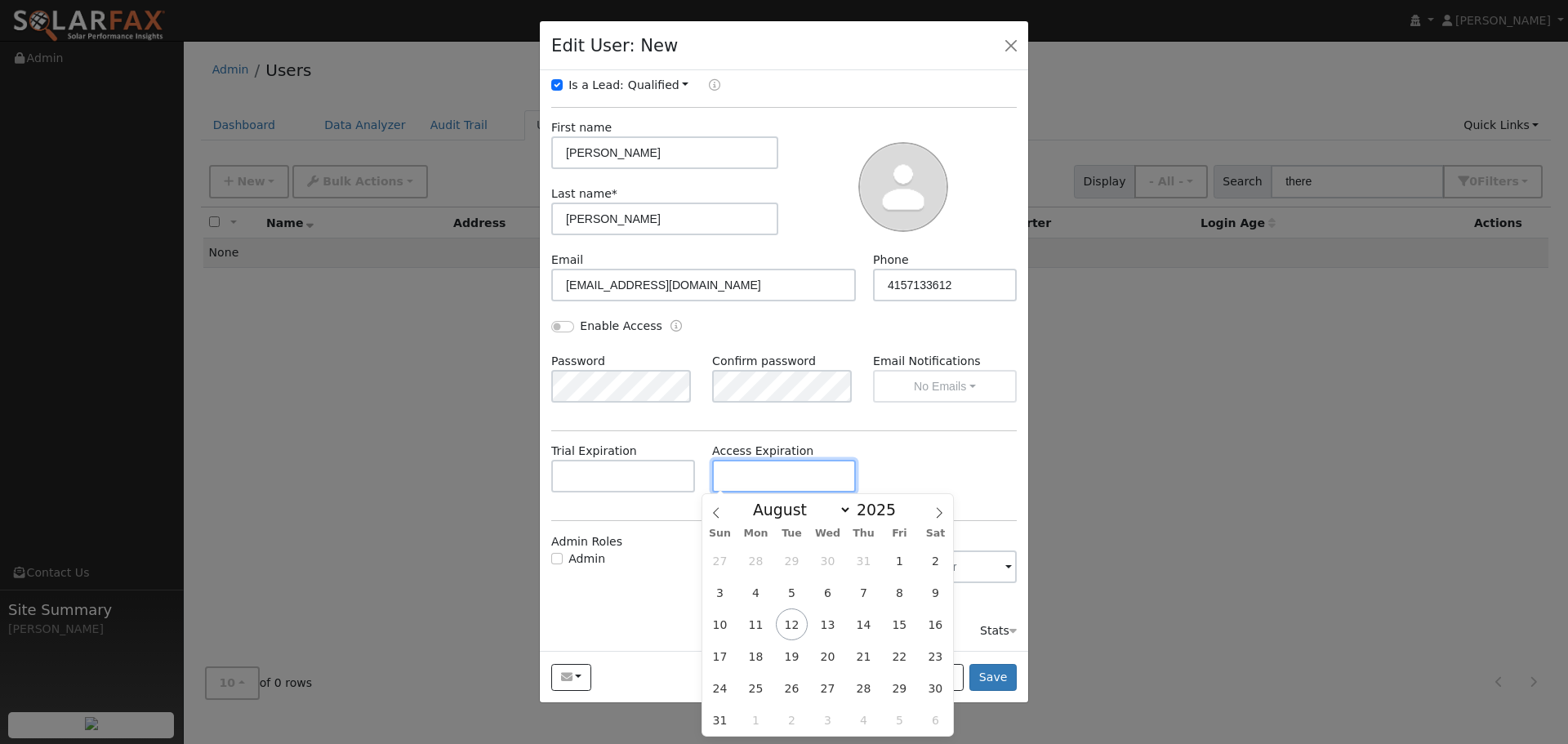
click at [787, 469] on input "text" at bounding box center [784, 476] width 144 height 33
click at [831, 509] on select "January February March April May June July August September October November De…" at bounding box center [798, 509] width 107 height 19
select select "9"
click at [758, 500] on select "January February March April May June July August September October November De…" at bounding box center [798, 509] width 107 height 19
click at [898, 629] on span "17" at bounding box center [899, 624] width 32 height 32
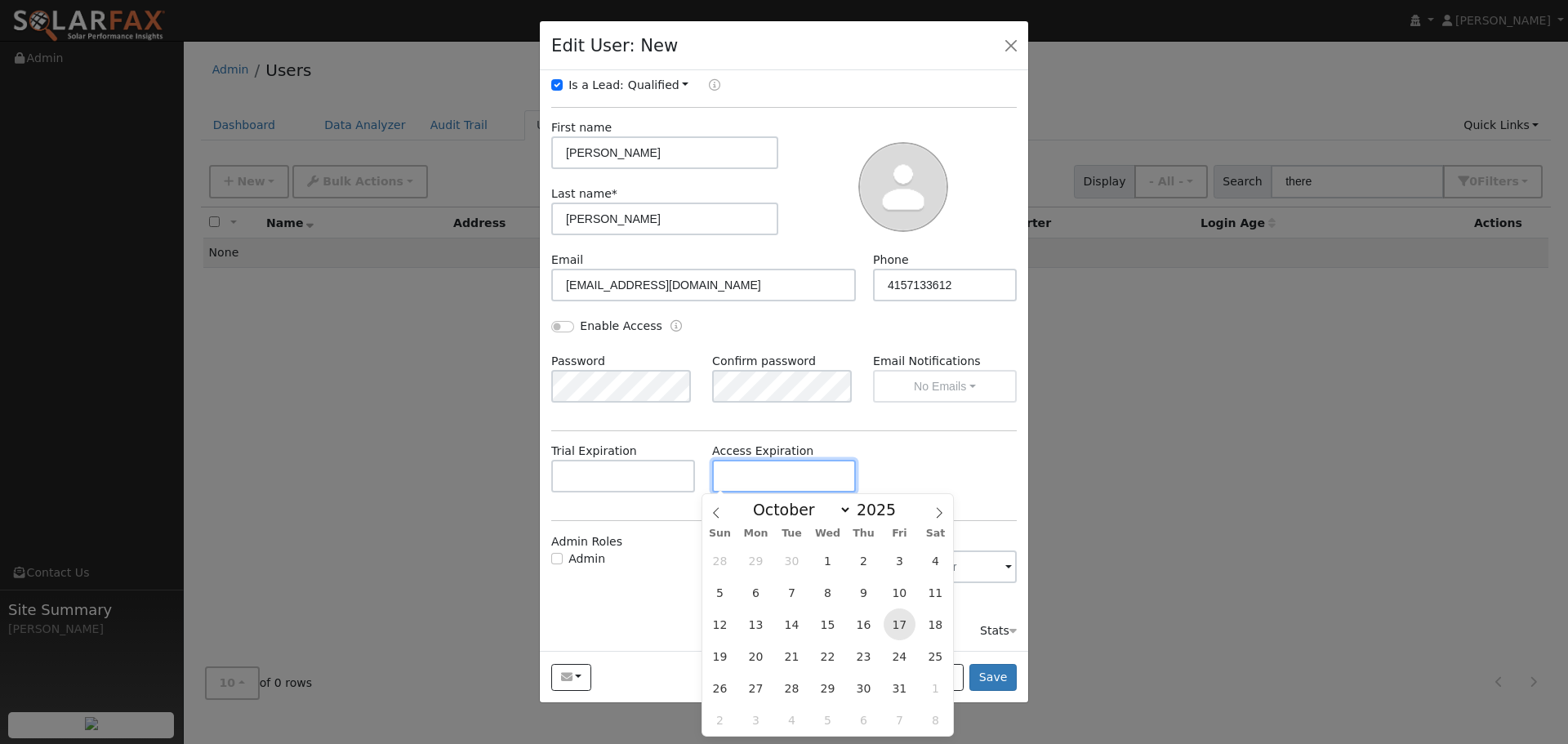
type input "10/17/2025"
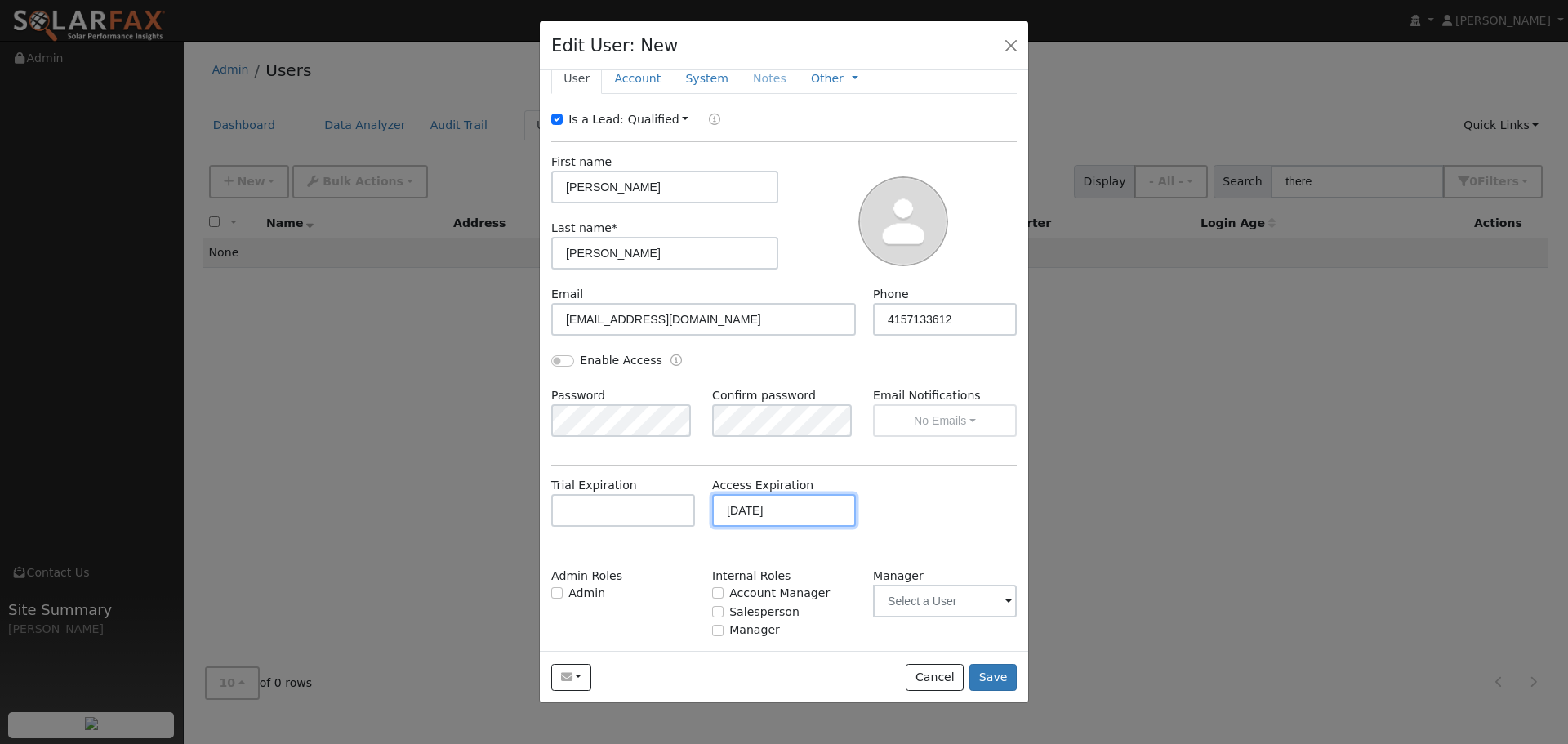
scroll to position [0, 0]
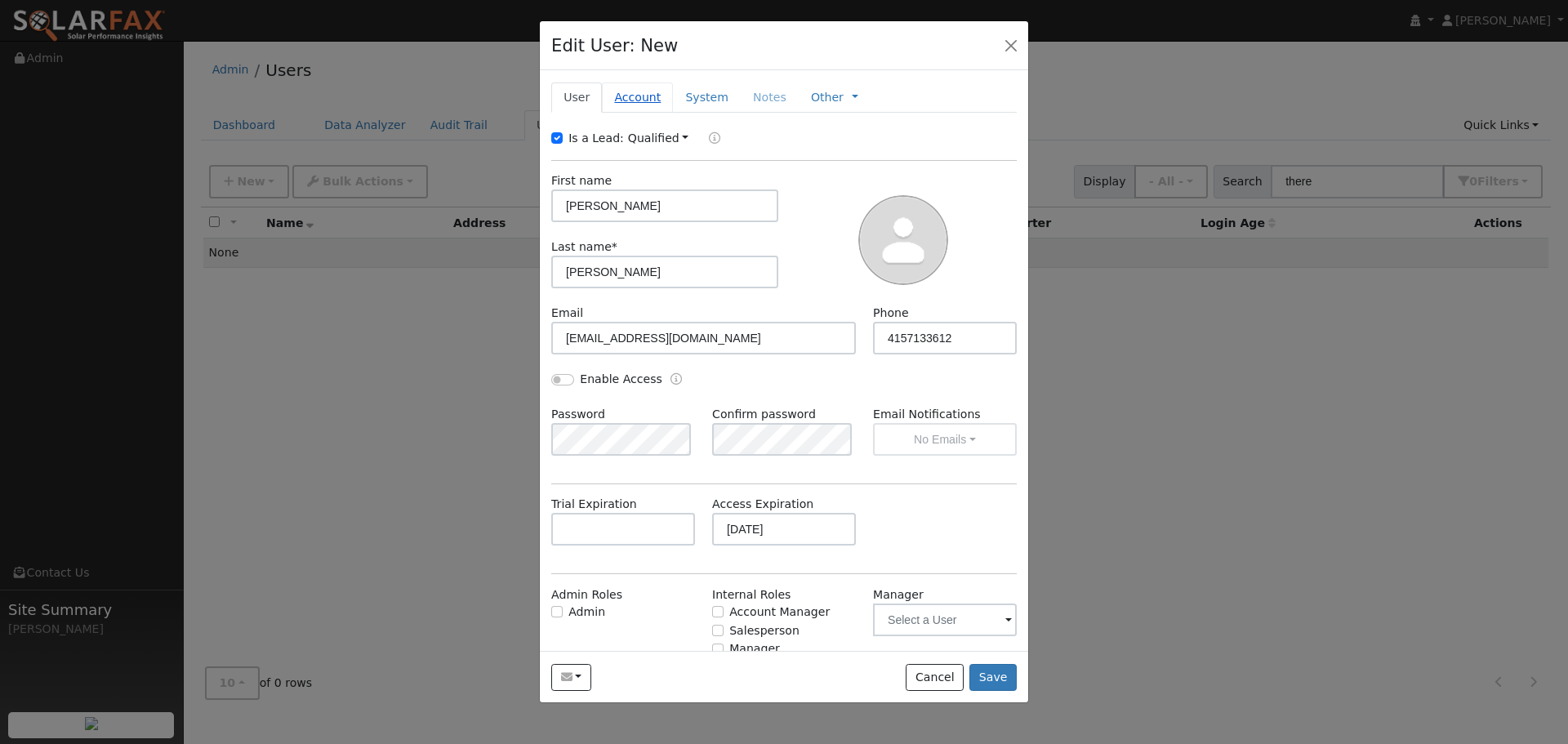
drag, startPoint x: 637, startPoint y: 95, endPoint x: 625, endPoint y: 103, distance: 14.4
click at [633, 96] on link "Account" at bounding box center [638, 98] width 71 height 31
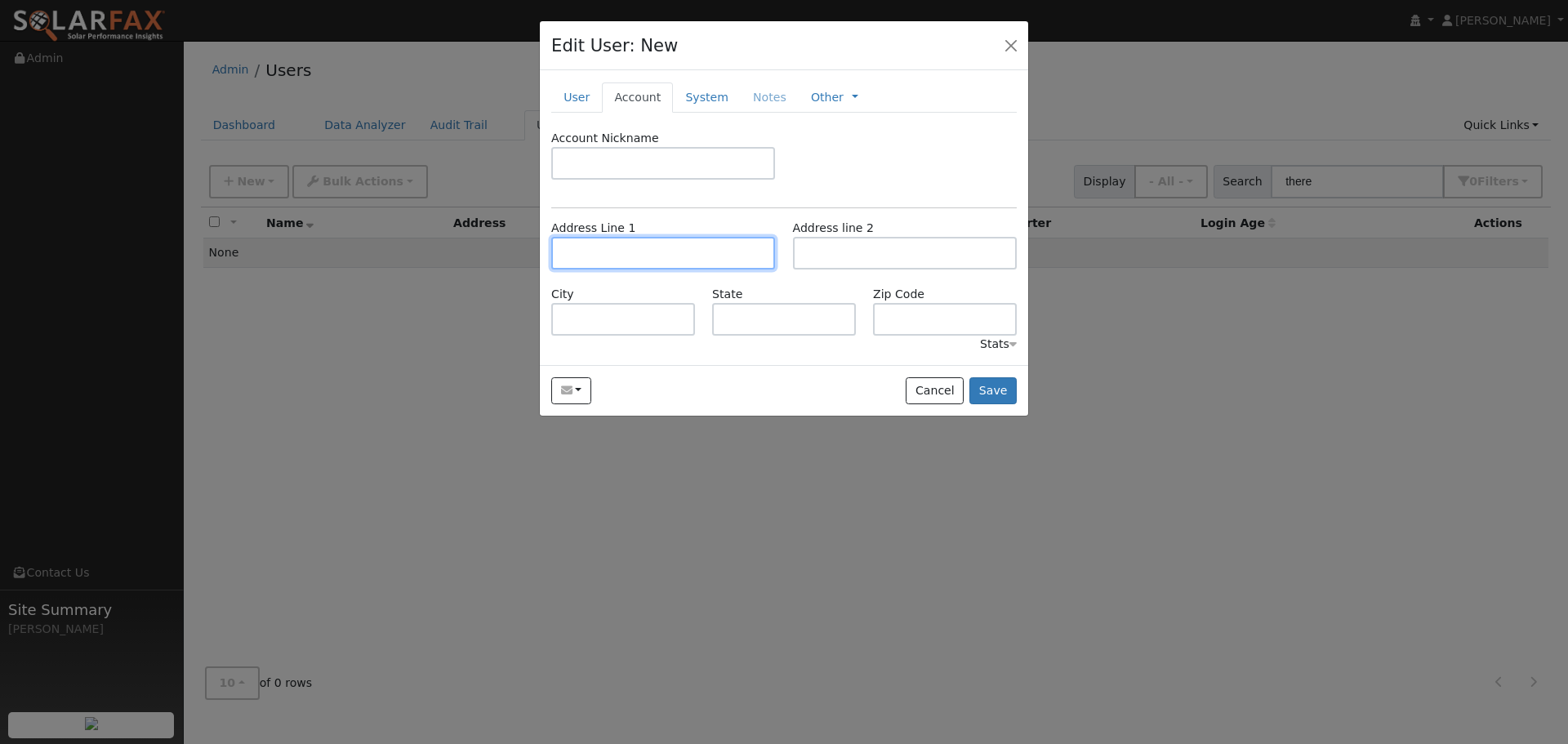
click at [645, 257] on input "text" at bounding box center [663, 253] width 224 height 33
click at [652, 259] on input "text" at bounding box center [663, 253] width 224 height 33
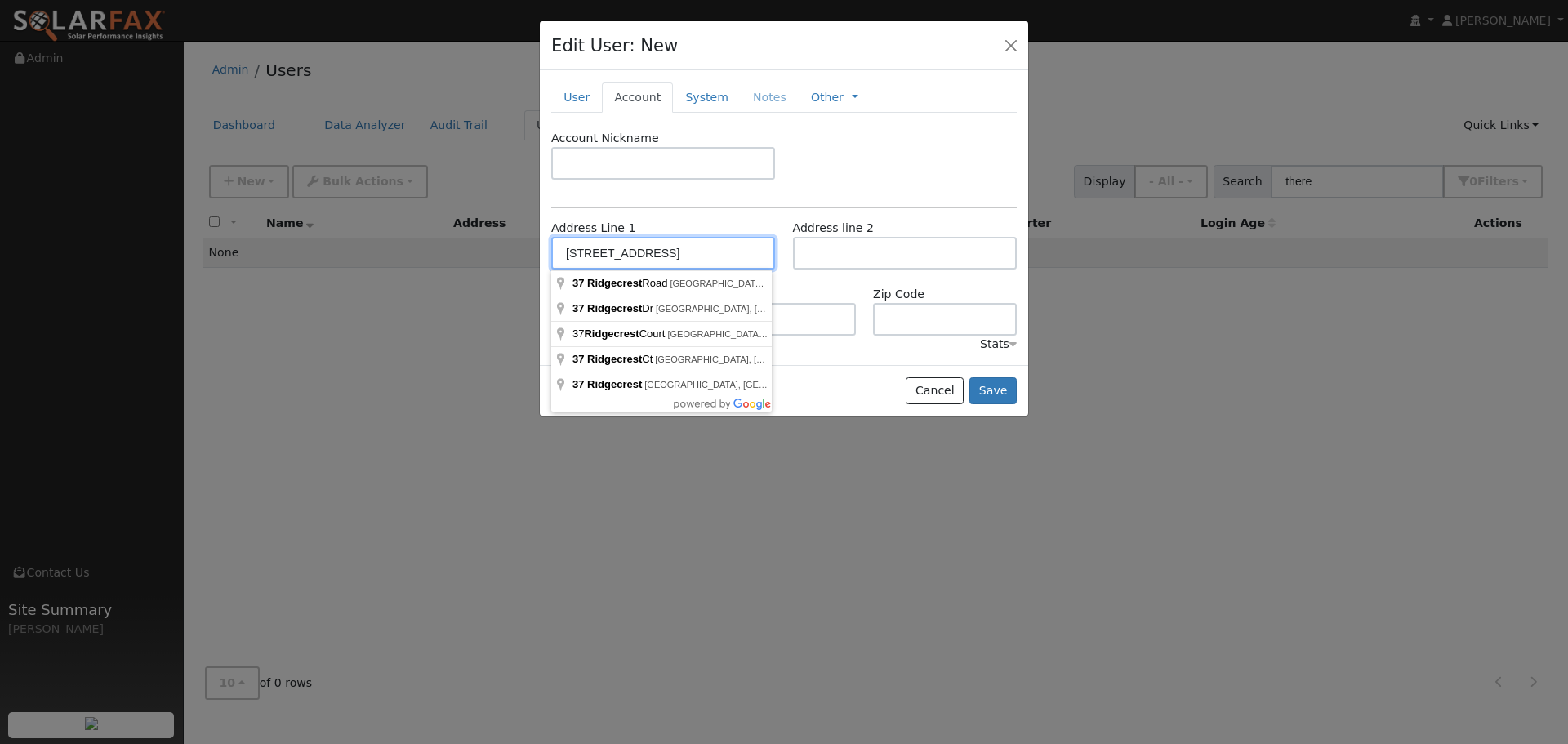
type input "37 Ridgecrest Road"
type input "Kentfield"
type input "CA"
type input "94904"
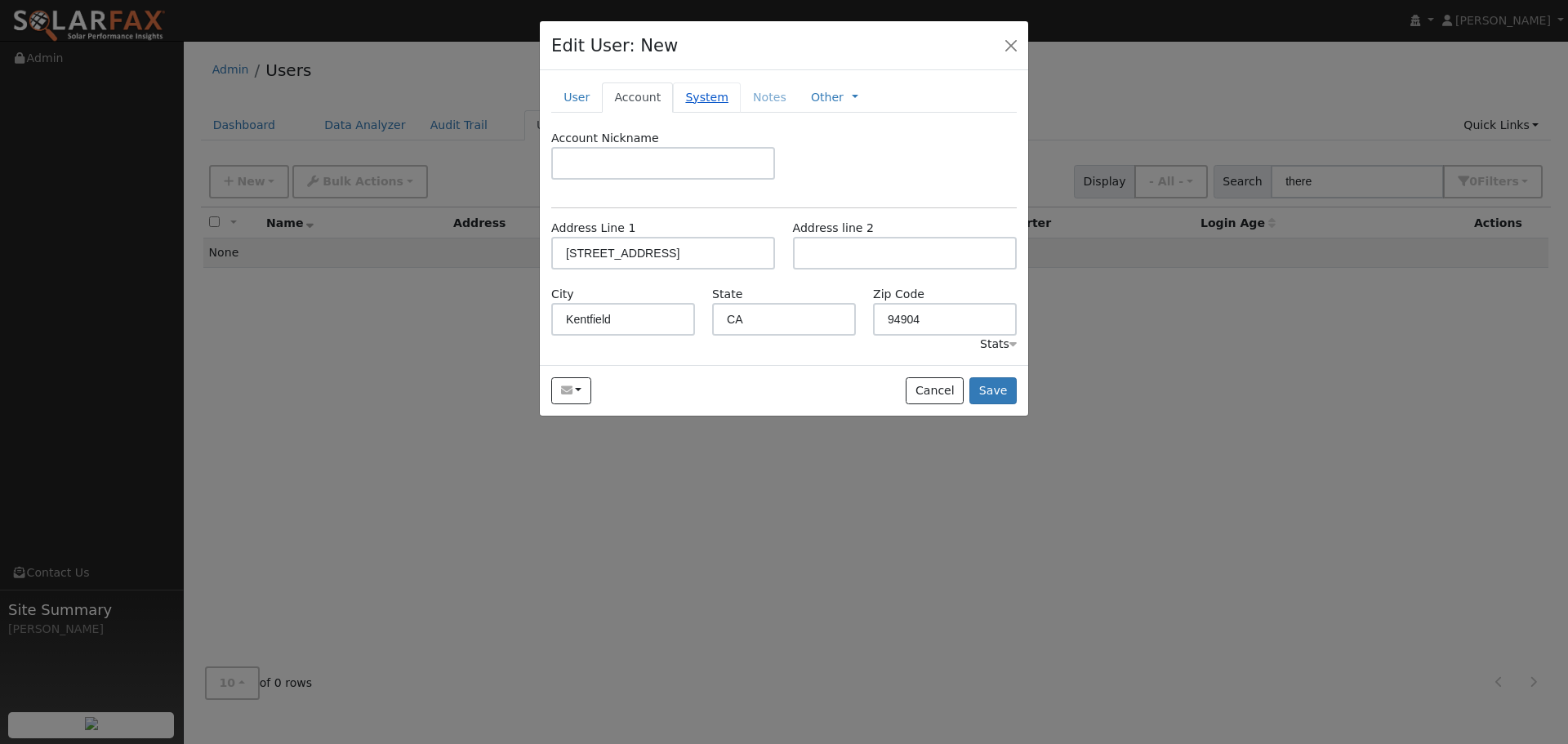
click at [696, 102] on link "System" at bounding box center [706, 98] width 68 height 31
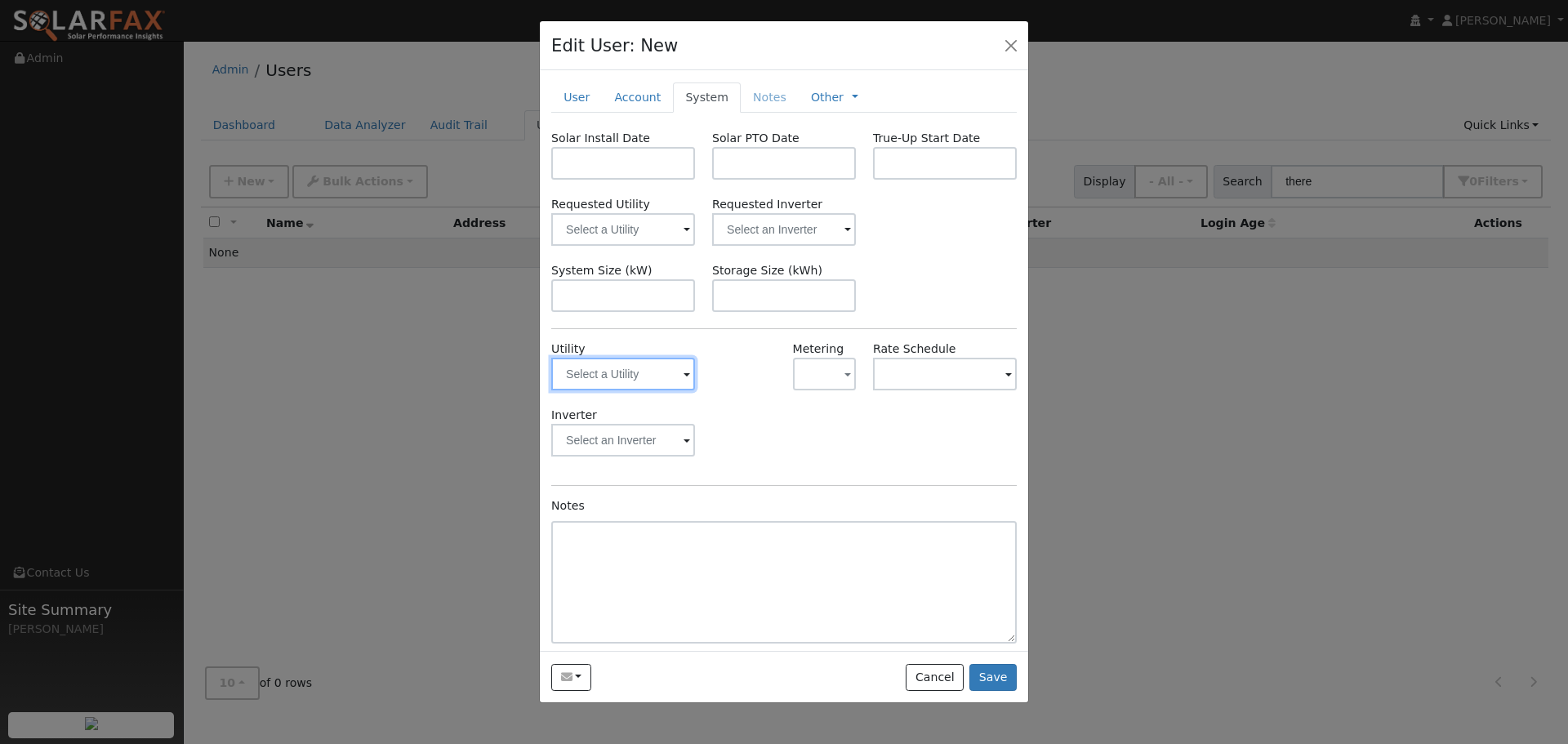
click at [670, 381] on input "text" at bounding box center [623, 374] width 144 height 33
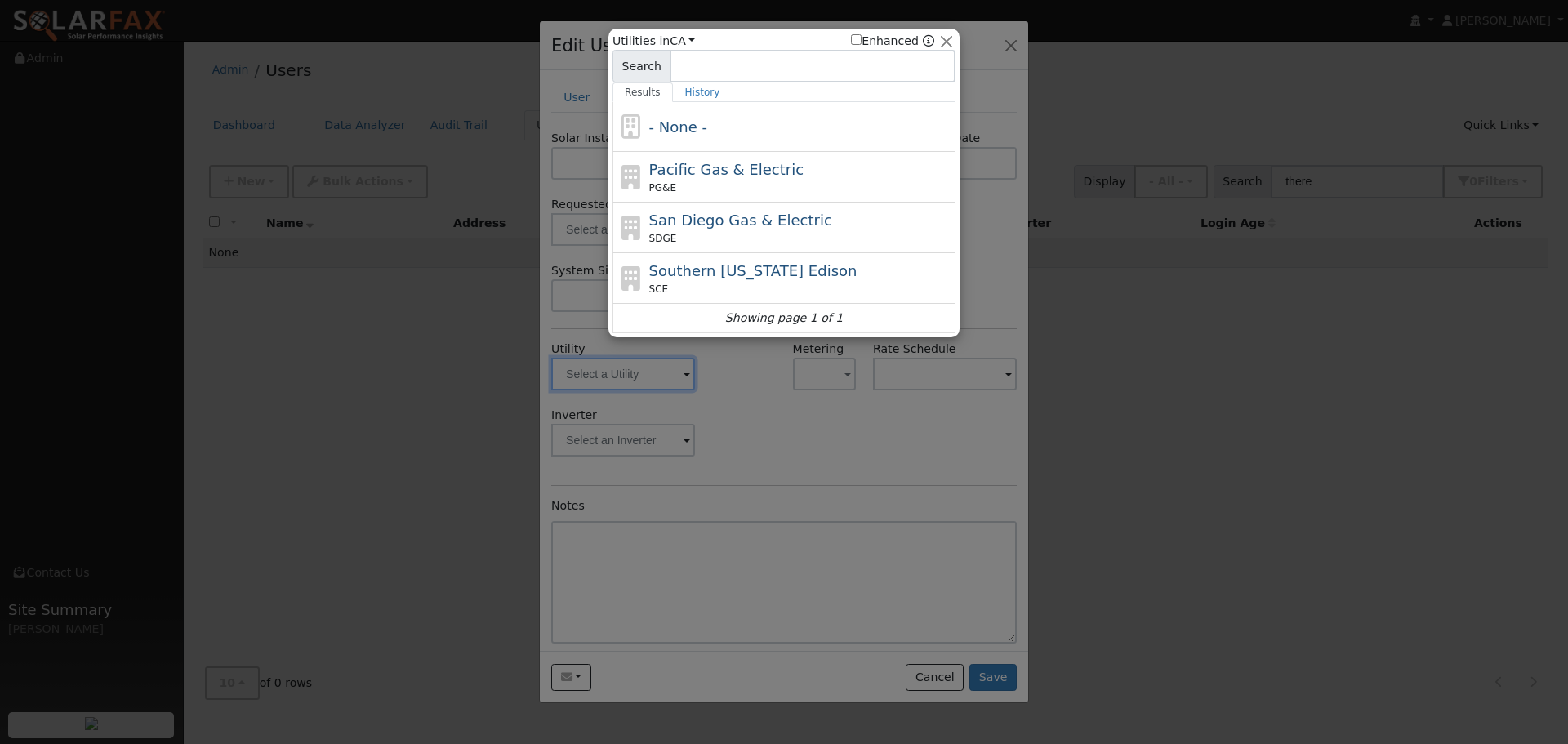
click at [681, 379] on div at bounding box center [784, 372] width 1568 height 744
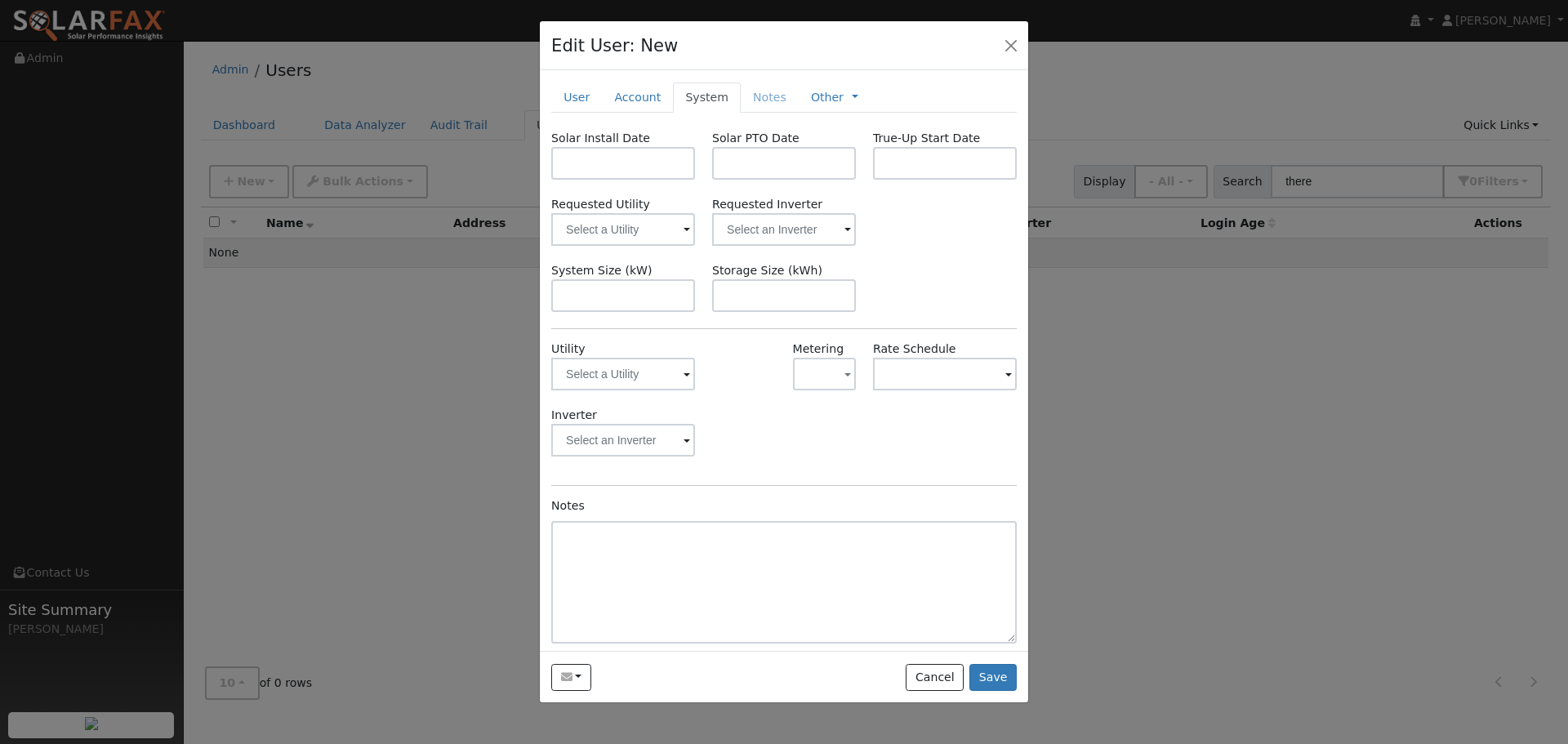
click at [683, 379] on span at bounding box center [686, 375] width 7 height 19
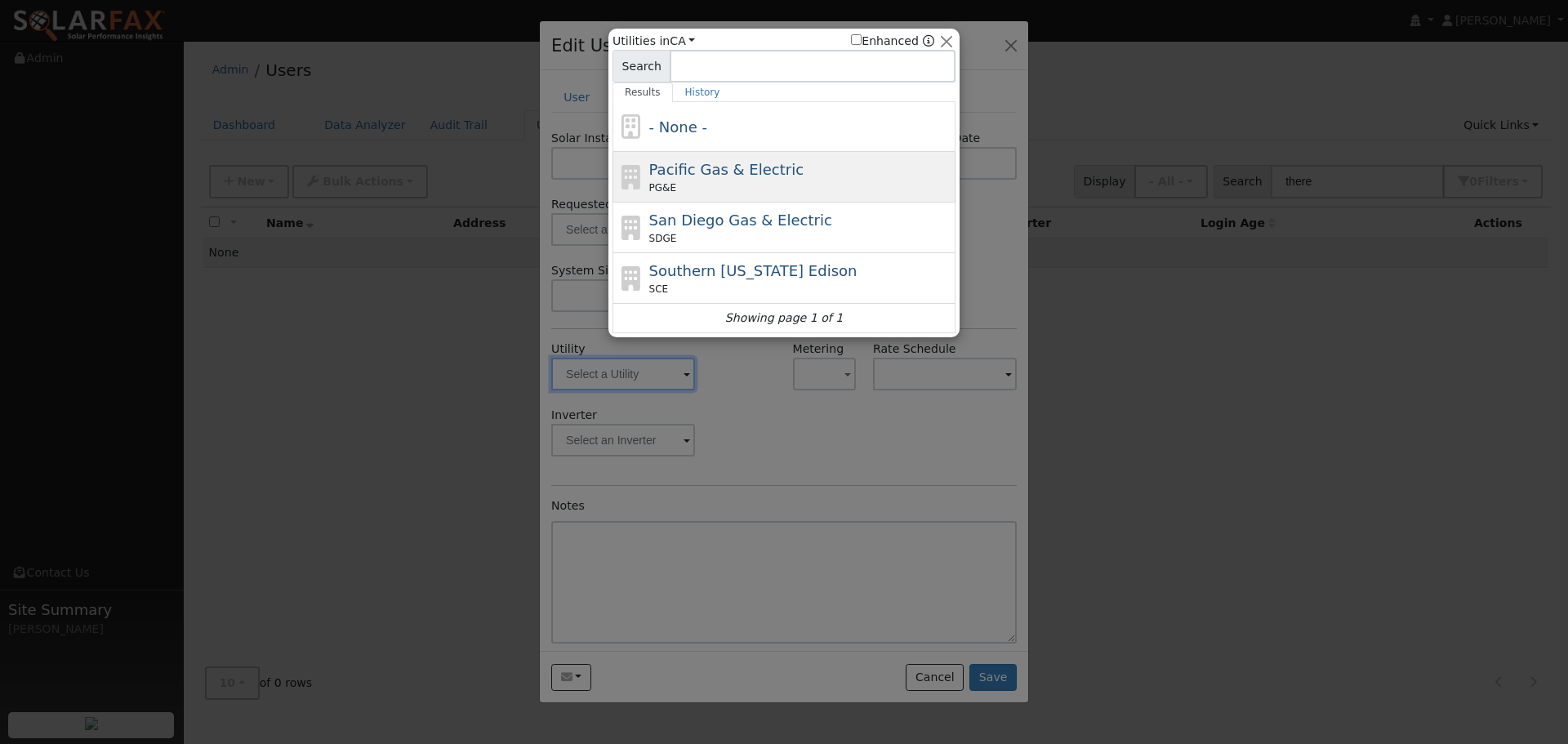
click at [681, 179] on div "Pacific Gas & Electric PG&E" at bounding box center [800, 176] width 302 height 36
type input "PG&E"
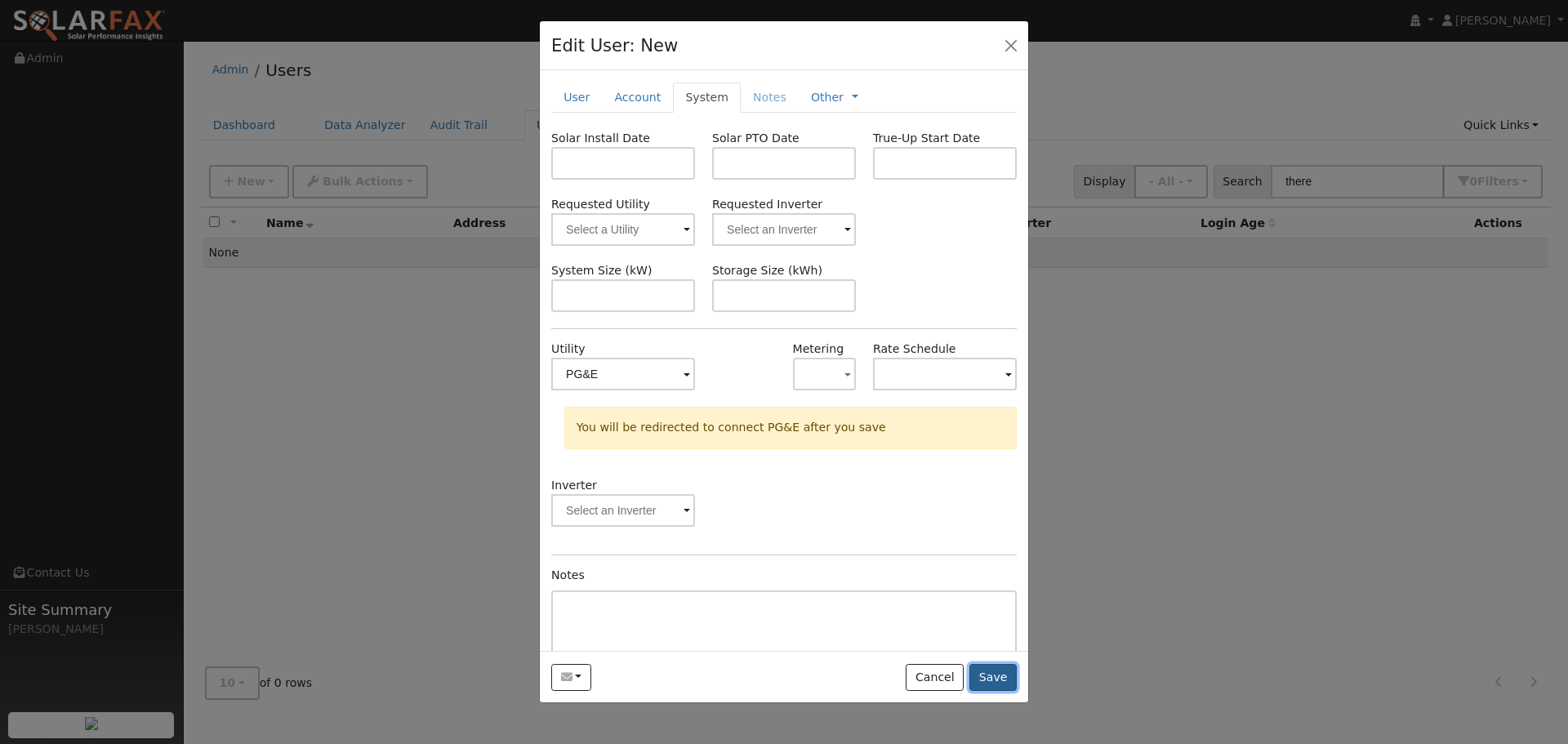
click at [1000, 681] on button "Save" at bounding box center [993, 678] width 47 height 28
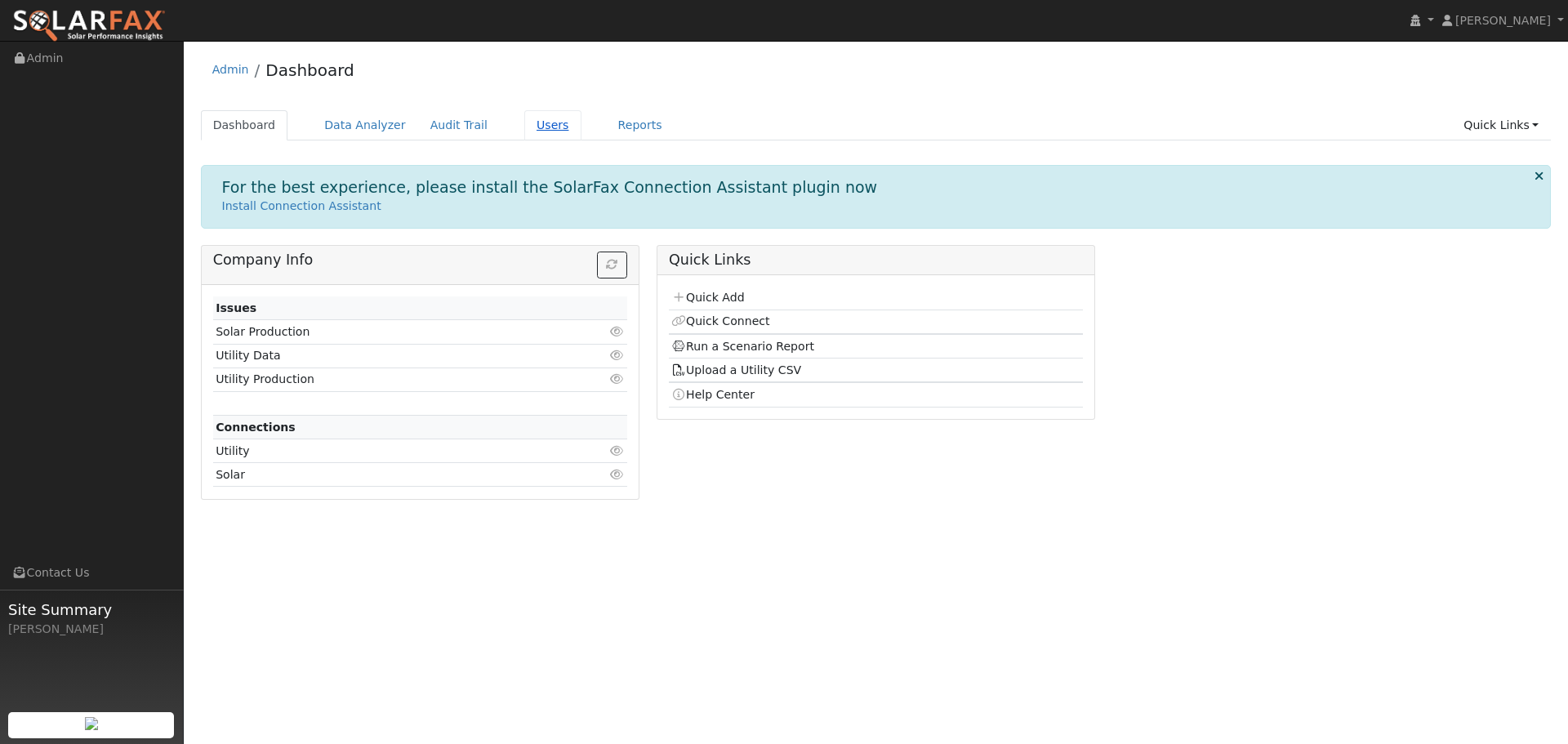
click at [525, 132] on link "Users" at bounding box center [553, 125] width 57 height 31
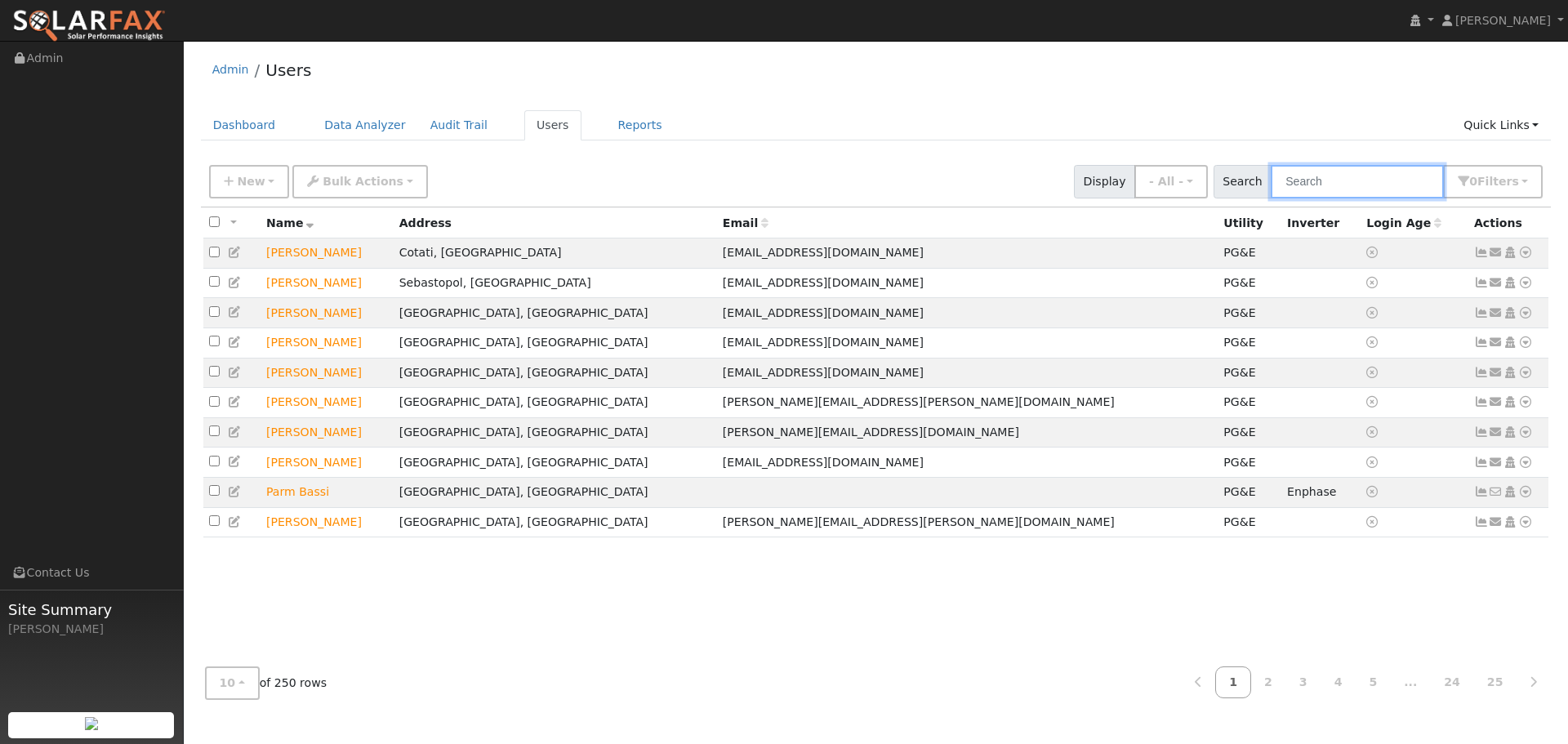
click at [1327, 189] on input "text" at bounding box center [1356, 181] width 173 height 34
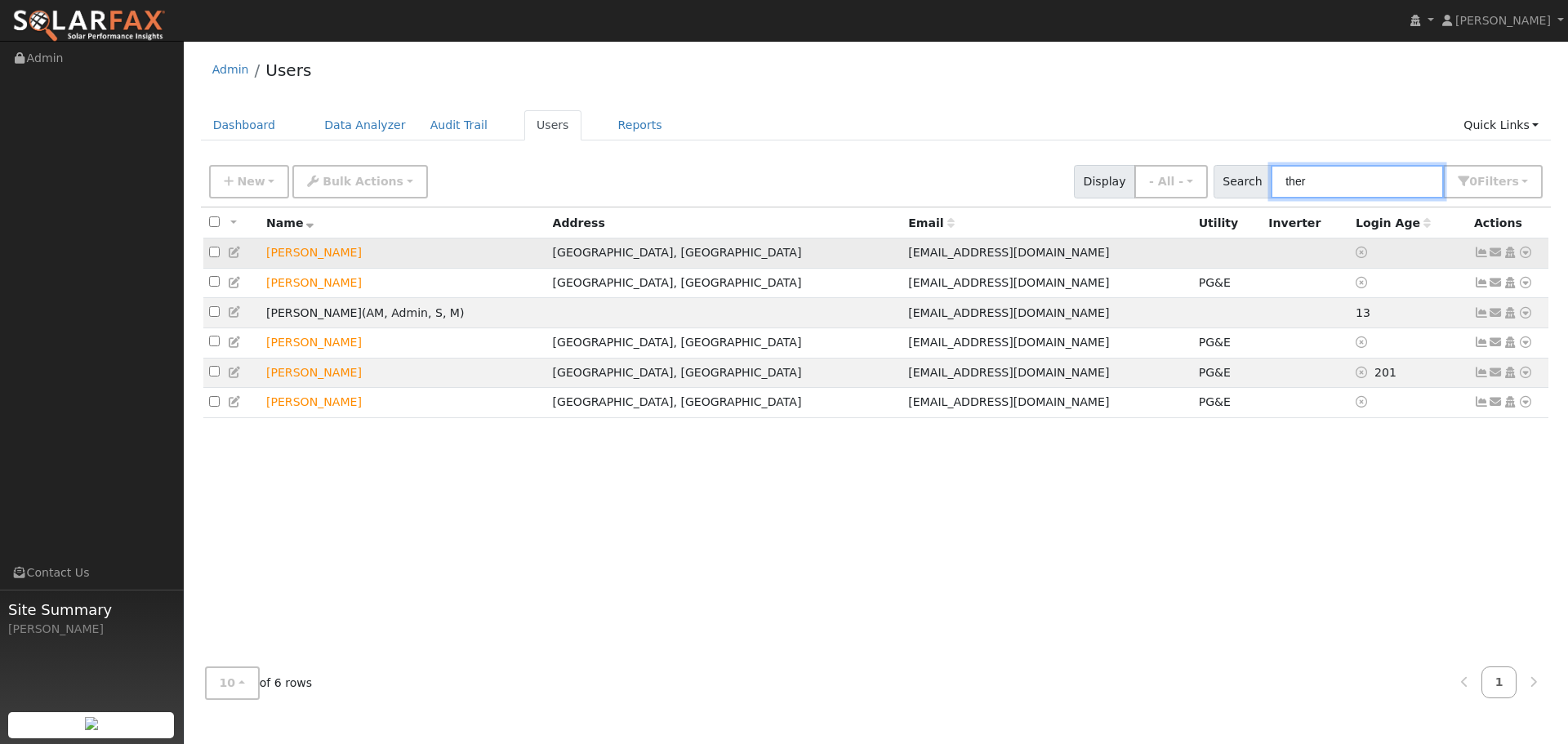
type input "ther"
click at [238, 259] on icon at bounding box center [235, 253] width 14 height 11
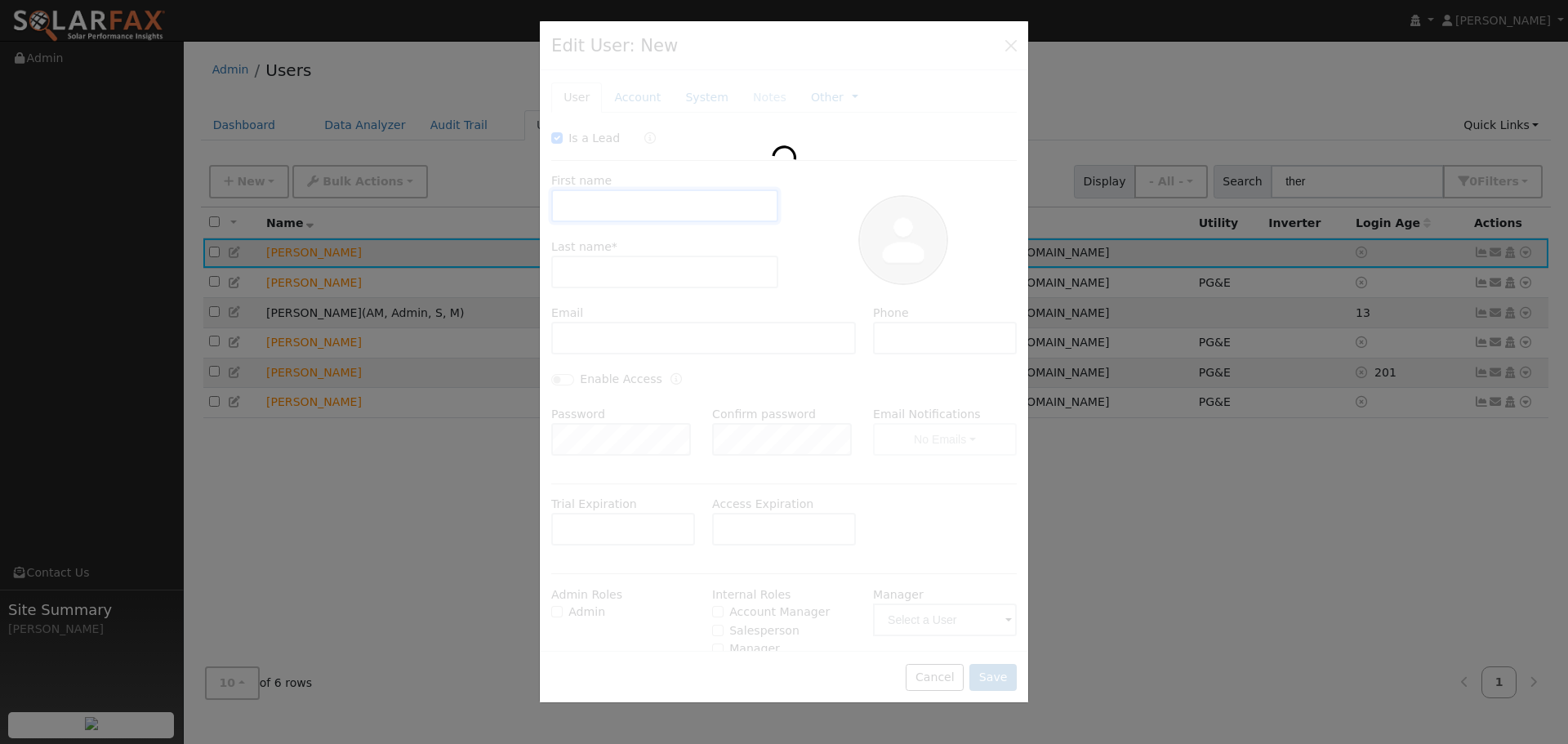
type input "10/17/2025"
checkbox input "true"
type input "Theresa"
type input "Bresler"
type input "[EMAIL_ADDRESS][DOMAIN_NAME]"
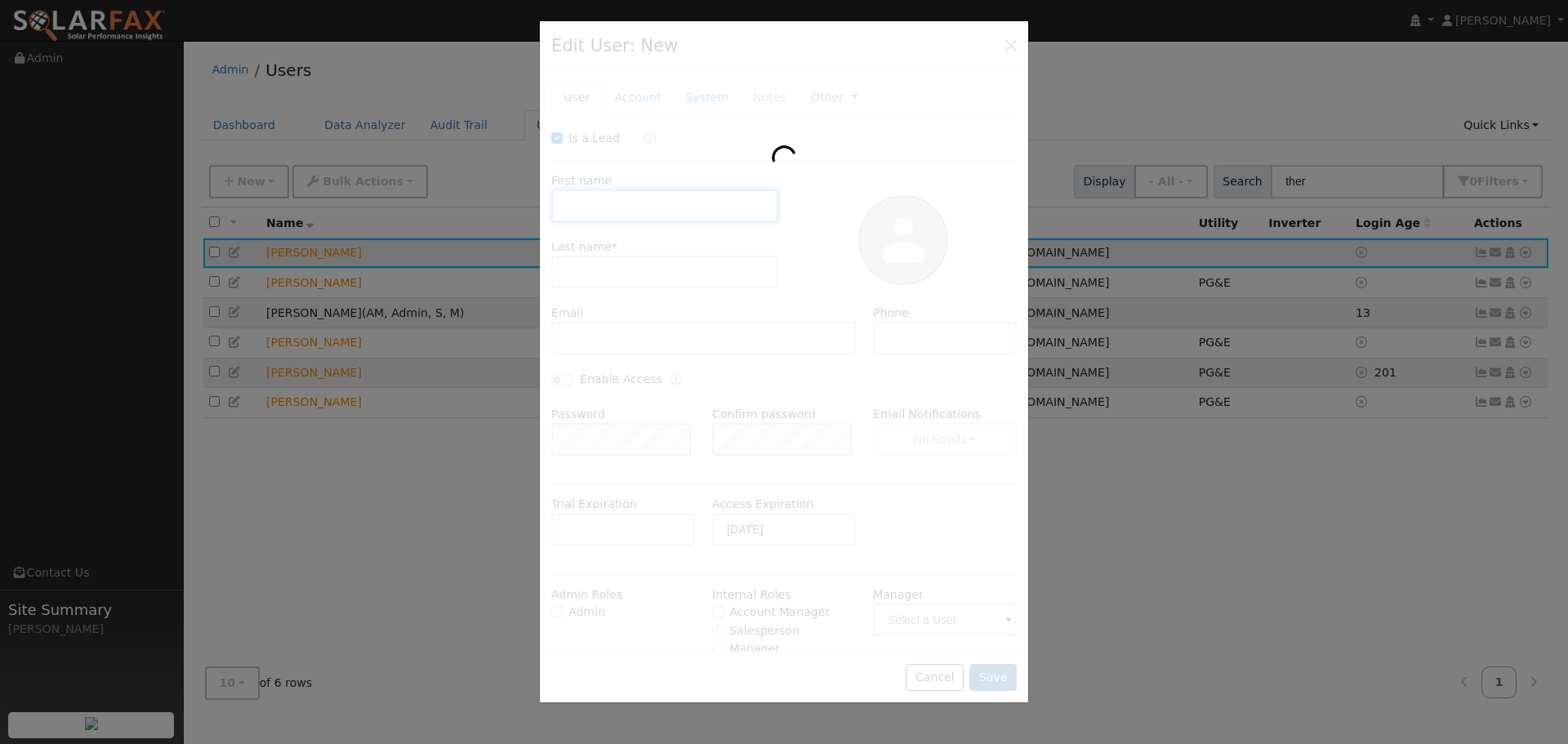
type input "4157133612"
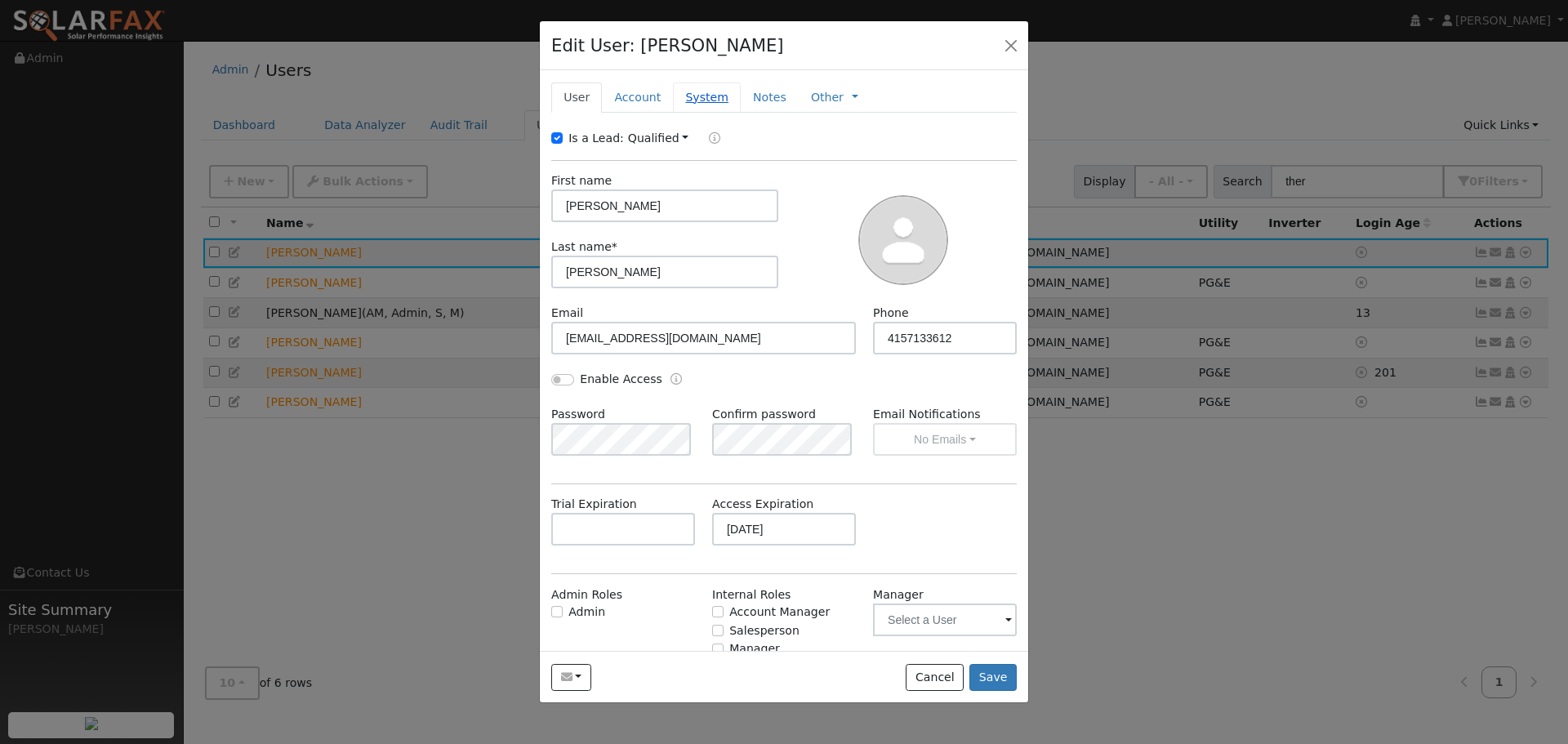
click at [673, 98] on link "System" at bounding box center [706, 98] width 68 height 31
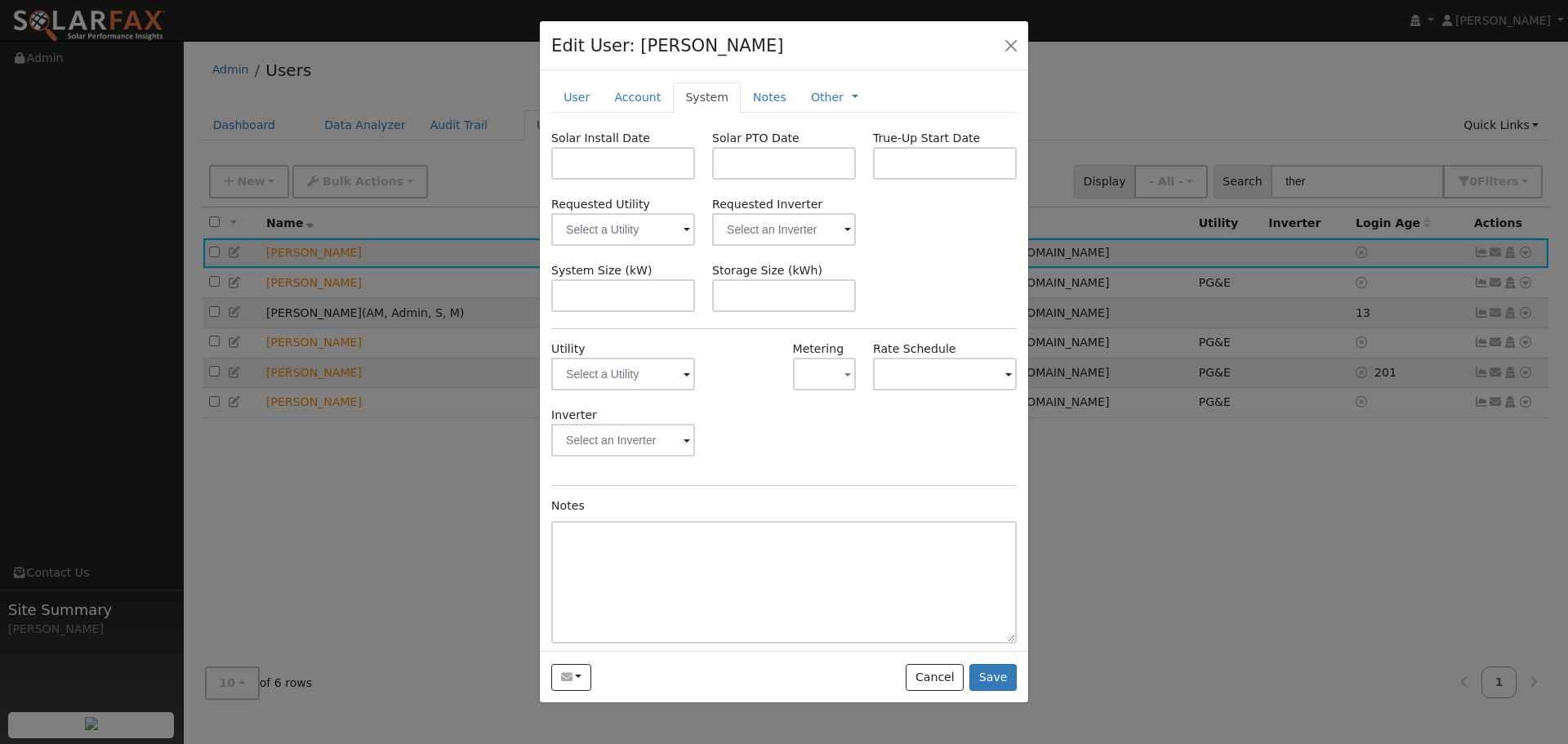
click at [685, 370] on span at bounding box center [686, 375] width 7 height 19
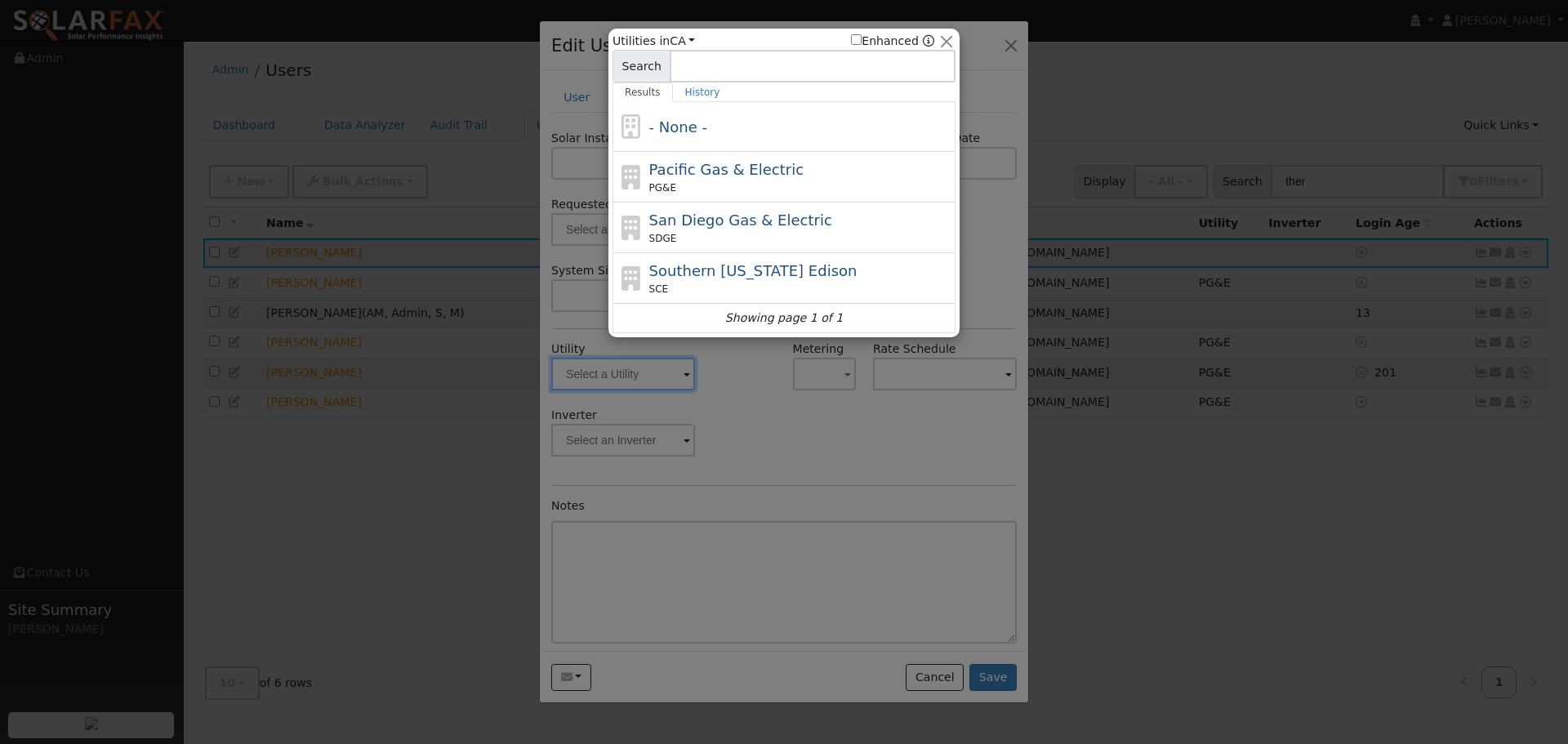
click at [735, 203] on div "Pacific Gas & Electric PG&E" at bounding box center [784, 228] width 343 height 51
type input "PG&E"
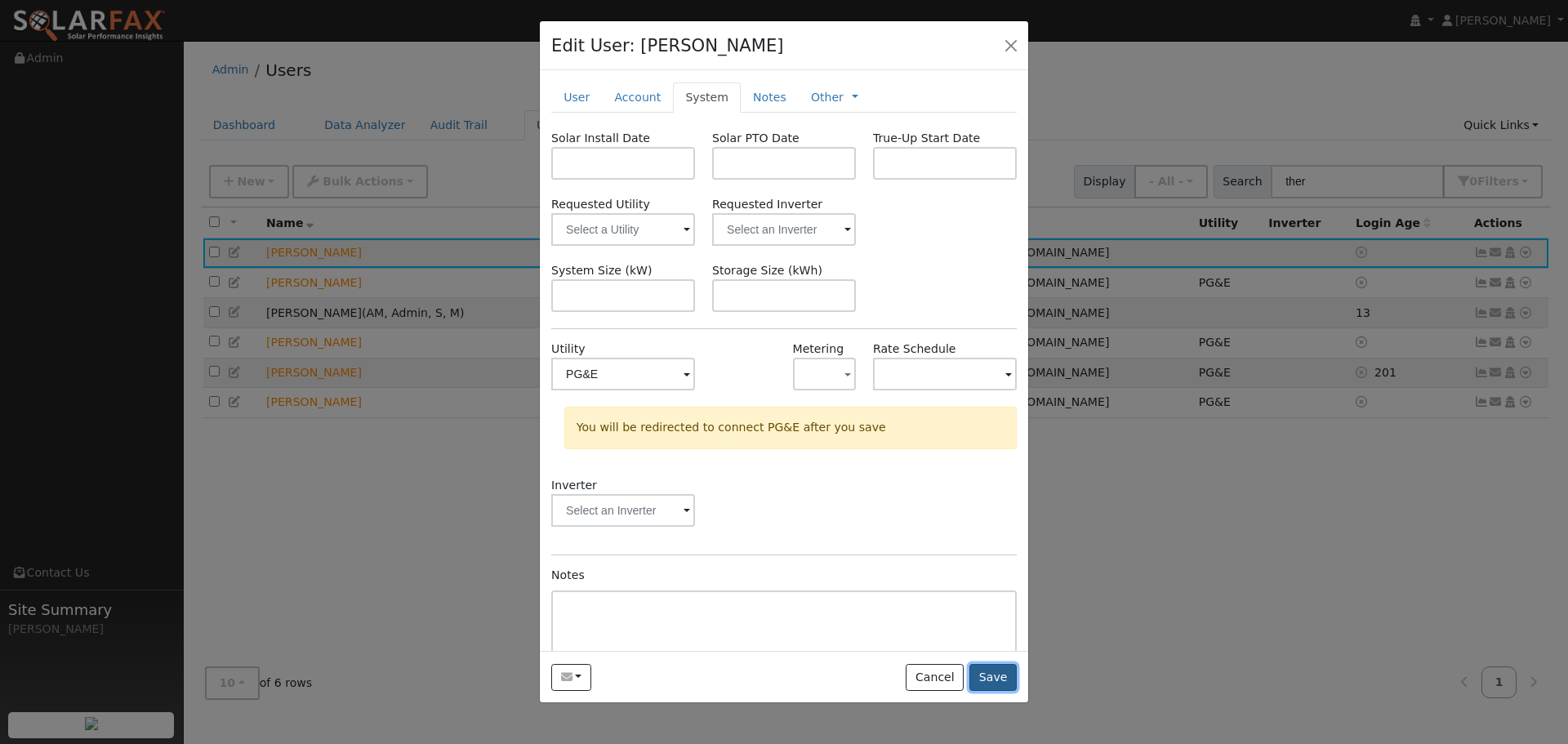
click at [1006, 674] on button "Save" at bounding box center [993, 678] width 47 height 28
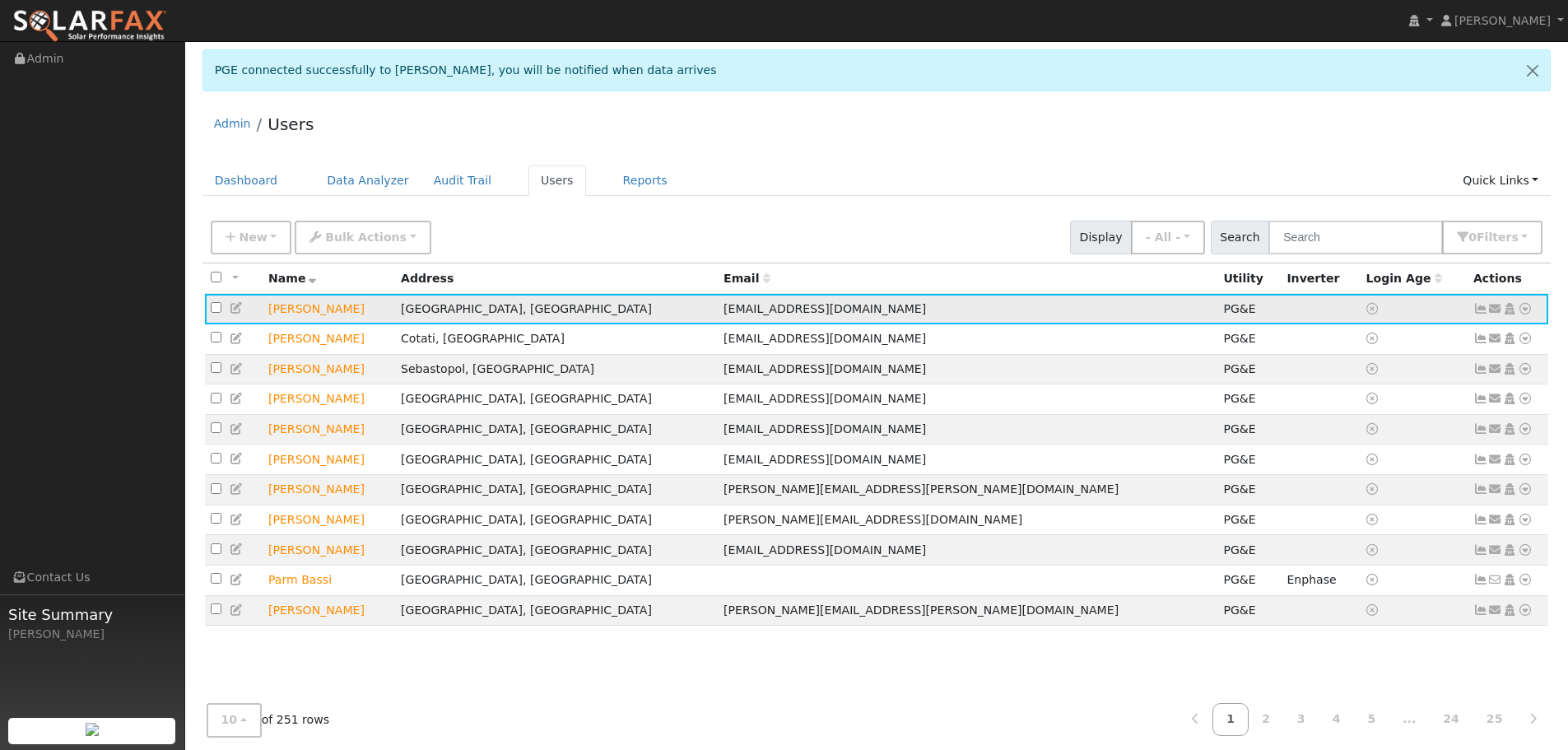
click at [1531, 309] on icon at bounding box center [1525, 309] width 14 height 12
drag, startPoint x: 1009, startPoint y: 149, endPoint x: 1002, endPoint y: 157, distance: 10.6
click at [1007, 149] on div "Admin Users" at bounding box center [877, 128] width 1349 height 50
click at [548, 227] on div "New Add User Quick Add Quick Connect Quick Convert Lead Bulk Actions Send Email…" at bounding box center [876, 235] width 1338 height 40
